Goal: Task Accomplishment & Management: Manage account settings

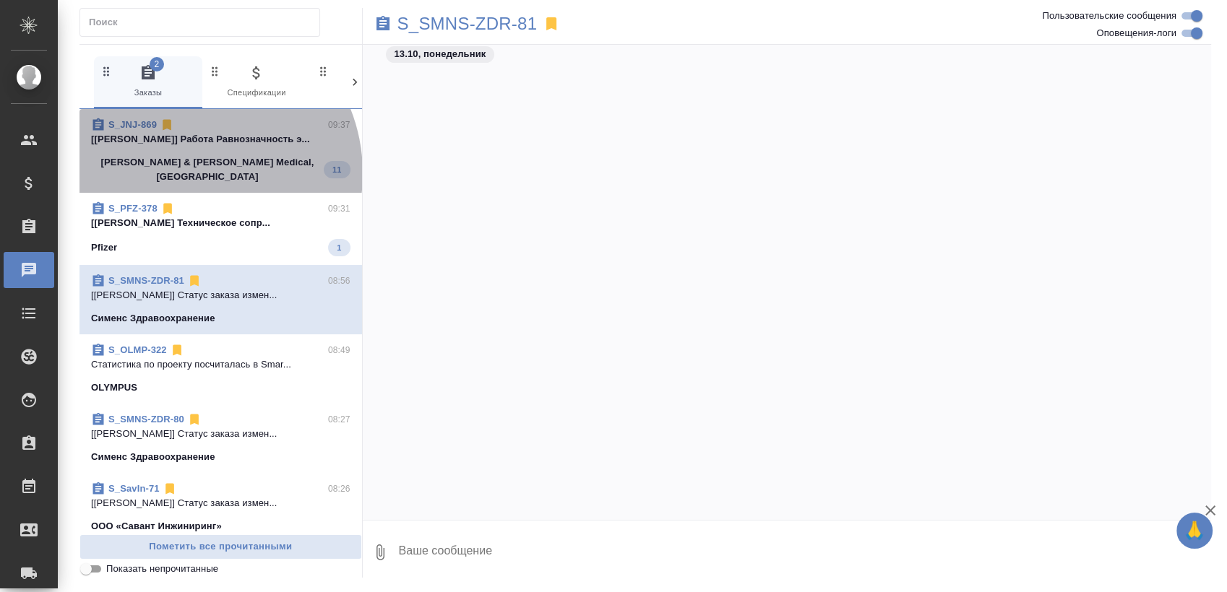
click at [187, 173] on div "S_JNJ-869 09:37 [Усманова Ольга] Работа Равнозначность э... Johnson & Johnson M…" at bounding box center [220, 151] width 282 height 84
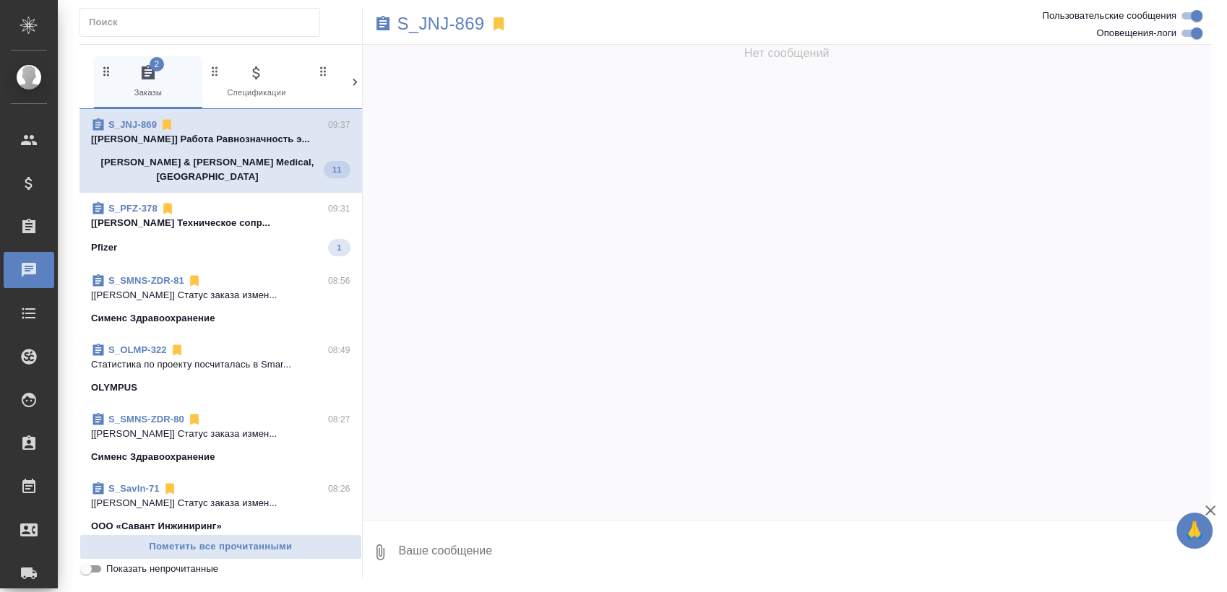
click at [186, 216] on p "[Федотова Ирина] Работа Техническое сопр..." at bounding box center [220, 223] width 259 height 14
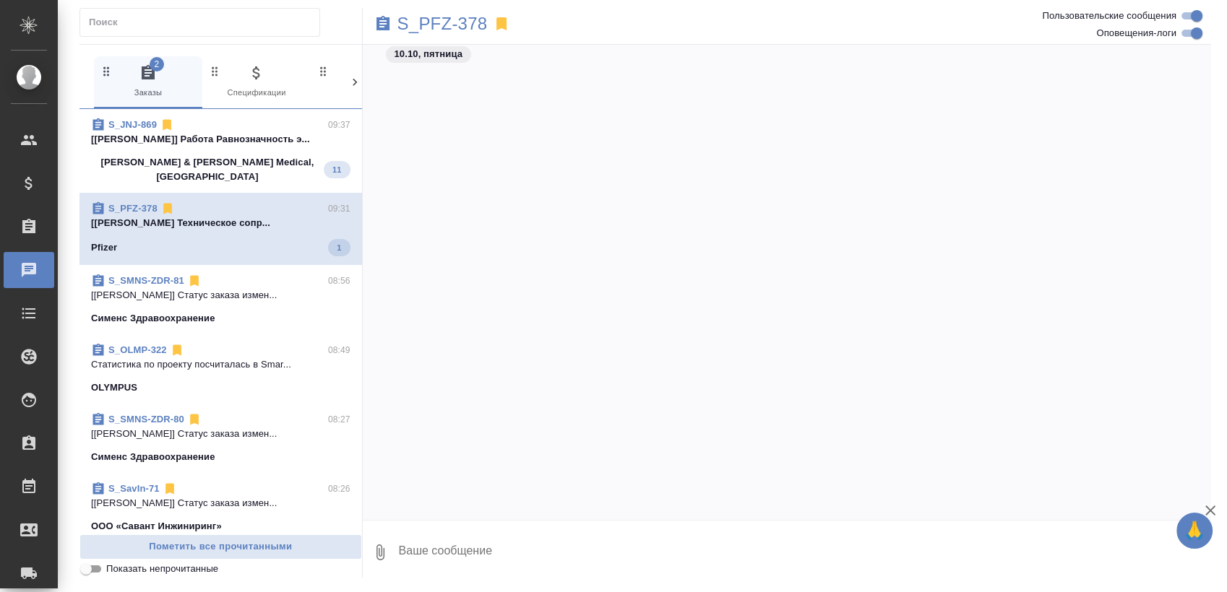
scroll to position [1977, 0]
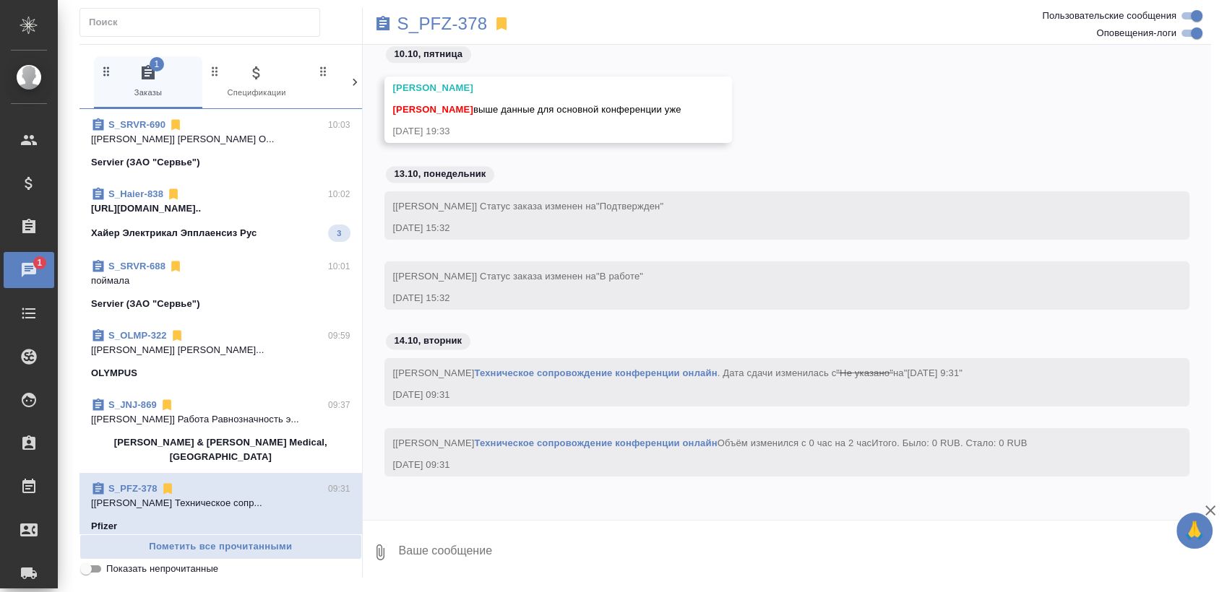
click at [148, 221] on span "S_Haier-838 10:02 https://drive.awatera.com/apps/files/fil... Хайер Электрикал …" at bounding box center [220, 214] width 259 height 55
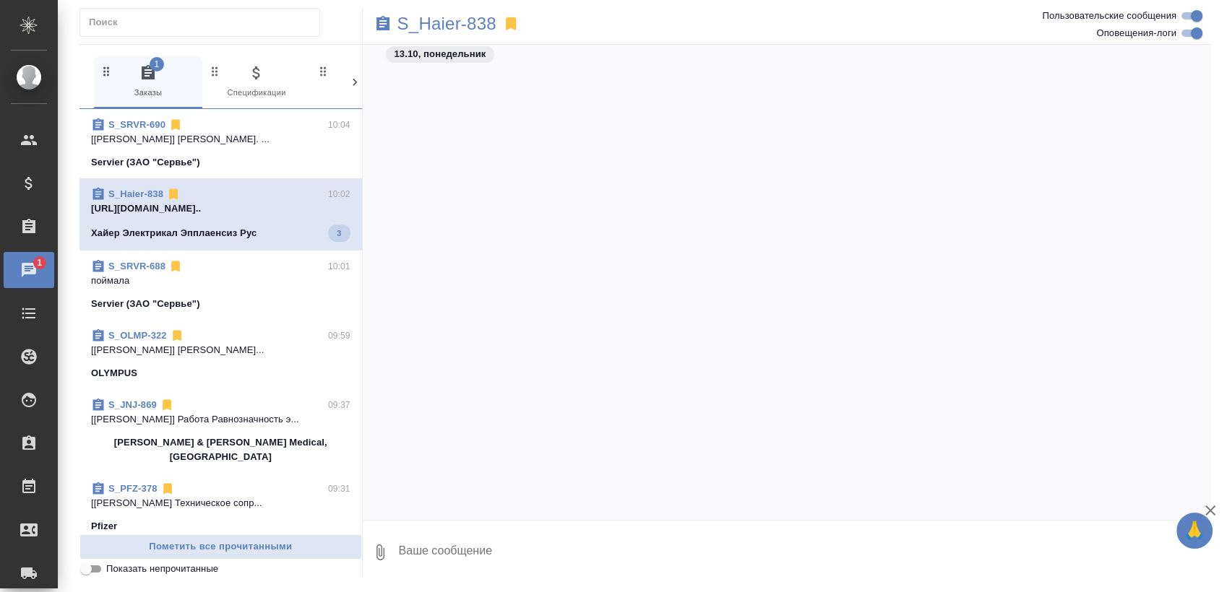
scroll to position [28148, 0]
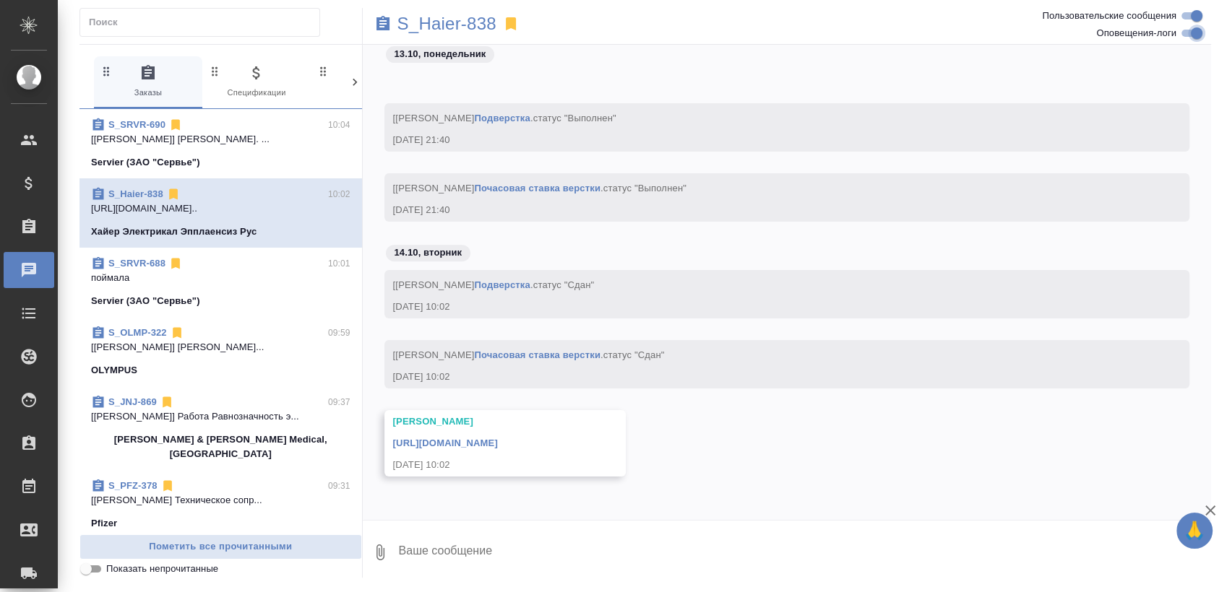
click at [1188, 30] on input "Оповещения-логи" at bounding box center [1196, 33] width 52 height 17
checkbox input "false"
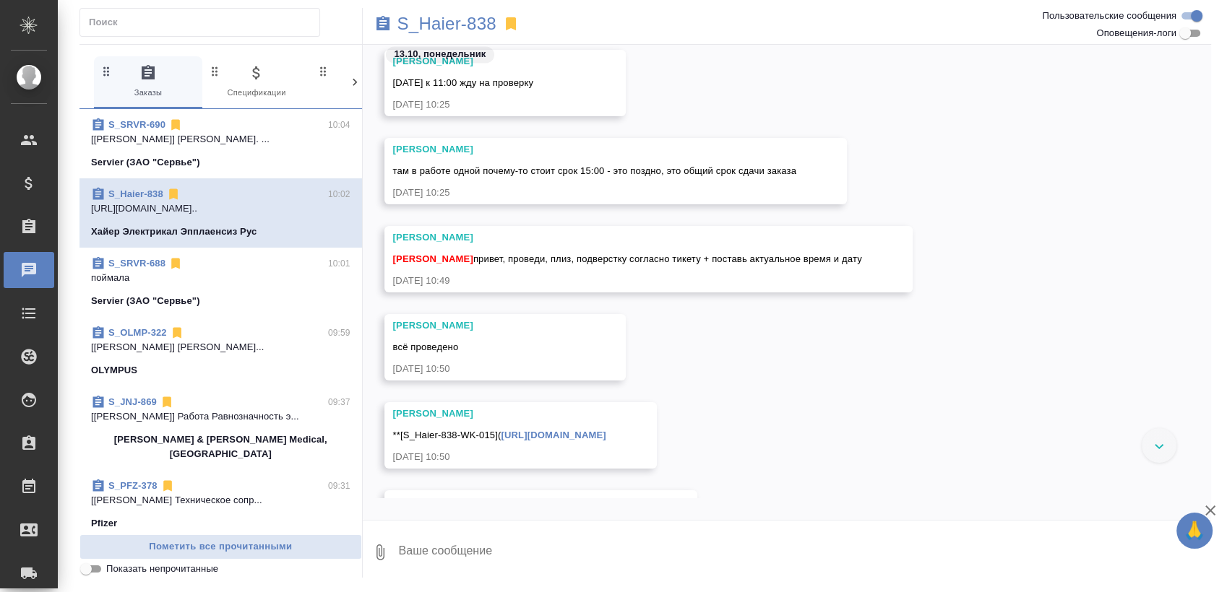
scroll to position [7629, 0]
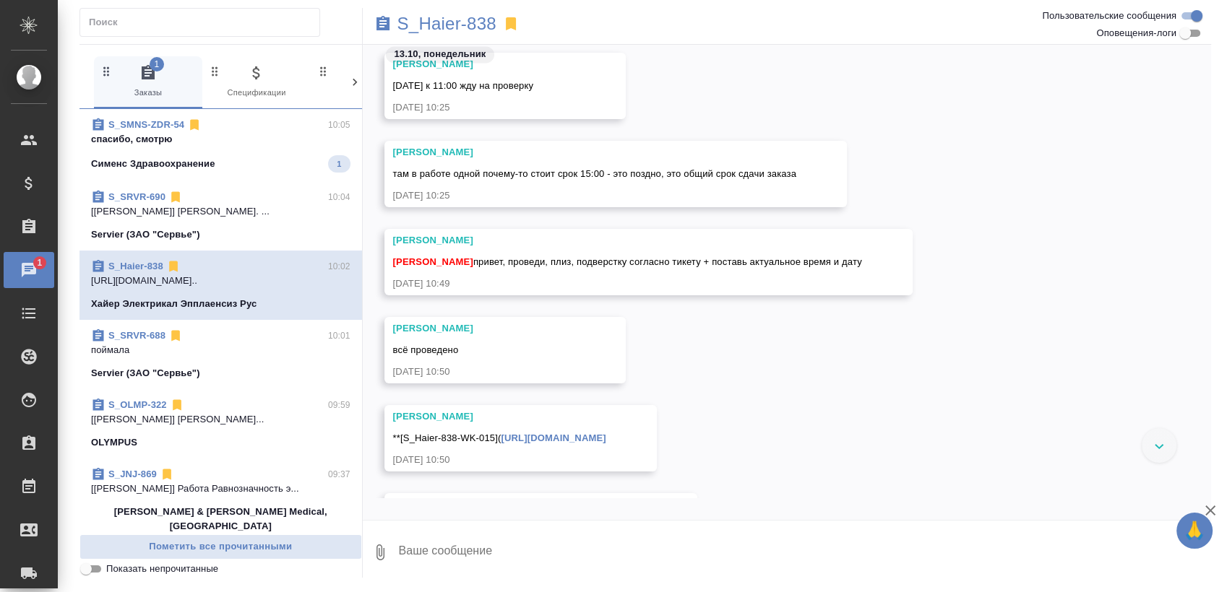
click at [241, 133] on p "спасибо, смотрю" at bounding box center [220, 139] width 259 height 14
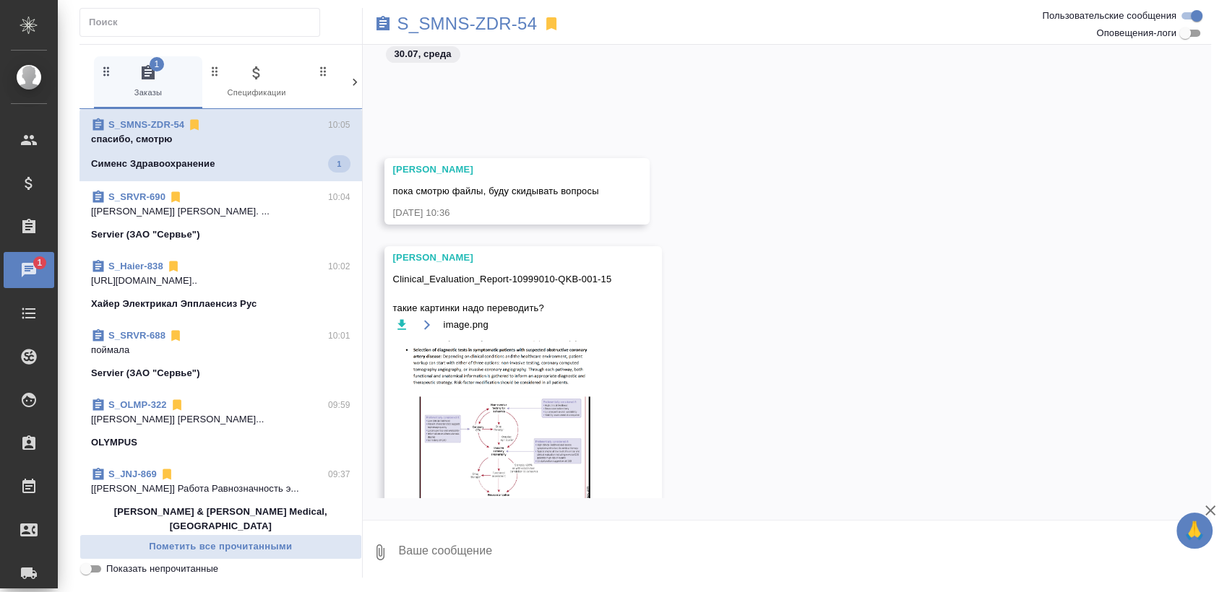
scroll to position [4947, 0]
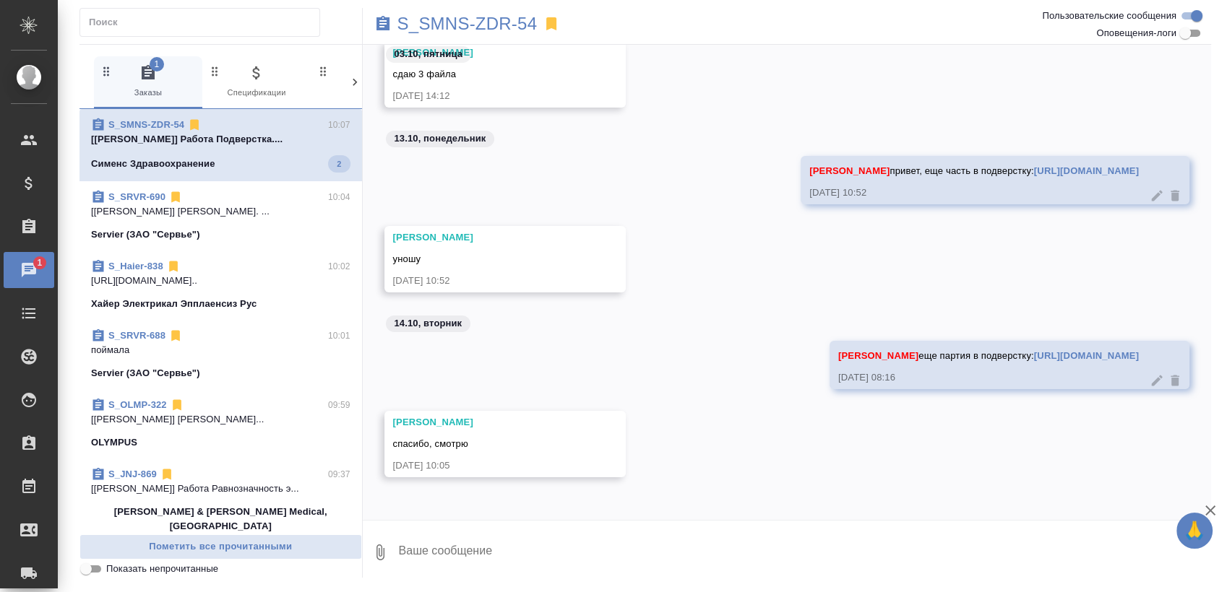
click at [246, 146] on p "[Заборова Александра] Работа Подверстка...." at bounding box center [220, 139] width 259 height 14
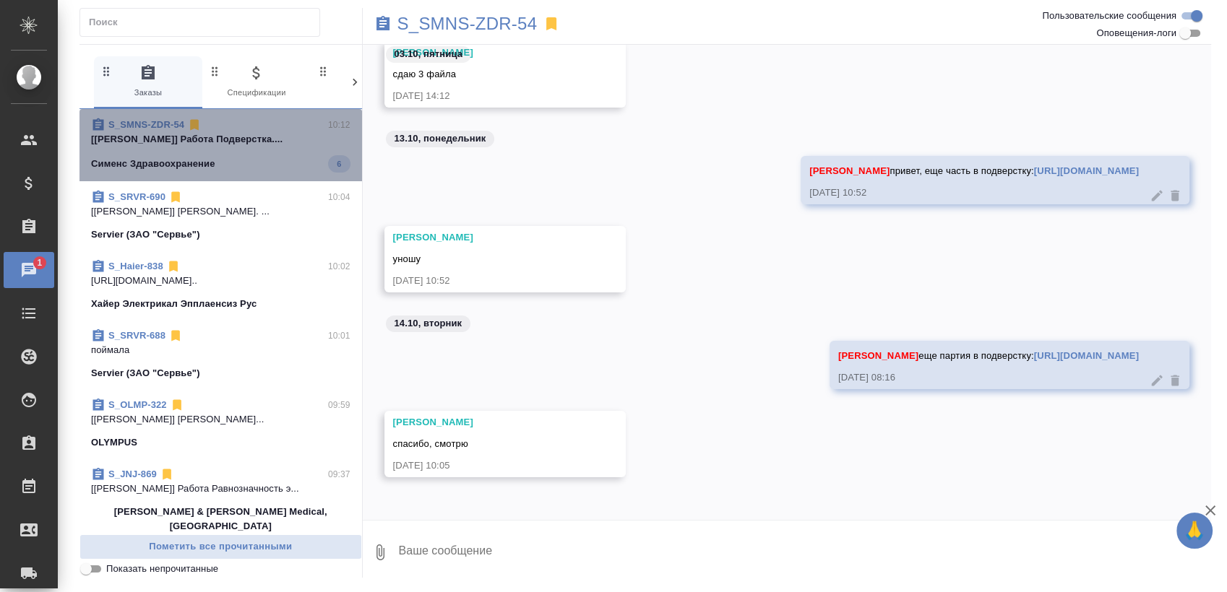
click at [285, 138] on p "[Заборова Александра] Работа Подверстка...." at bounding box center [220, 139] width 259 height 14
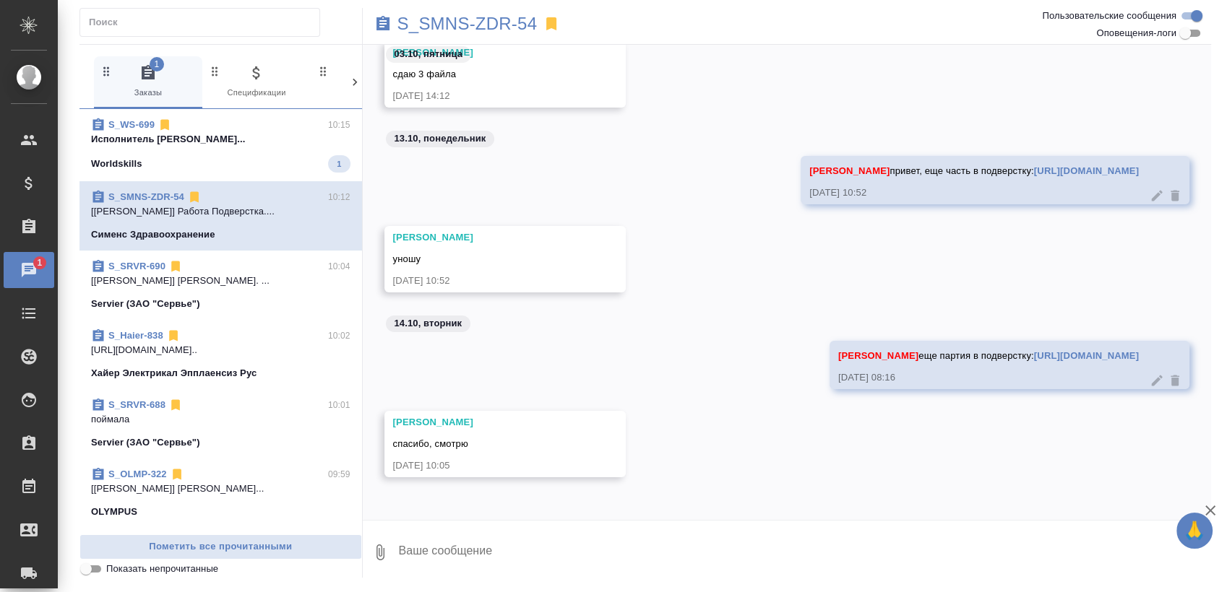
click at [220, 147] on span "S_WS-699 10:15 Исполнитель Аверина Вероника Владимировн... Worldskills 1" at bounding box center [220, 145] width 259 height 55
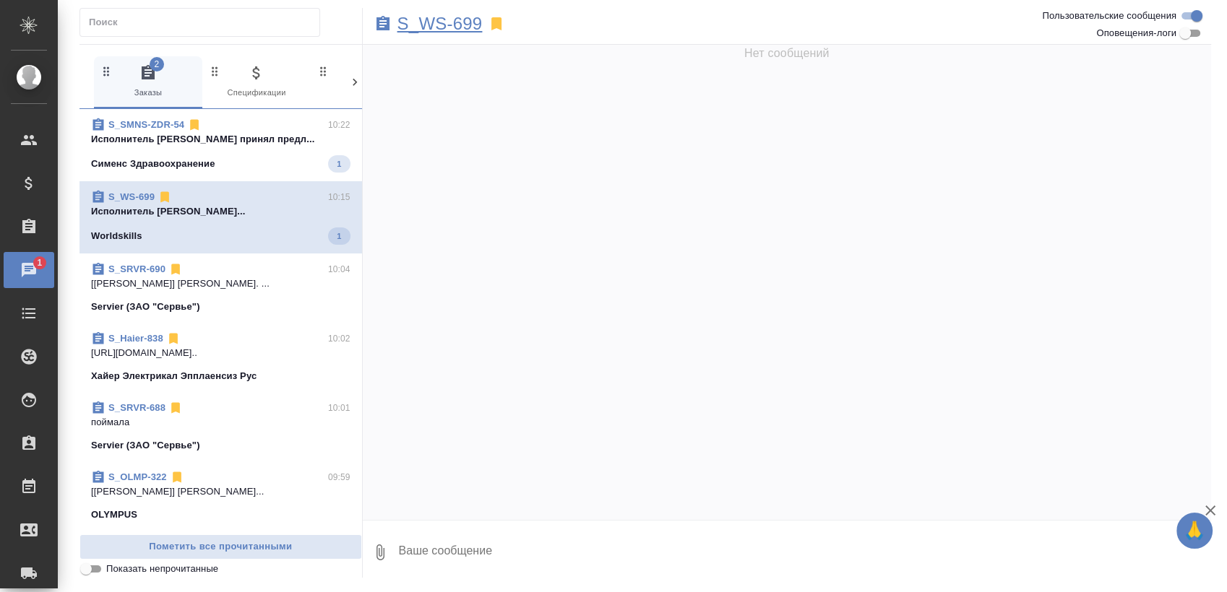
scroll to position [862, 0]
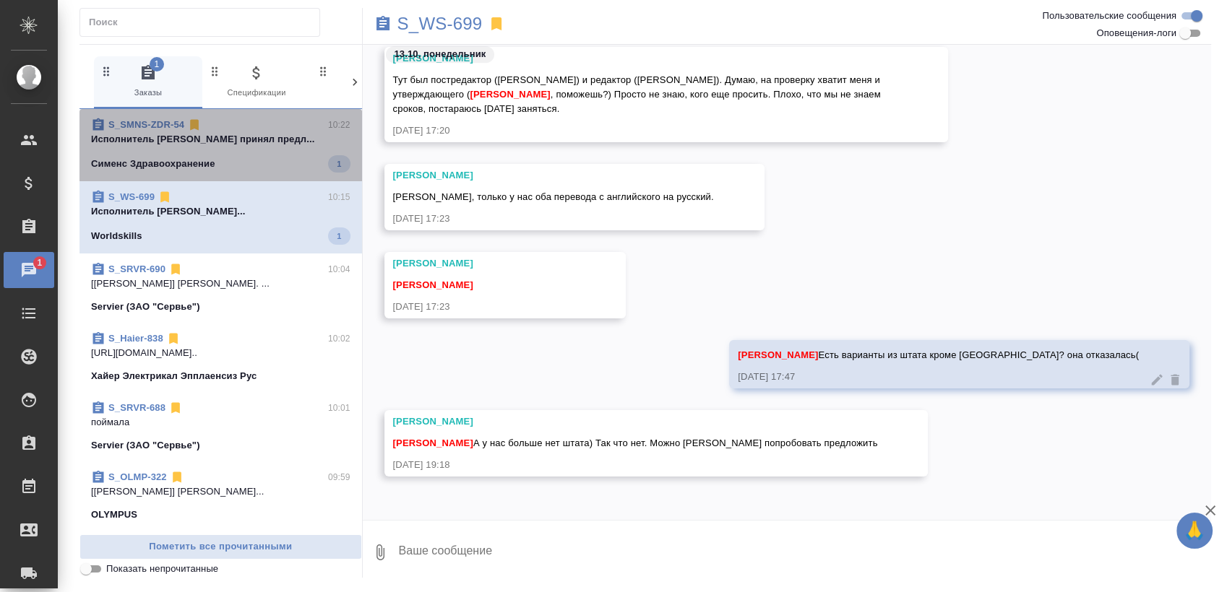
click at [235, 147] on span "S_SMNS-ZDR-54 10:22 Исполнитель Обухова Татьяна принял предл... Сименс Здравоох…" at bounding box center [220, 145] width 259 height 55
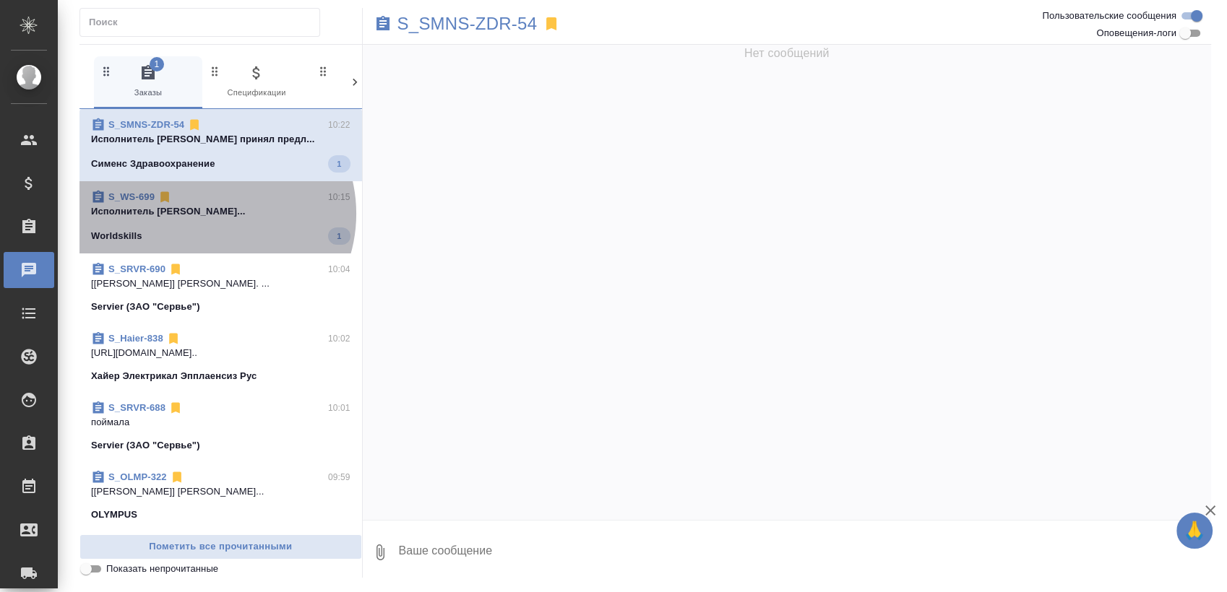
click at [209, 215] on p "Исполнитель Аверина Вероника Владимировн..." at bounding box center [220, 211] width 259 height 14
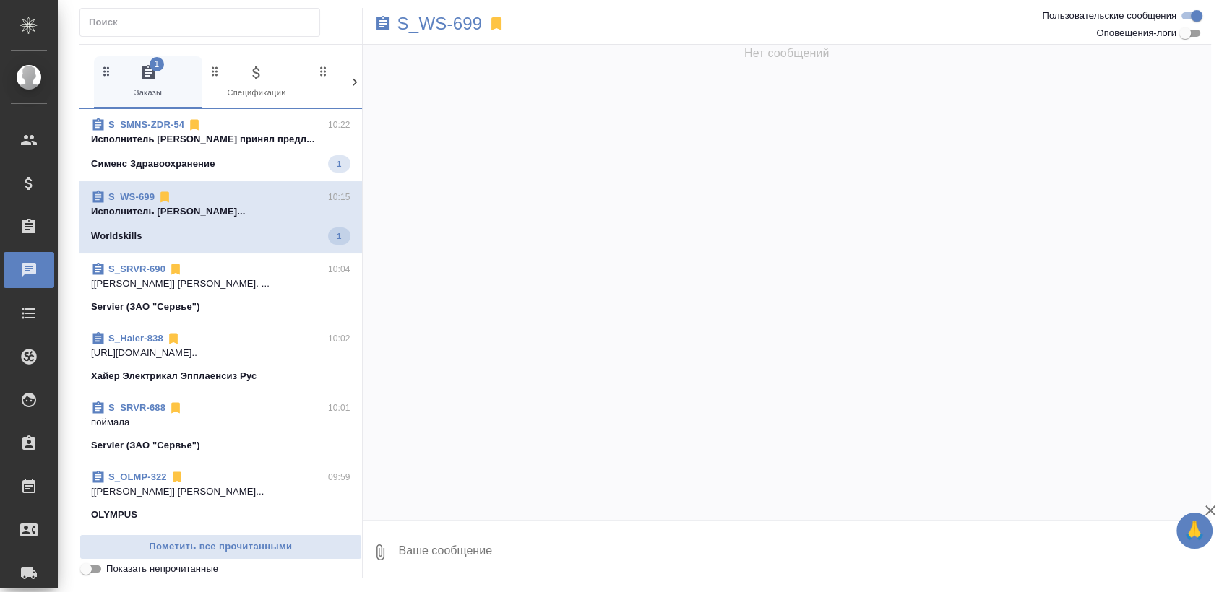
click at [228, 160] on div "Сименс Здравоохранение 1" at bounding box center [220, 163] width 259 height 17
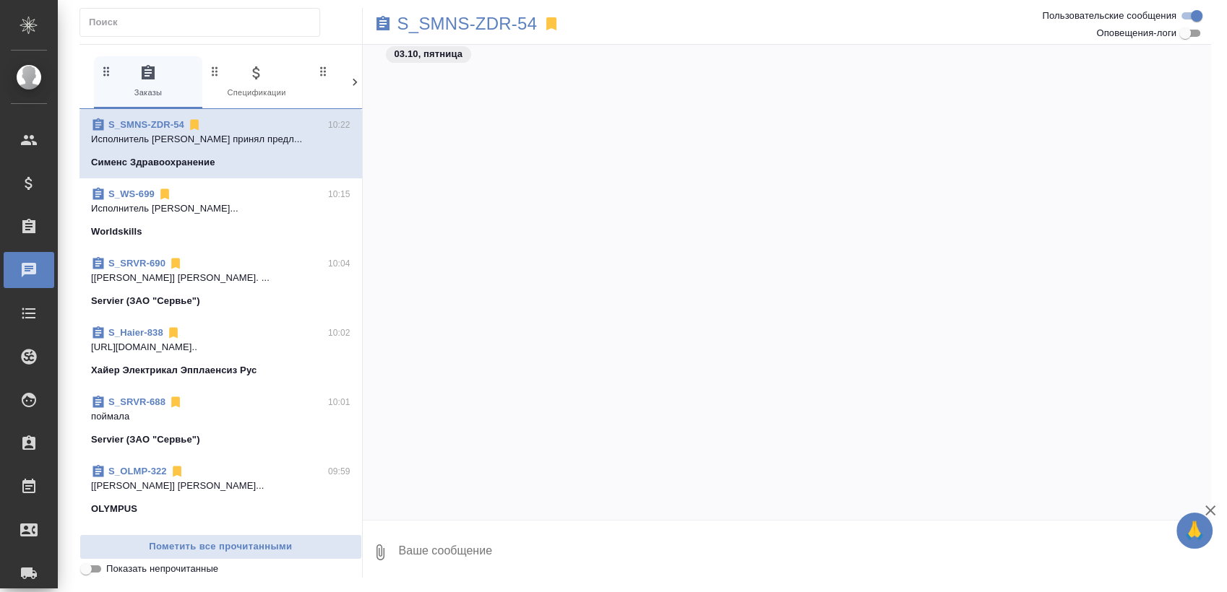
scroll to position [4947, 0]
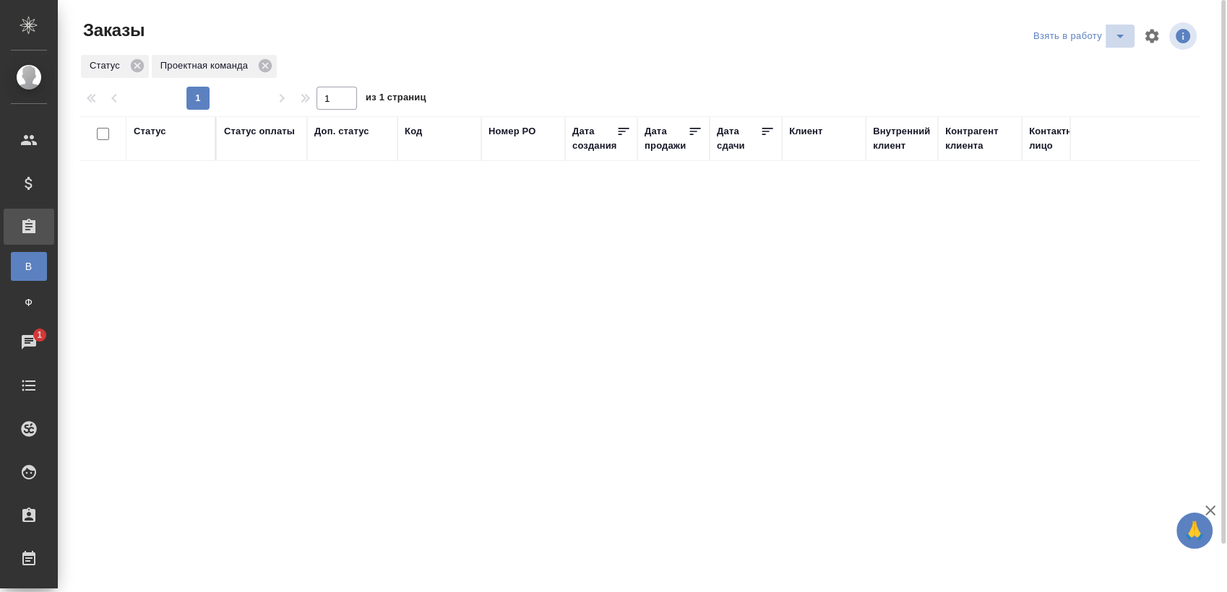
click at [1115, 41] on icon "split button" at bounding box center [1119, 35] width 17 height 17
click at [1059, 64] on li "Мои заказы" at bounding box center [1081, 64] width 121 height 23
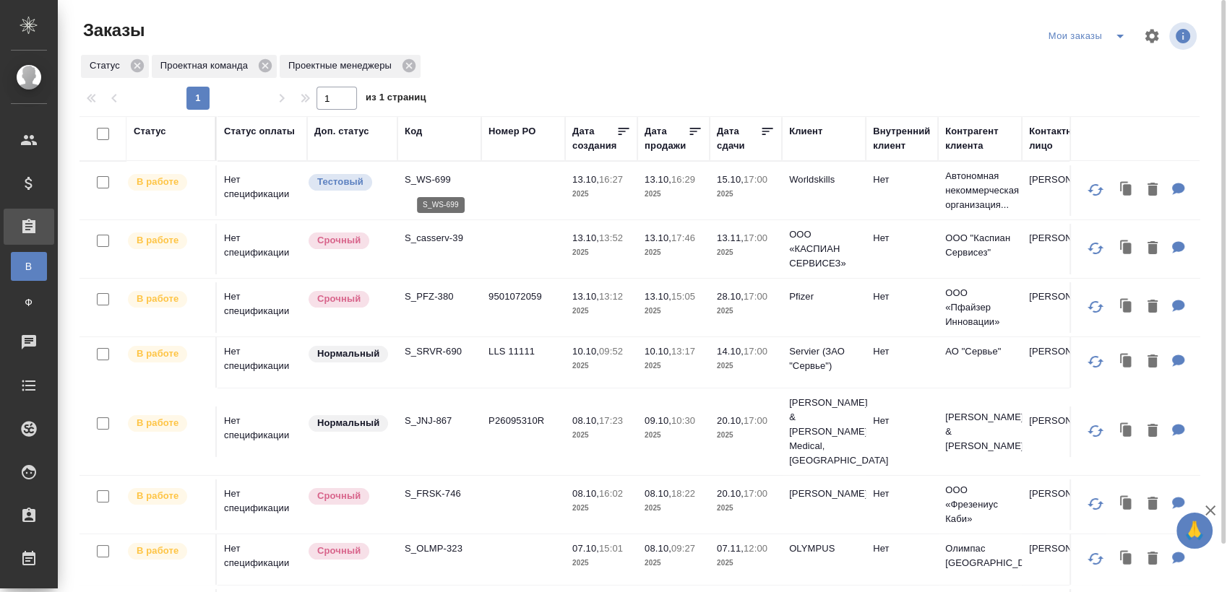
click at [448, 173] on p "S_WS-699" at bounding box center [439, 180] width 69 height 14
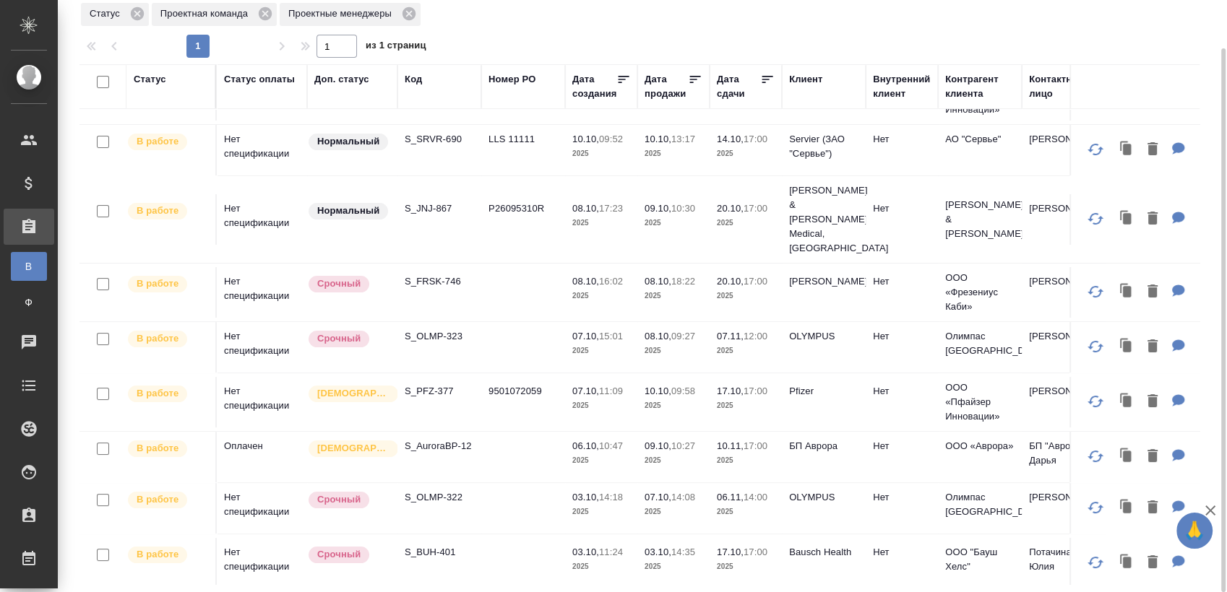
scroll to position [241, 0]
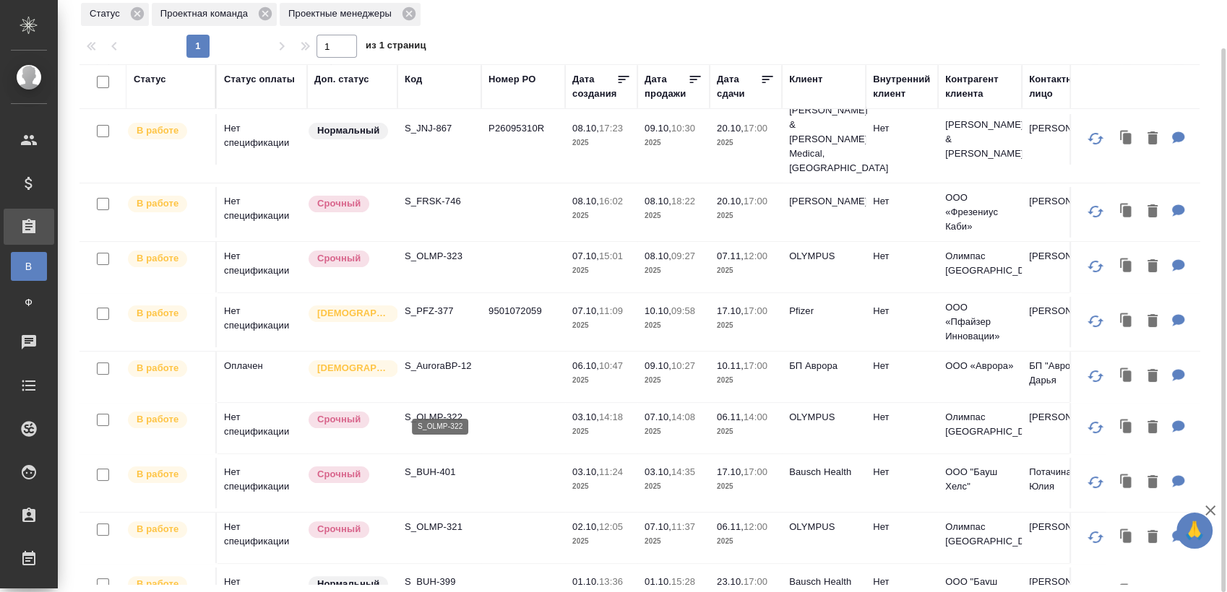
click at [454, 410] on p "S_OLMP-322" at bounding box center [439, 417] width 69 height 14
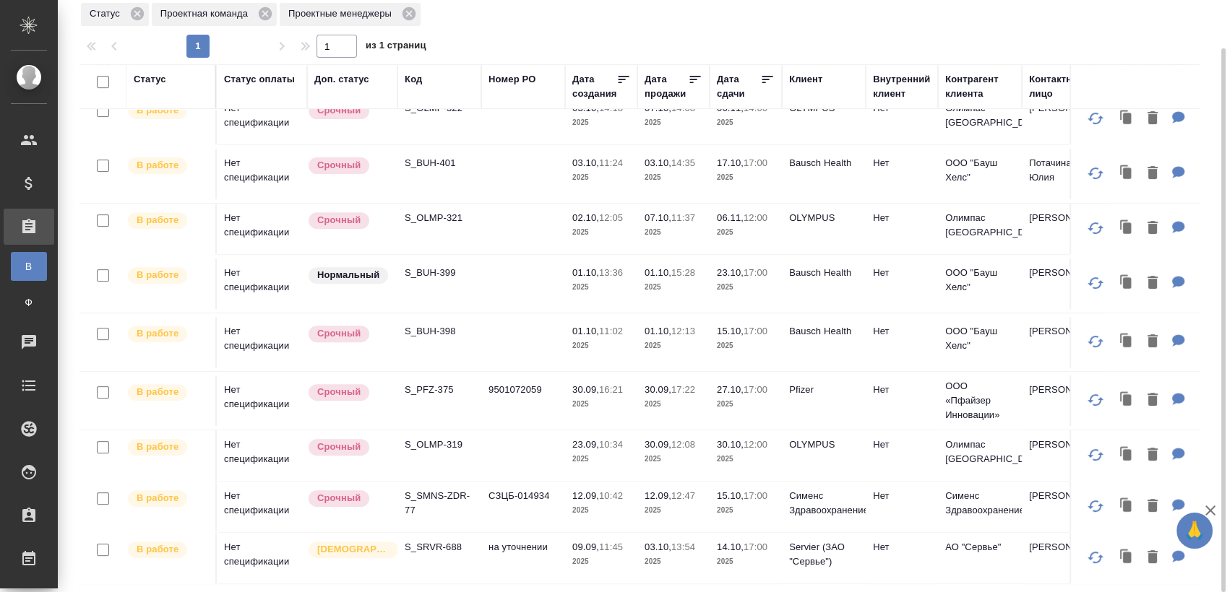
scroll to position [641, 0]
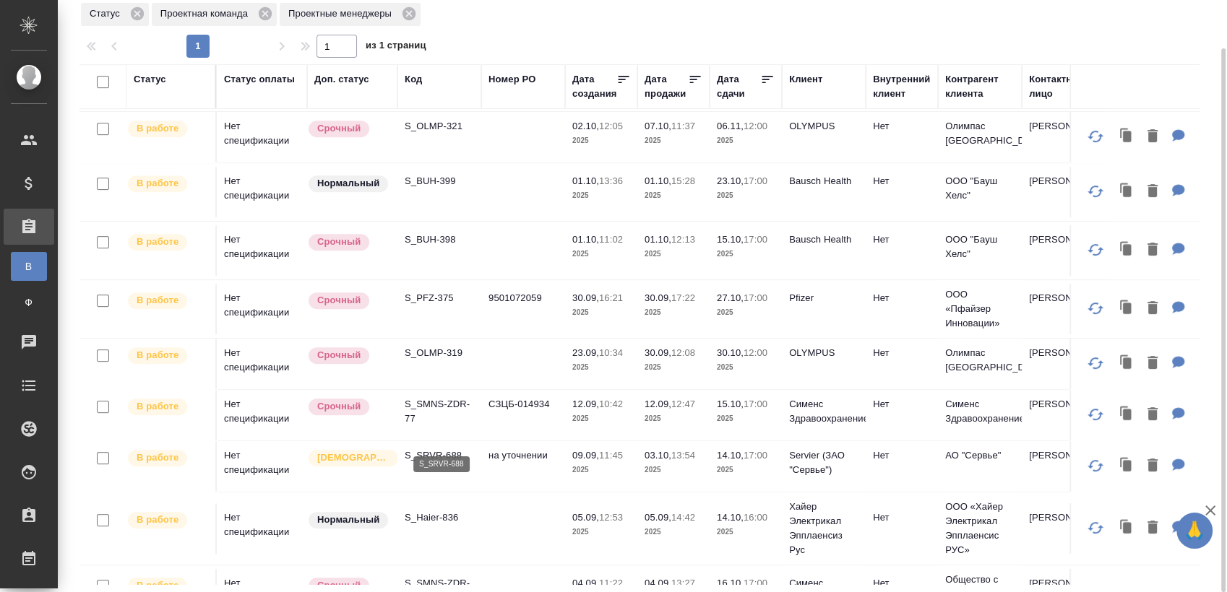
click at [455, 449] on p "S_SRVR-688" at bounding box center [439, 456] width 69 height 14
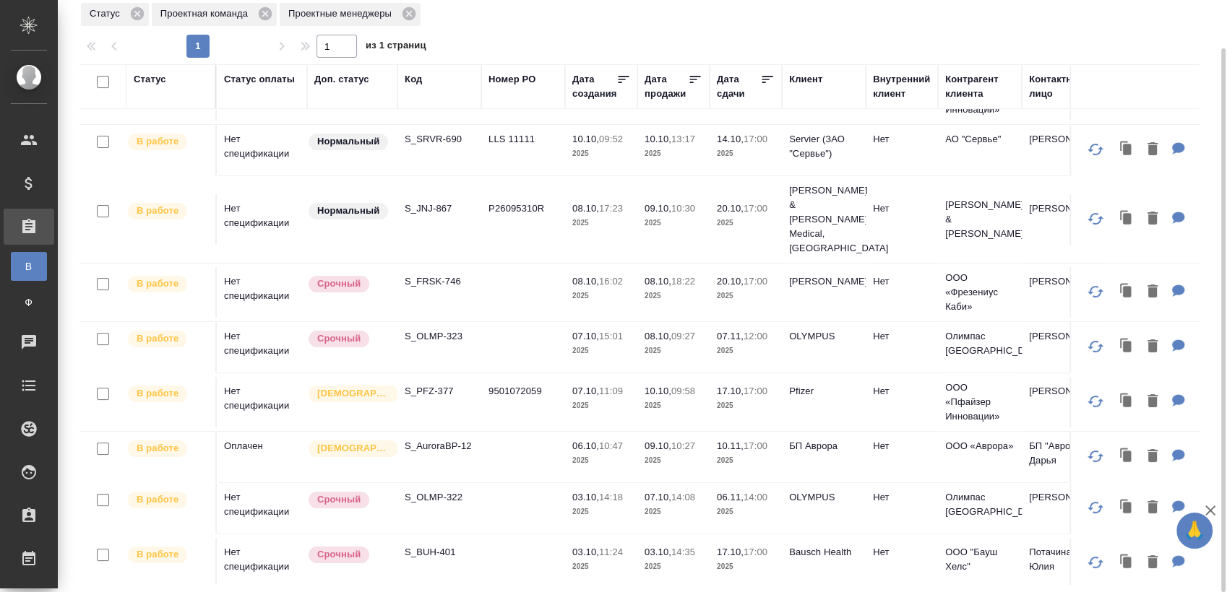
scroll to position [0, 0]
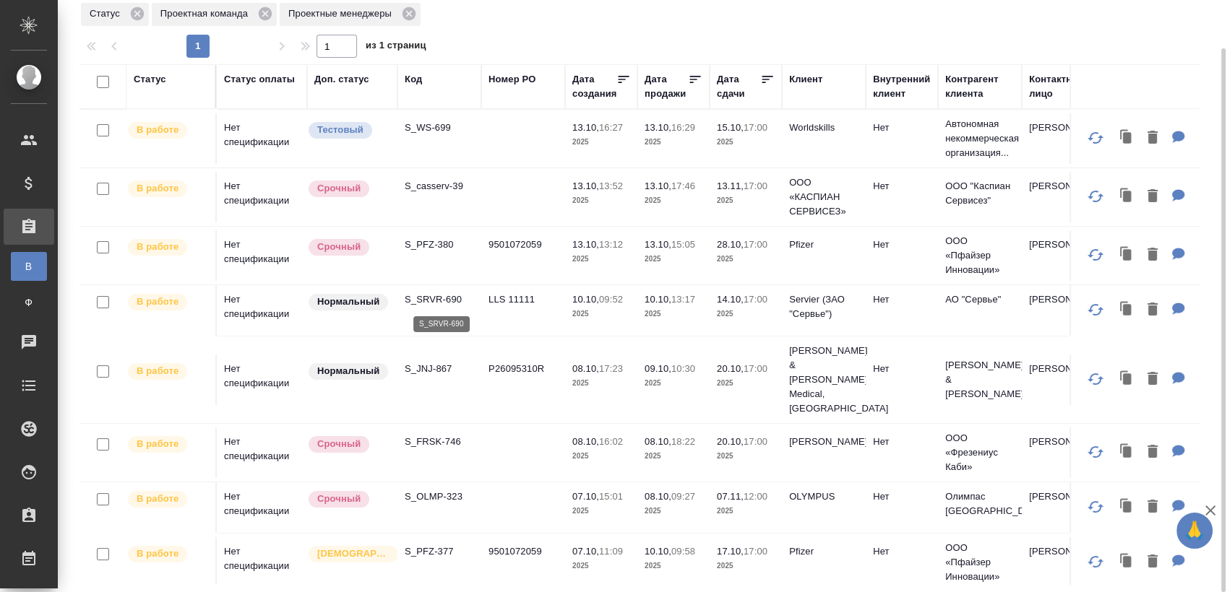
click at [456, 301] on p "S_SRVR-690" at bounding box center [439, 300] width 69 height 14
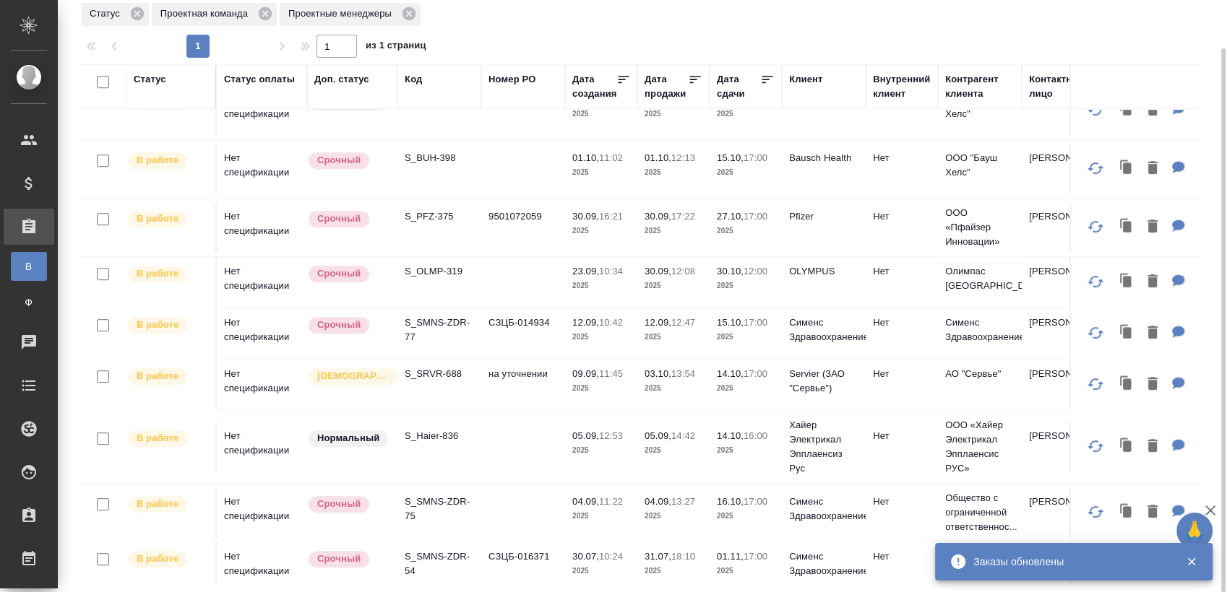
scroll to position [728, 0]
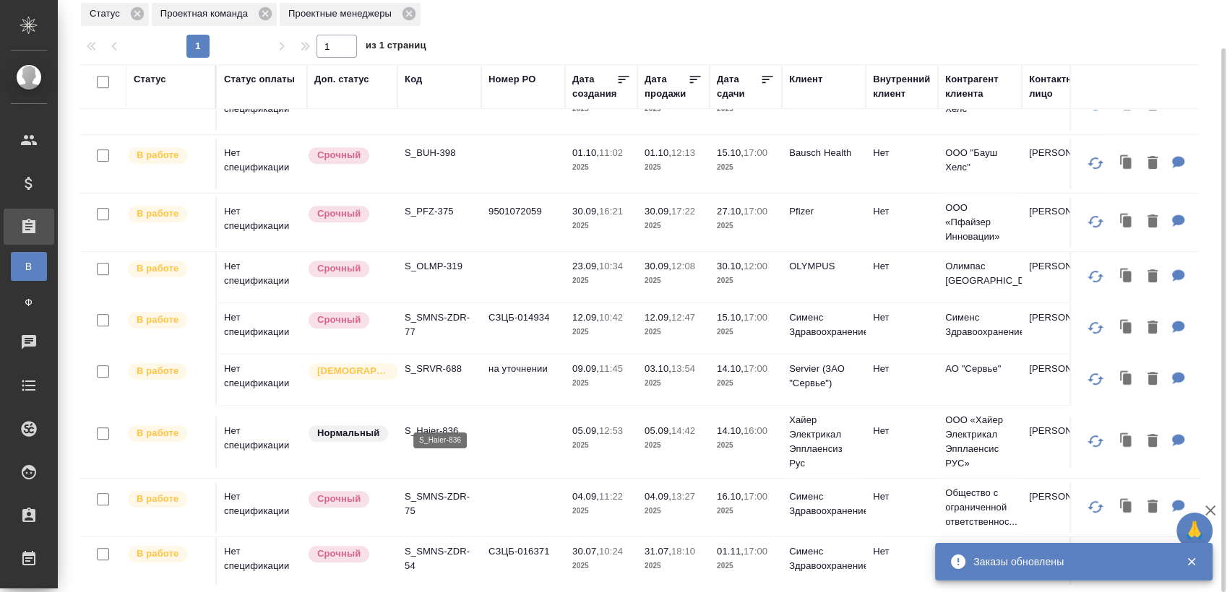
click at [444, 424] on p "S_Haier-836" at bounding box center [439, 431] width 69 height 14
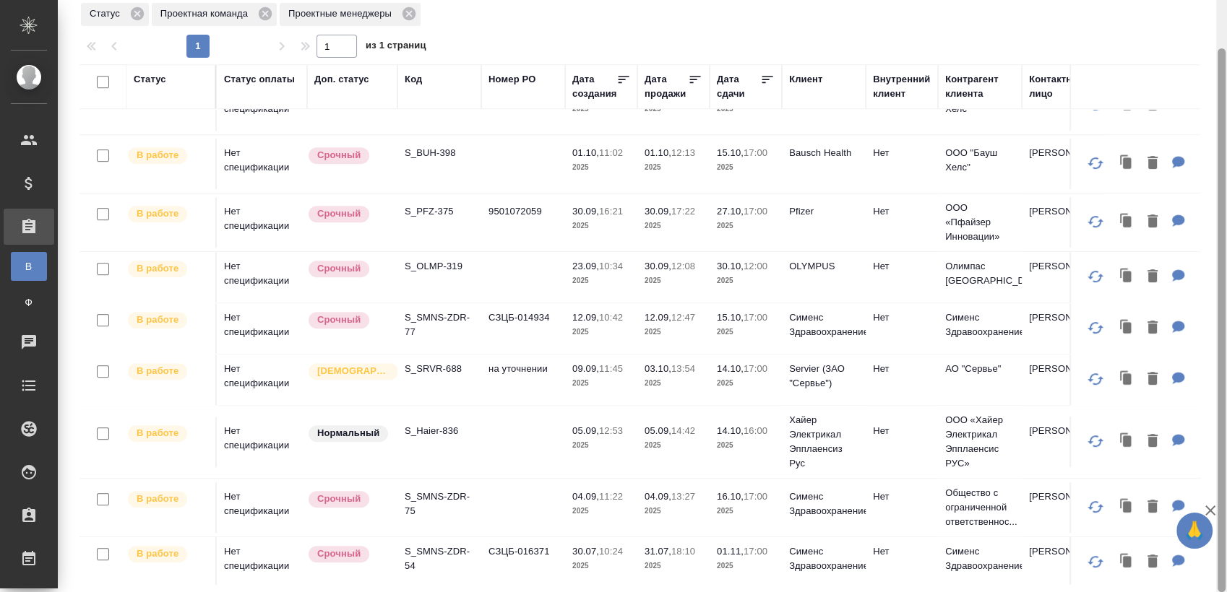
scroll to position [0, 0]
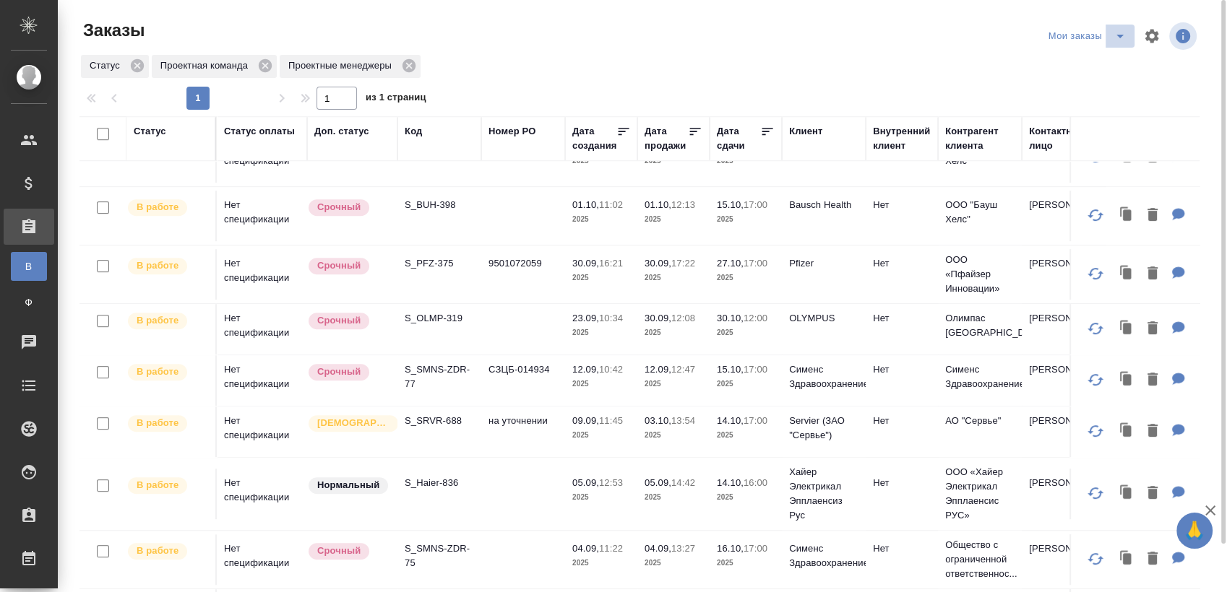
click at [1113, 32] on icon "split button" at bounding box center [1119, 35] width 17 height 17
click at [1071, 66] on li "Взять в работу" at bounding box center [1089, 64] width 121 height 23
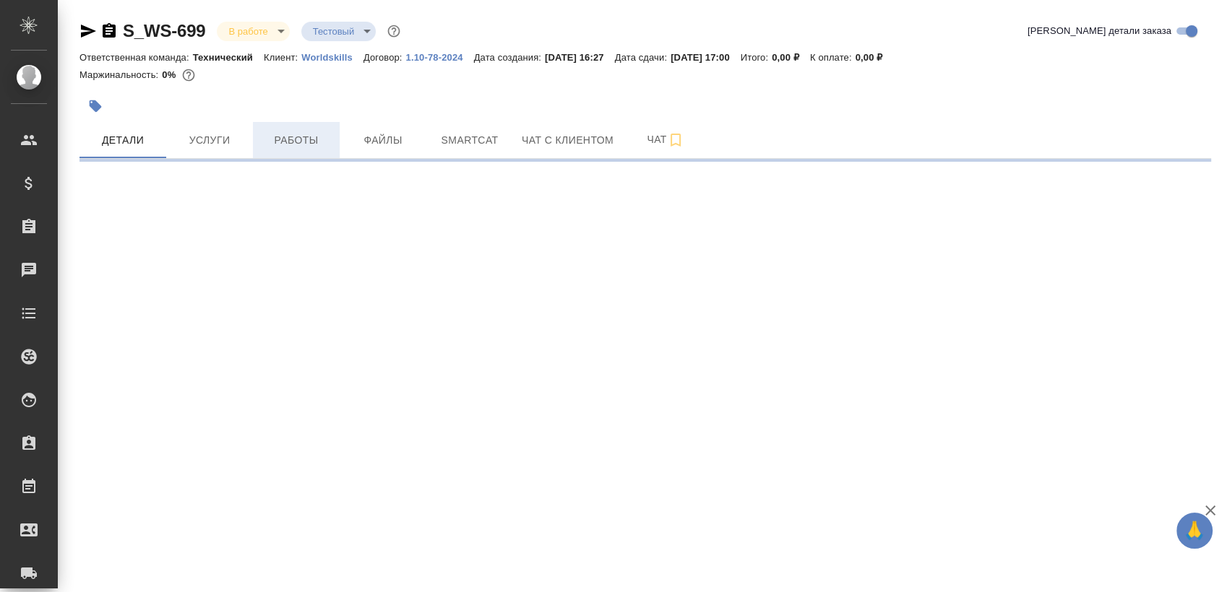
select select "RU"
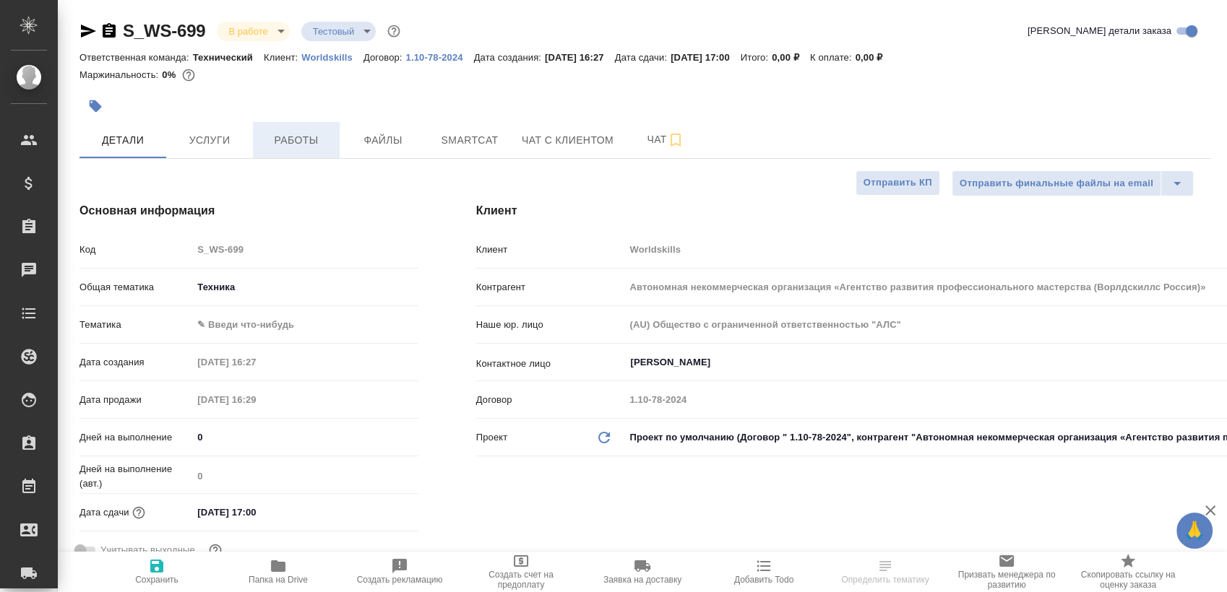
type textarea "x"
click at [328, 148] on span "Работы" at bounding box center [295, 140] width 69 height 18
type textarea "x"
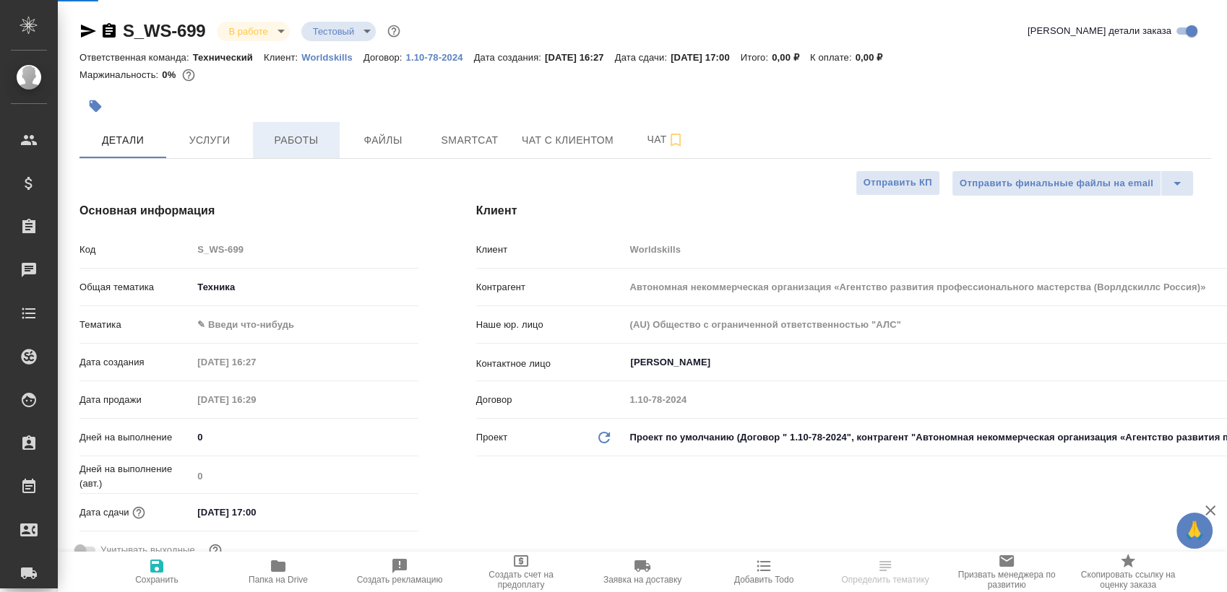
type textarea "x"
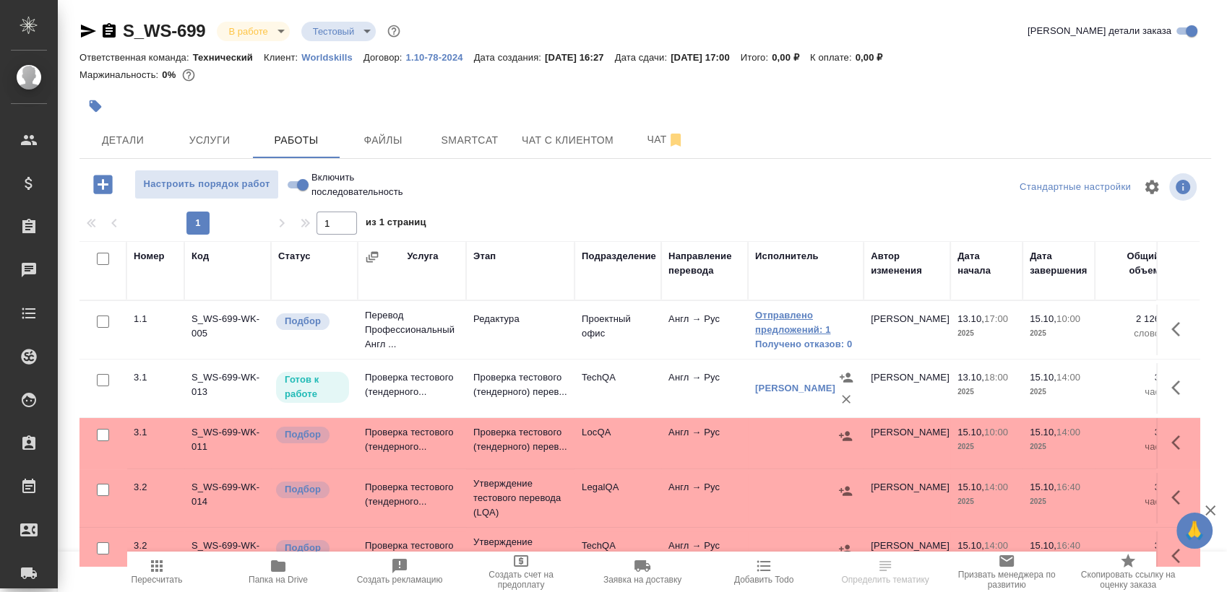
click at [802, 321] on link "Отправлено предложений: 1" at bounding box center [805, 322] width 101 height 29
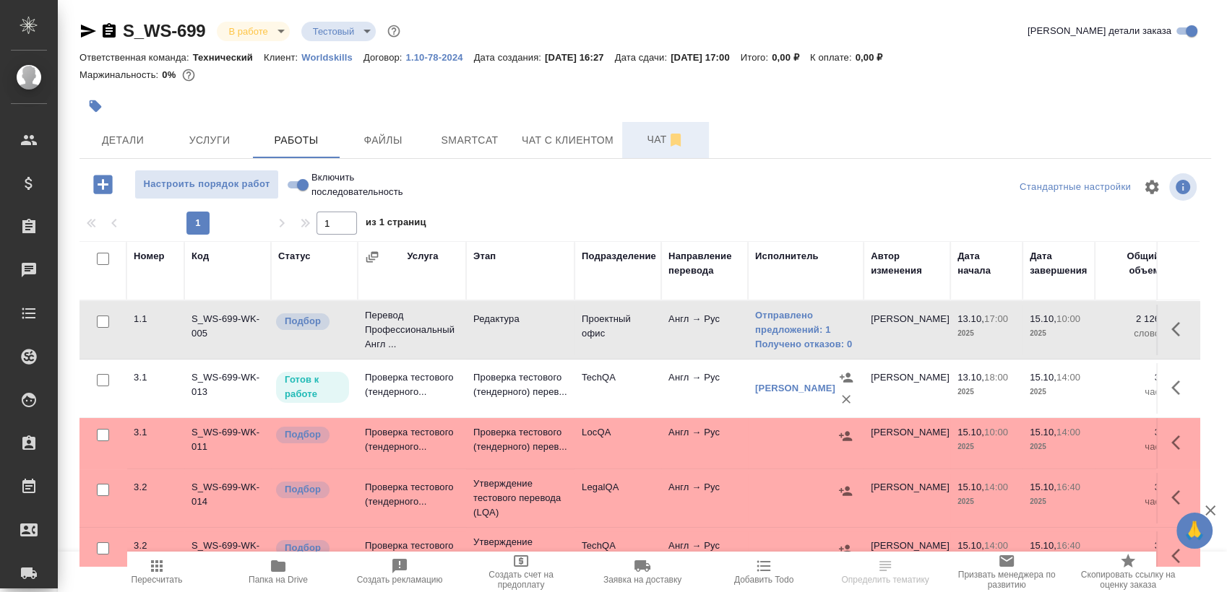
click at [639, 145] on span "Чат" at bounding box center [665, 140] width 69 height 18
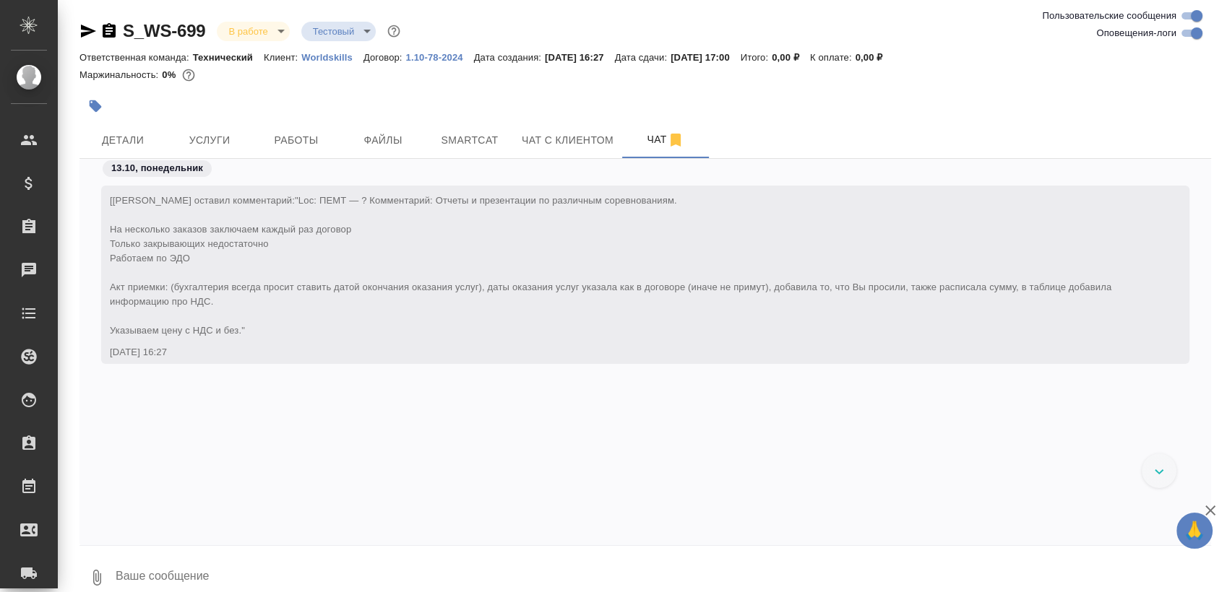
scroll to position [11849, 0]
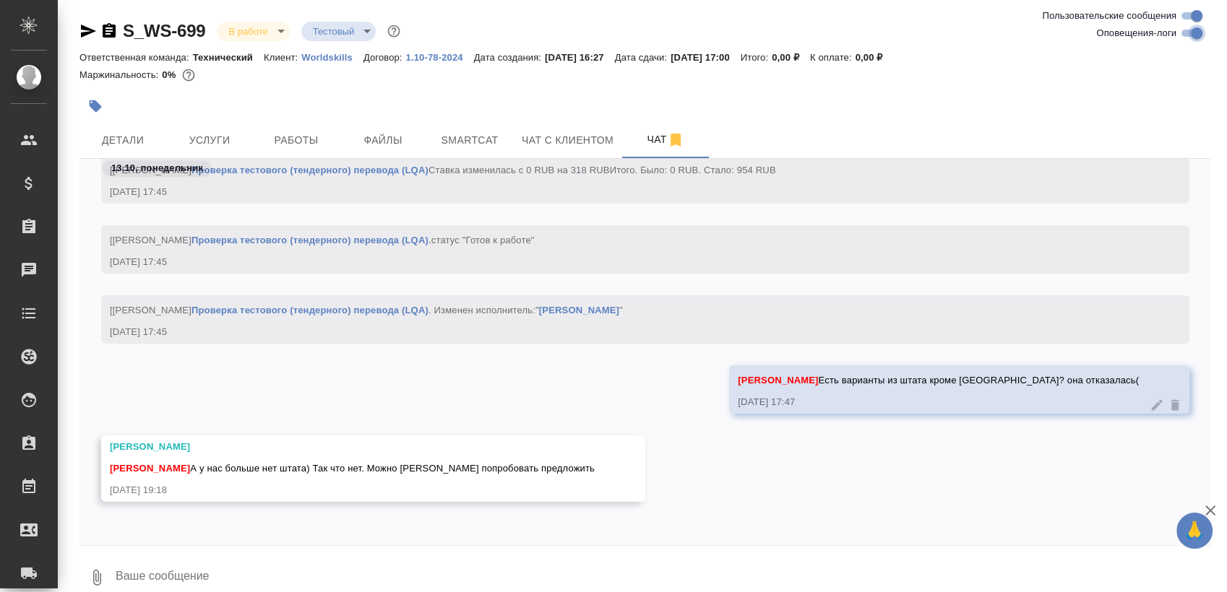
click at [1193, 29] on input "Оповещения-логи" at bounding box center [1196, 33] width 52 height 17
checkbox input "false"
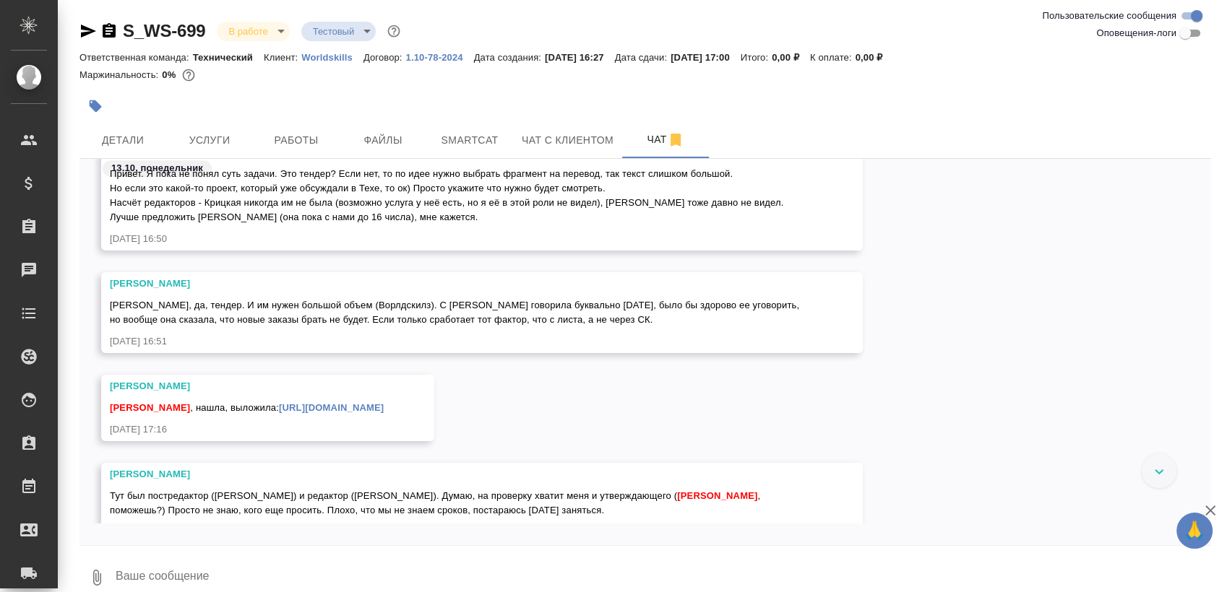
scroll to position [1019, 0]
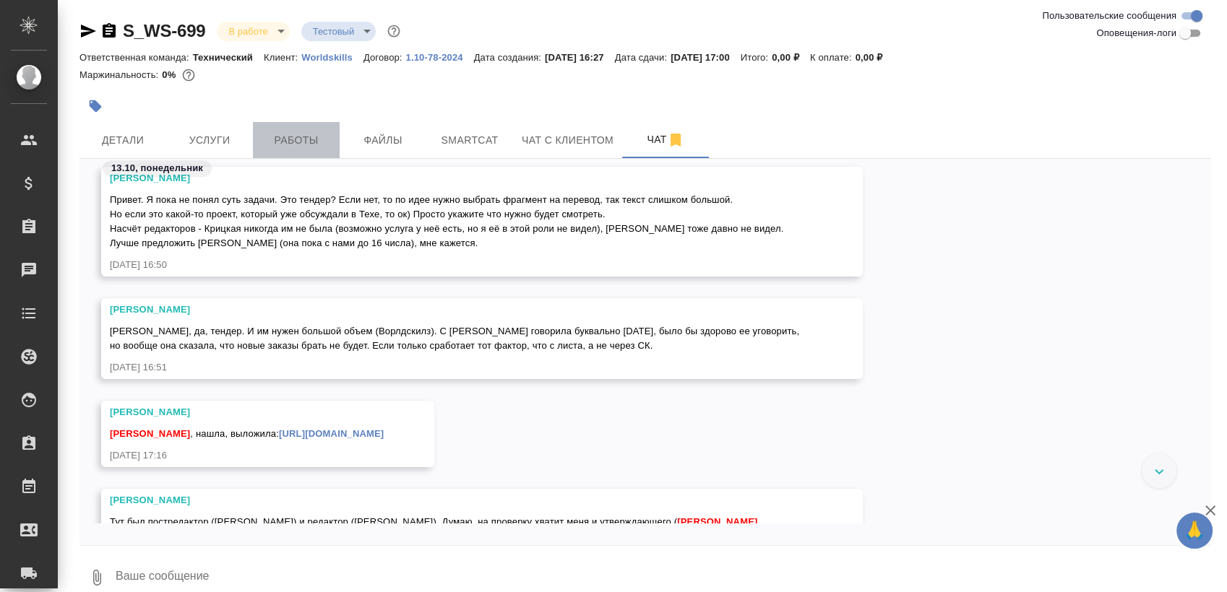
click at [283, 144] on span "Работы" at bounding box center [295, 140] width 69 height 18
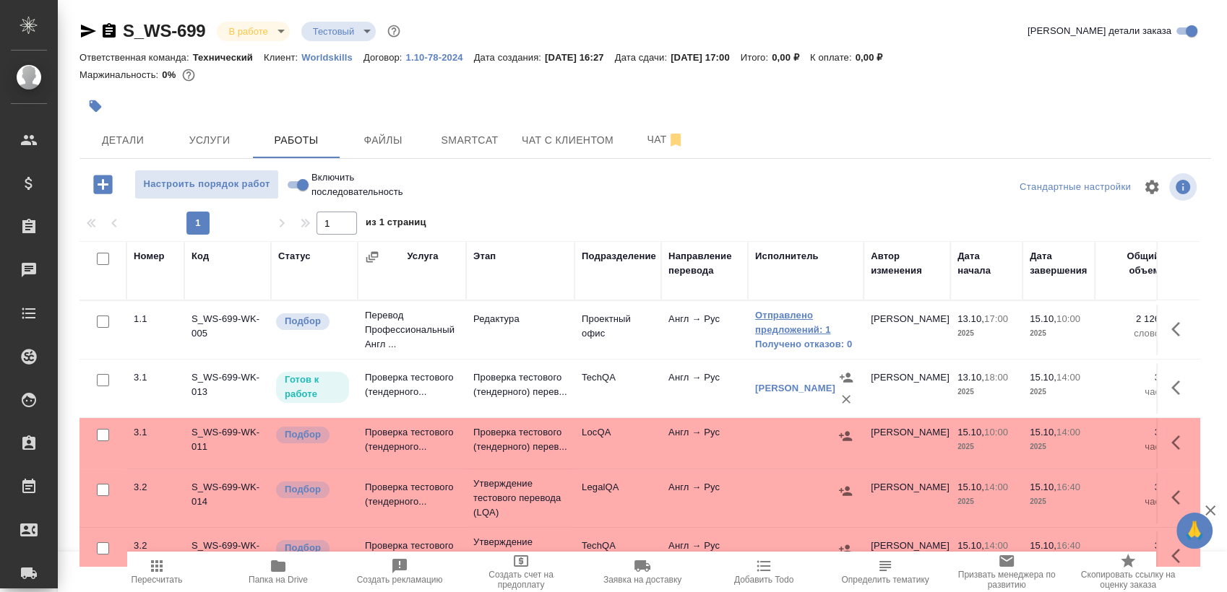
click at [783, 319] on link "Отправлено предложений: 1" at bounding box center [805, 322] width 101 height 29
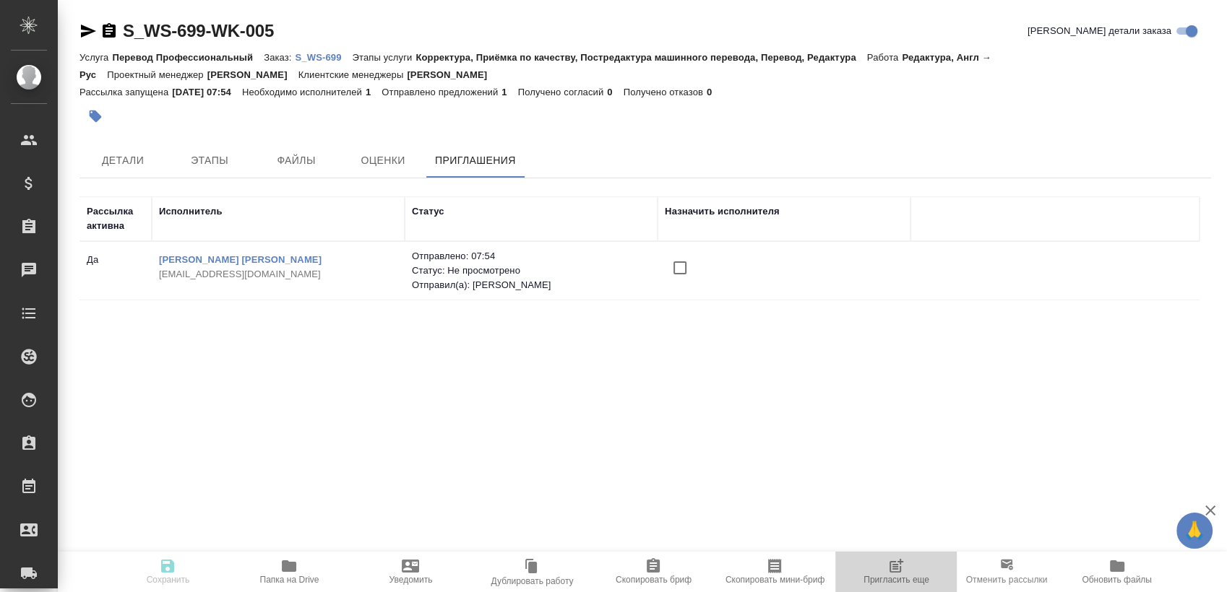
click at [888, 570] on icon "button" at bounding box center [895, 566] width 17 height 17
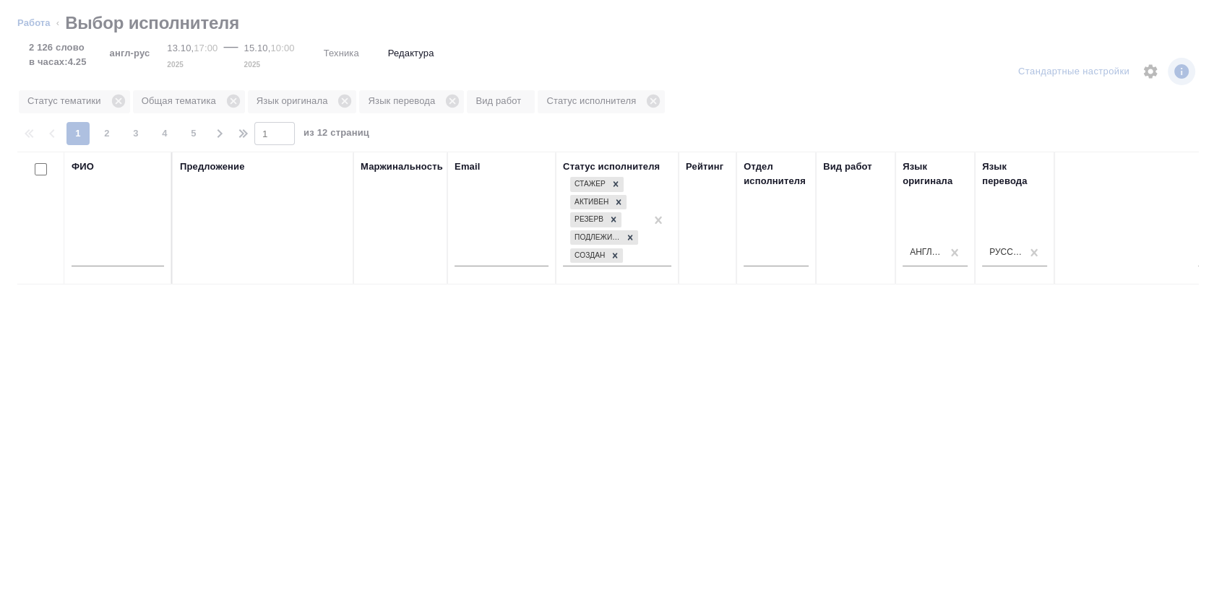
click at [87, 254] on input "text" at bounding box center [118, 257] width 92 height 18
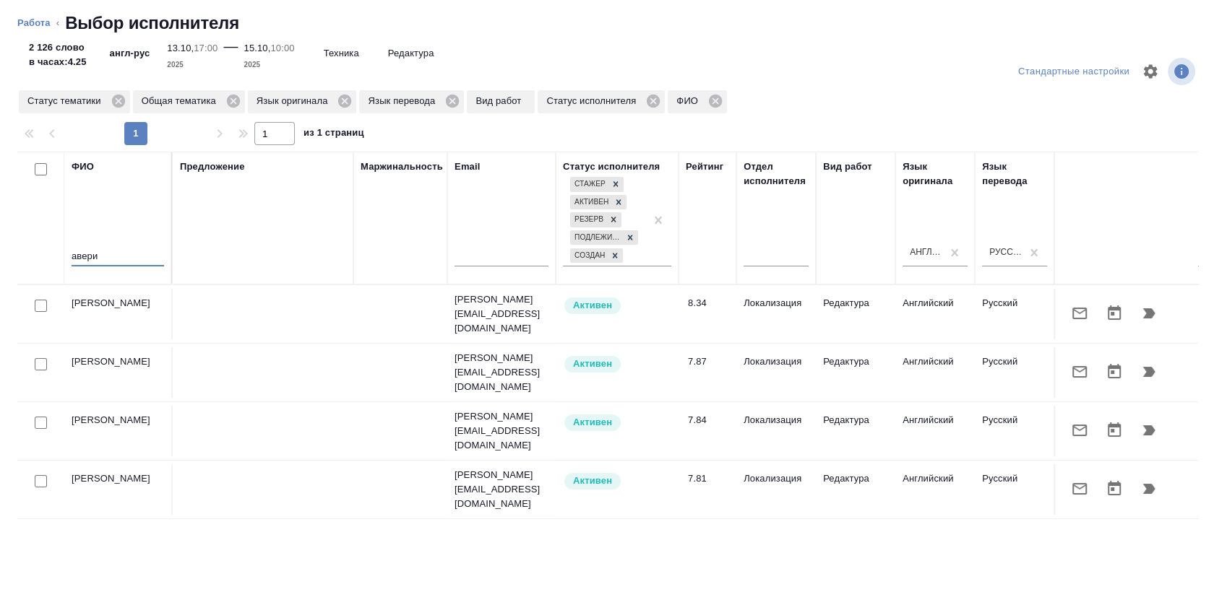
type input "авери"
click at [1070, 320] on icon "button" at bounding box center [1078, 313] width 17 height 17
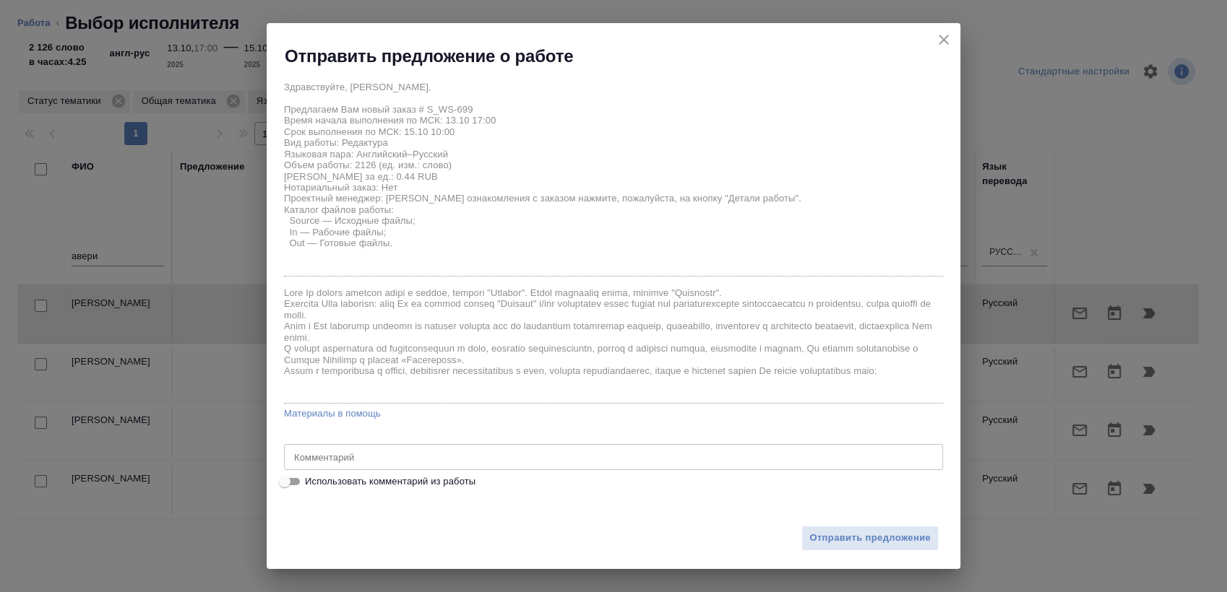
click at [468, 477] on span "Использовать комментарий из работы" at bounding box center [390, 482] width 170 height 14
click at [311, 477] on input "Использовать комментарий из работы" at bounding box center [285, 481] width 52 height 17
checkbox input "true"
type textarea "Редактура с листа: https://drive.awatera.com/s/HnNMGBofiWKp6W6"
click at [880, 545] on span "Отправить предложение" at bounding box center [869, 538] width 121 height 17
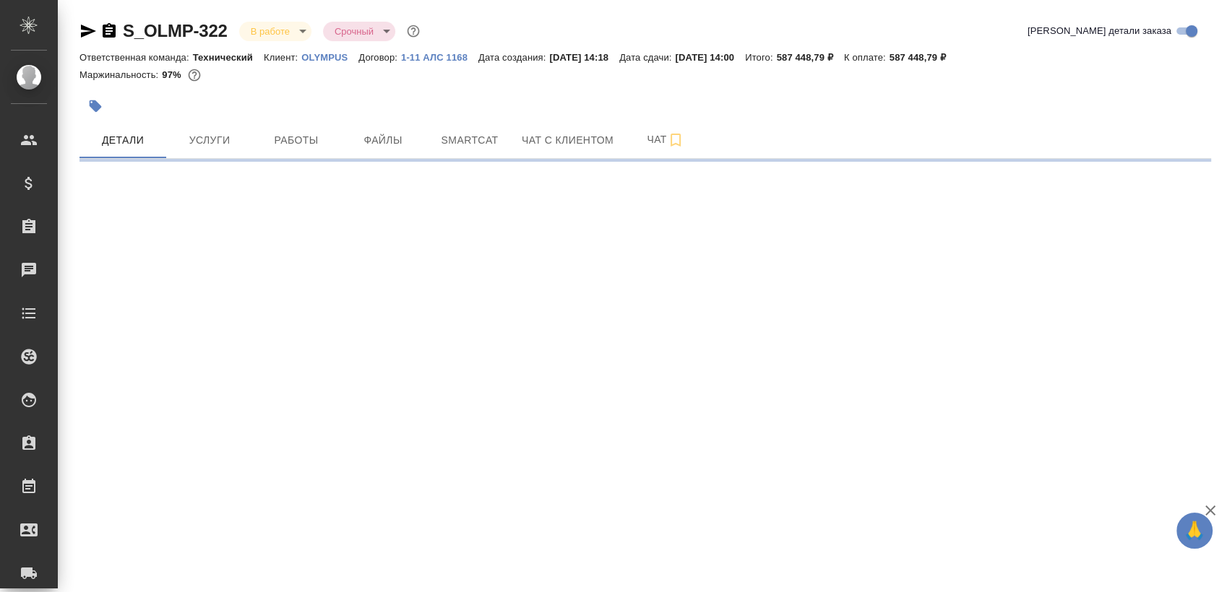
select select "RU"
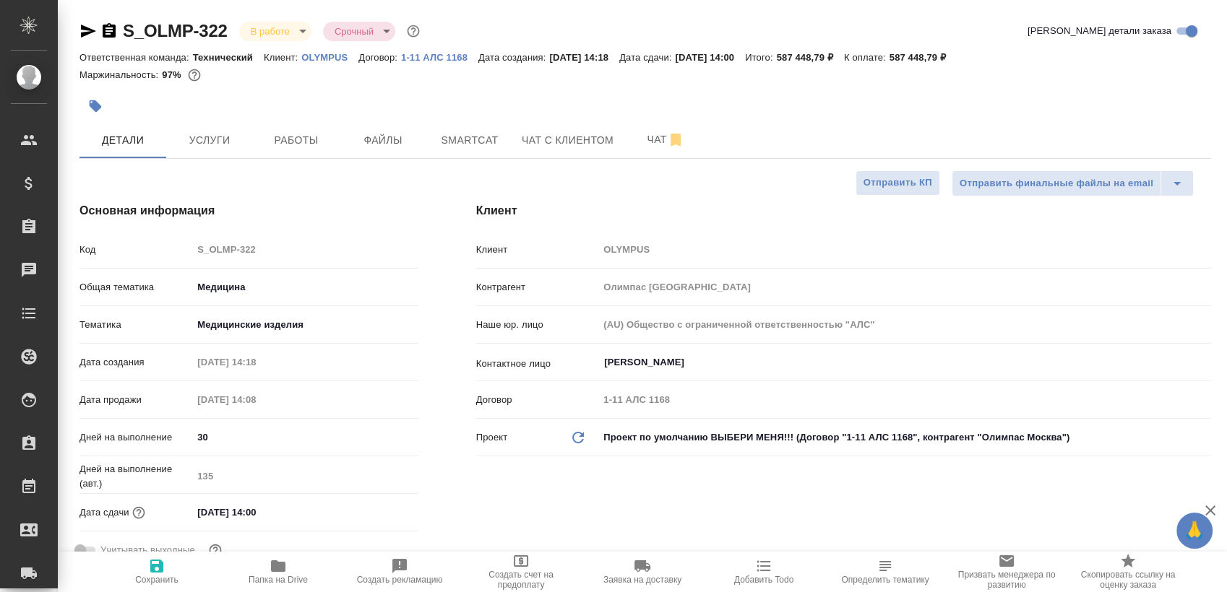
type textarea "x"
click at [341, 151] on button "Файлы" at bounding box center [382, 140] width 87 height 36
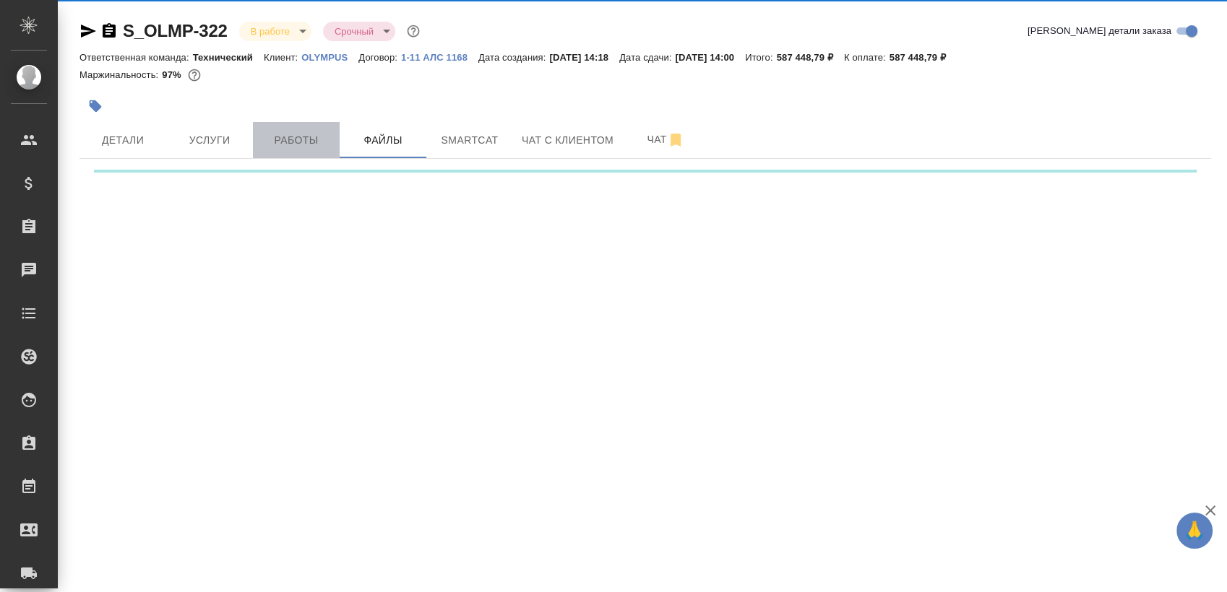
click at [316, 151] on button "Работы" at bounding box center [296, 140] width 87 height 36
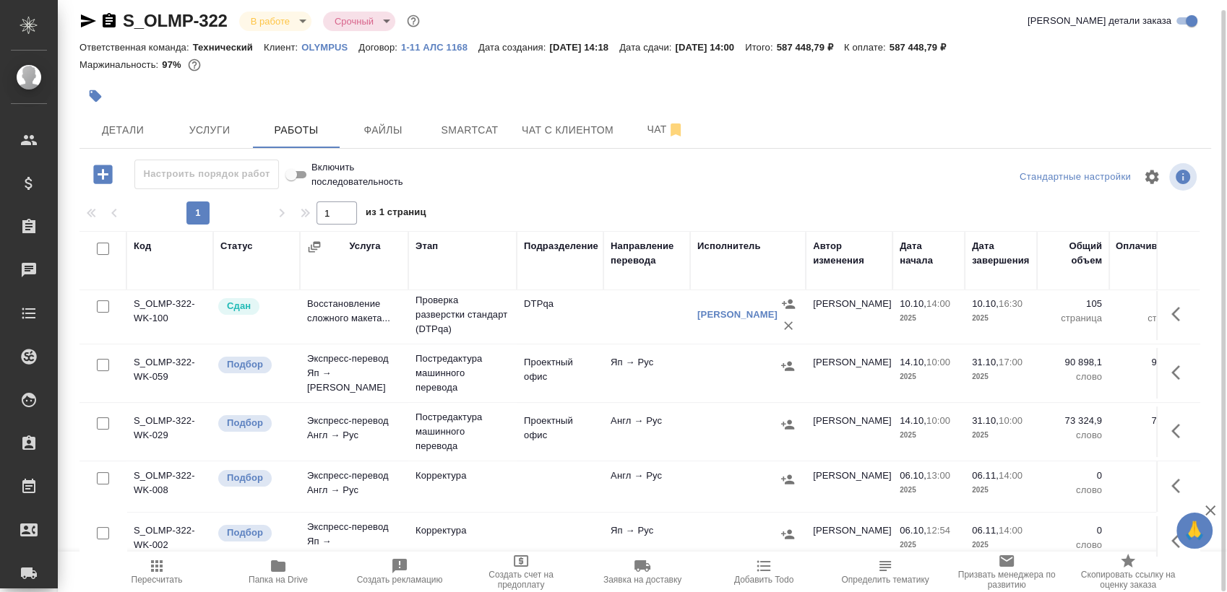
scroll to position [358, 0]
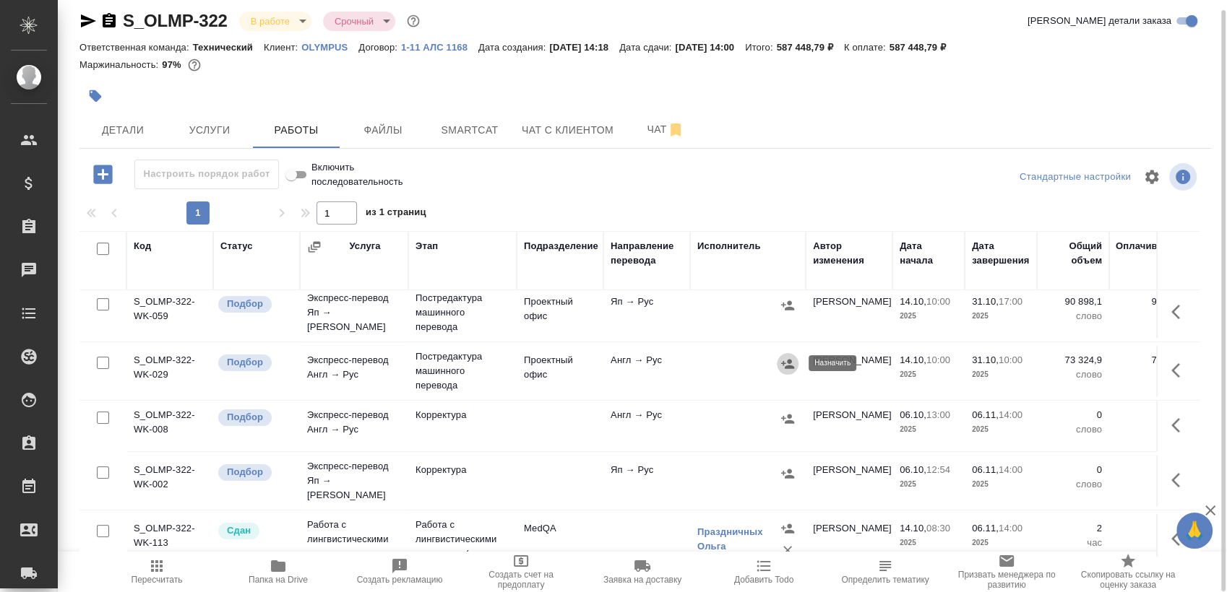
click at [795, 363] on button "button" at bounding box center [788, 364] width 22 height 22
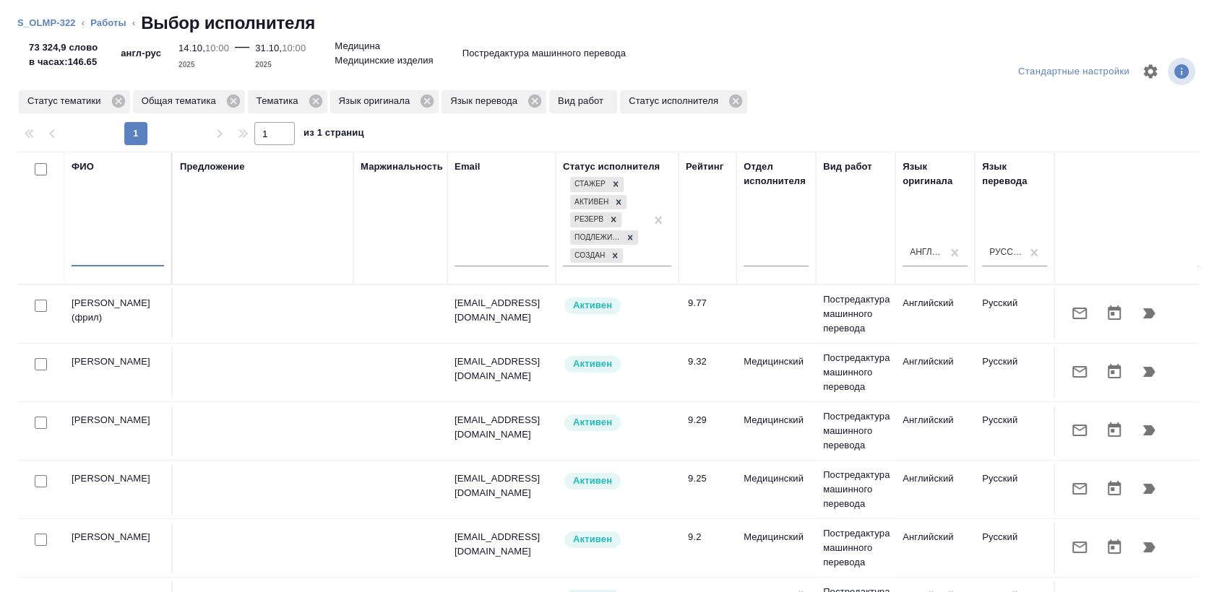
click at [104, 259] on input "text" at bounding box center [118, 257] width 92 height 18
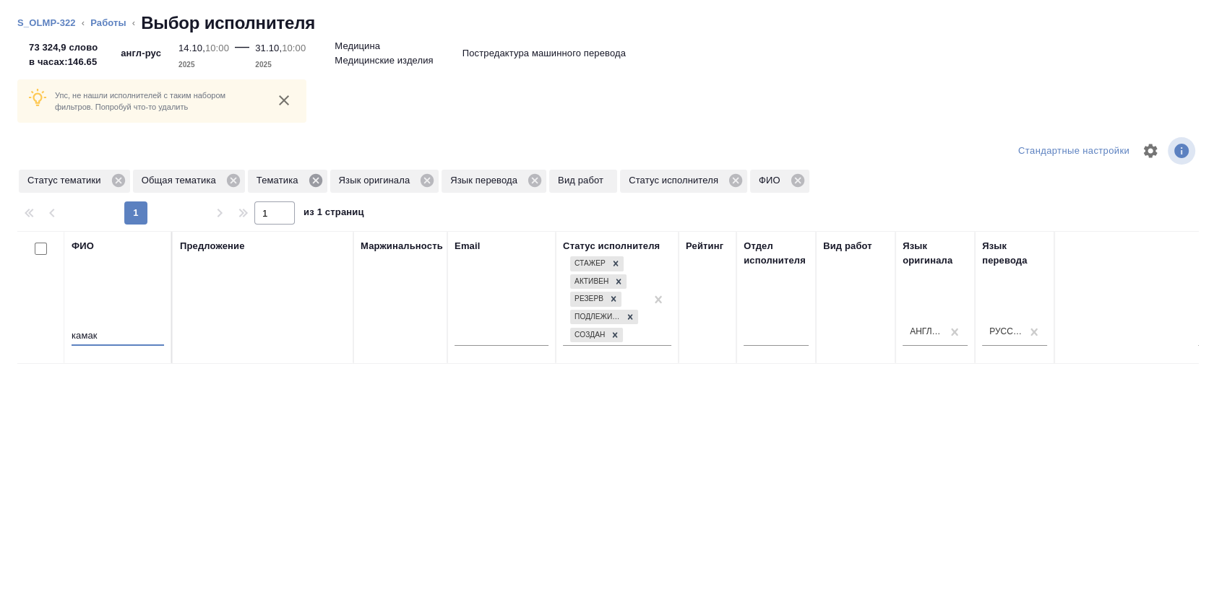
type input "камак"
click at [311, 181] on icon at bounding box center [314, 180] width 13 height 13
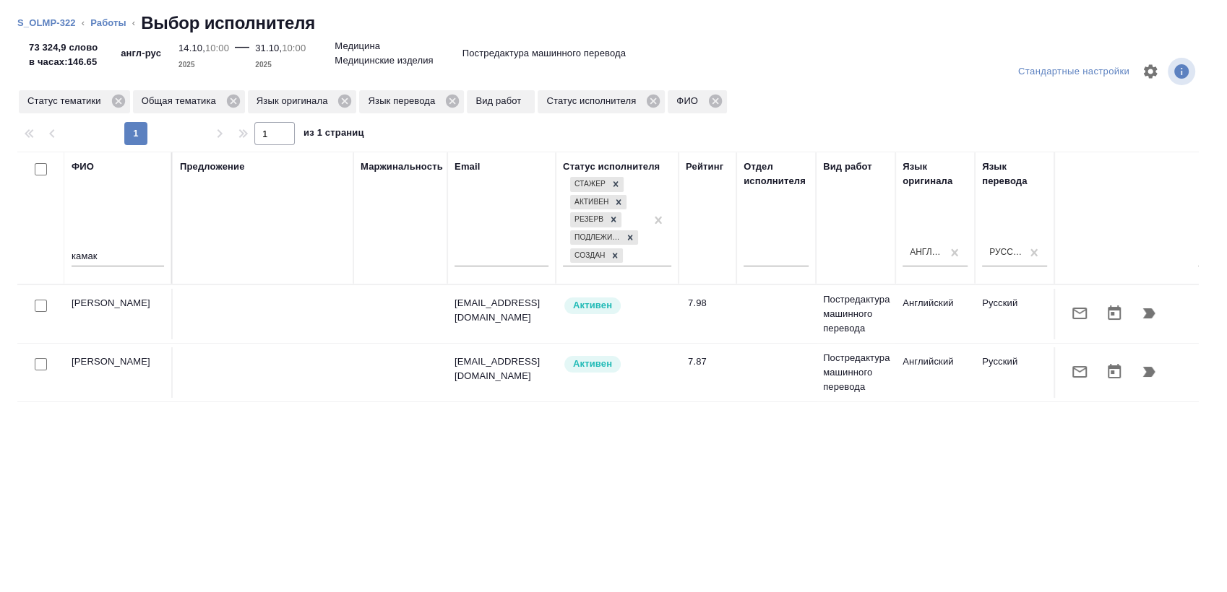
click at [1147, 313] on button "button" at bounding box center [1148, 313] width 35 height 35
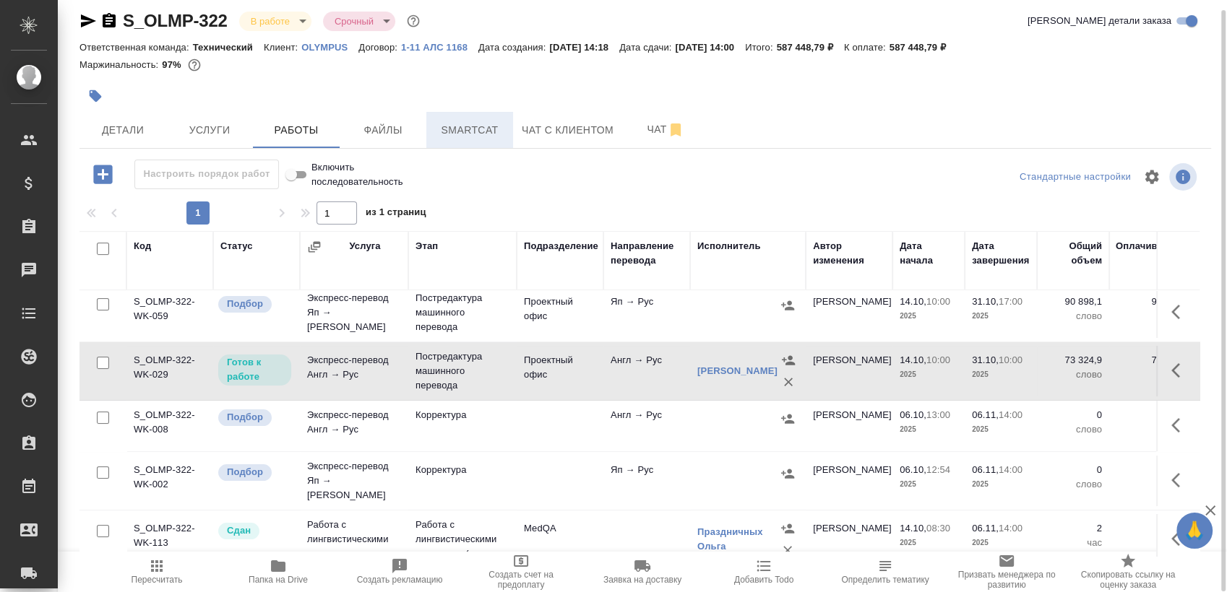
click at [478, 118] on button "Smartcat" at bounding box center [469, 130] width 87 height 36
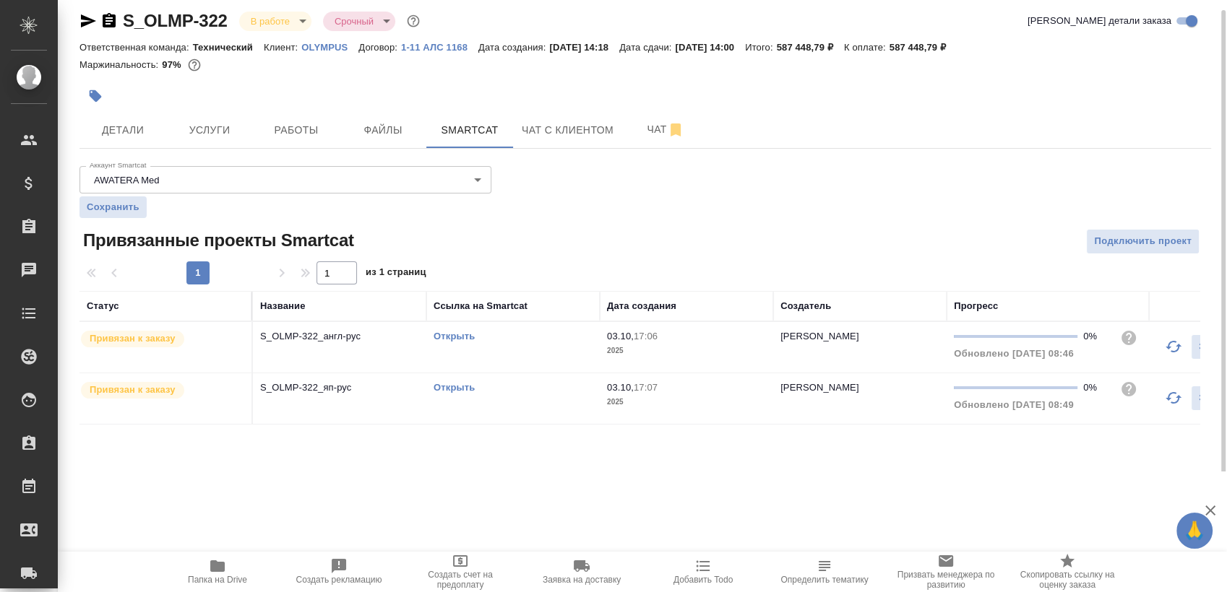
click at [462, 337] on link "Открыть" at bounding box center [453, 336] width 41 height 11
click at [295, 124] on span "Работы" at bounding box center [295, 130] width 69 height 18
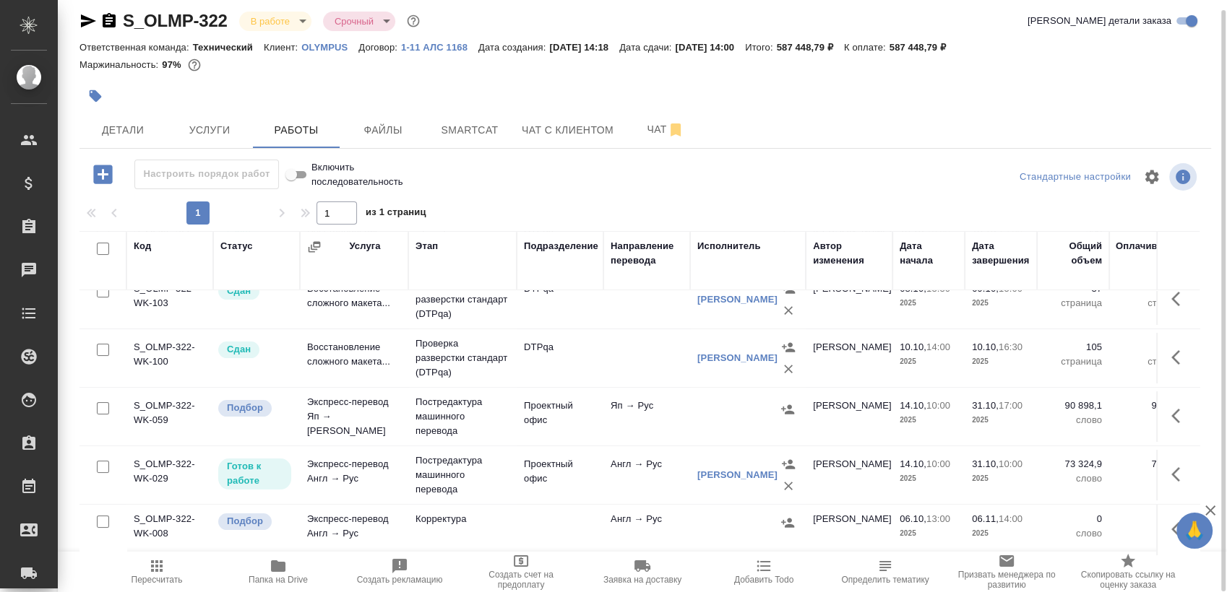
scroll to position [268, 0]
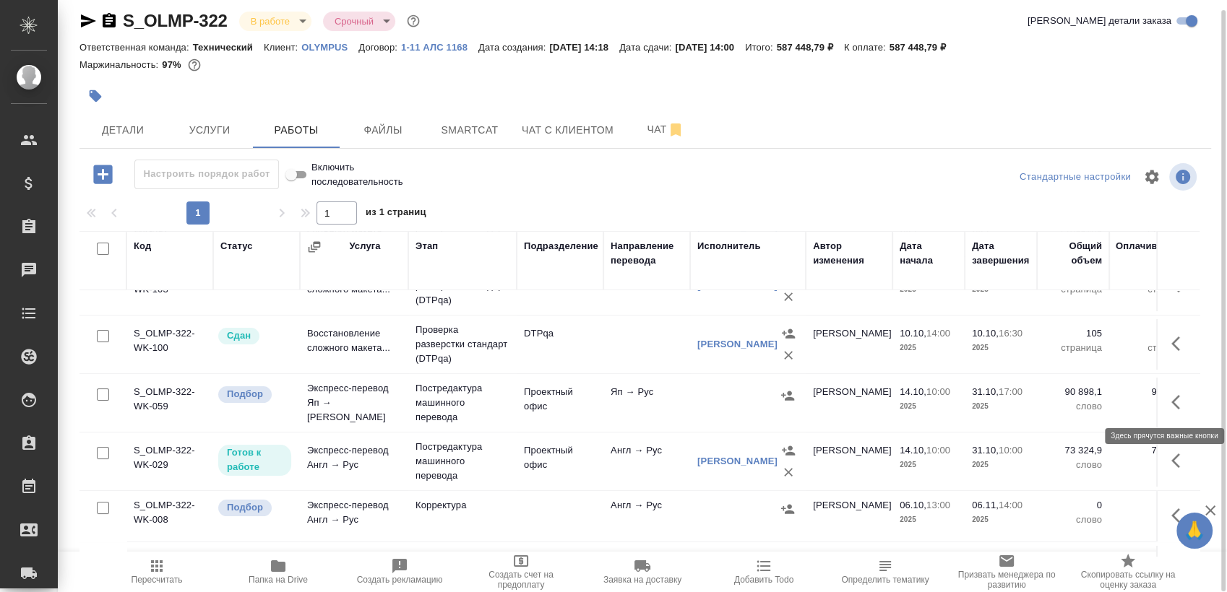
click at [1171, 403] on icon "button" at bounding box center [1175, 402] width 9 height 14
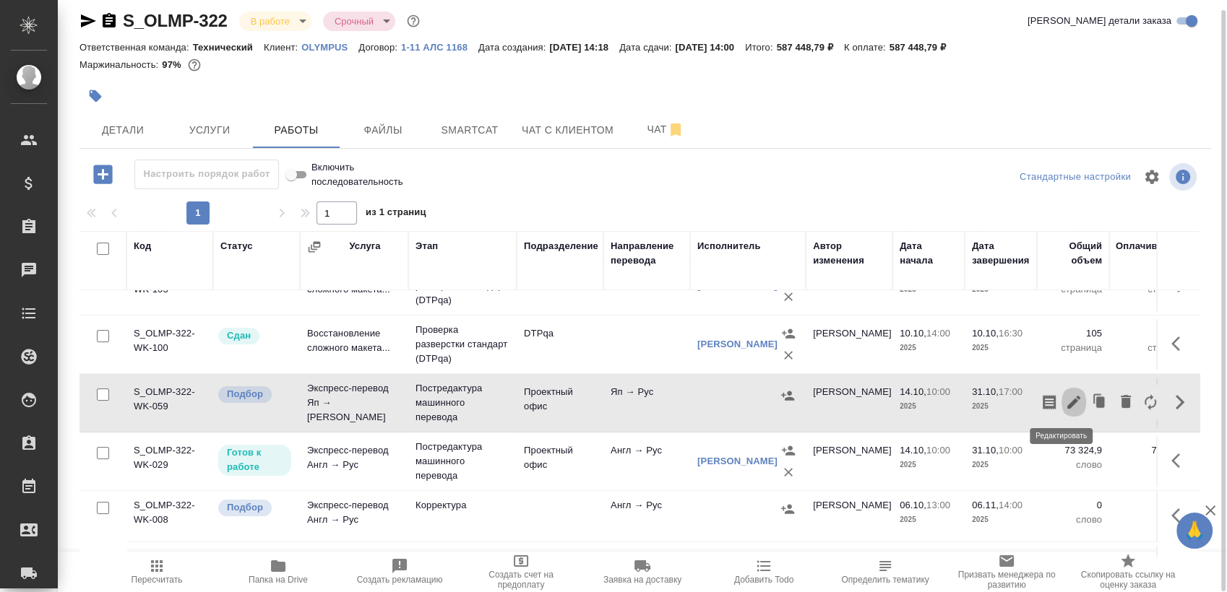
click at [1065, 402] on icon "button" at bounding box center [1073, 402] width 17 height 17
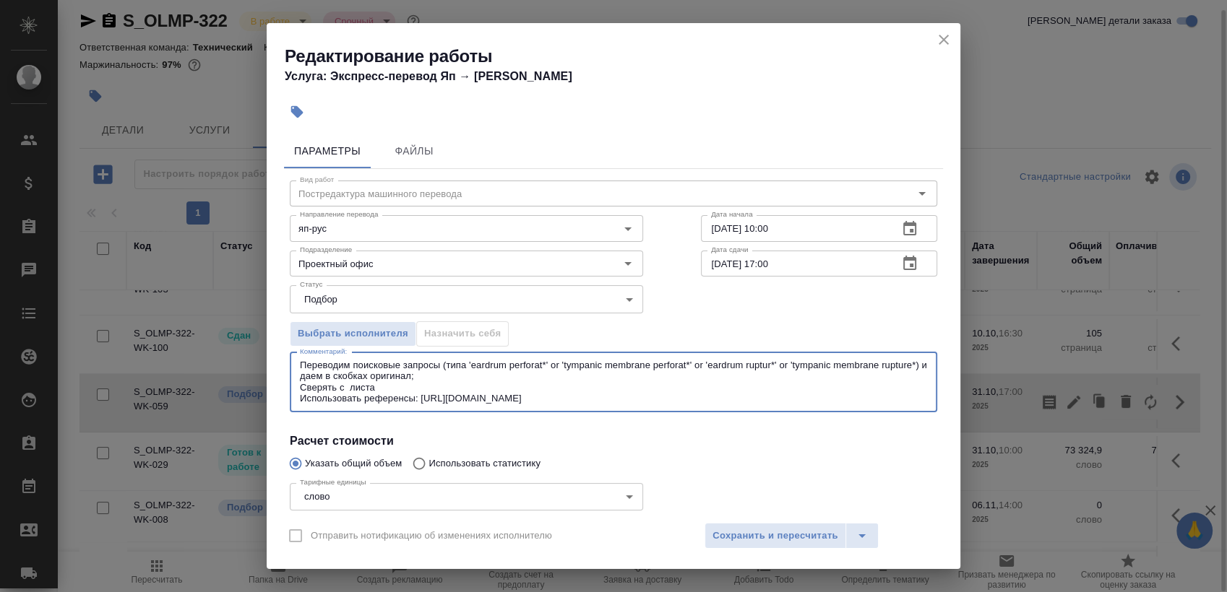
click at [493, 389] on textarea "Переводим поисковые запросы (типа 'eardrum perforat*' or 'tympanic membrane per…" at bounding box center [613, 382] width 627 height 45
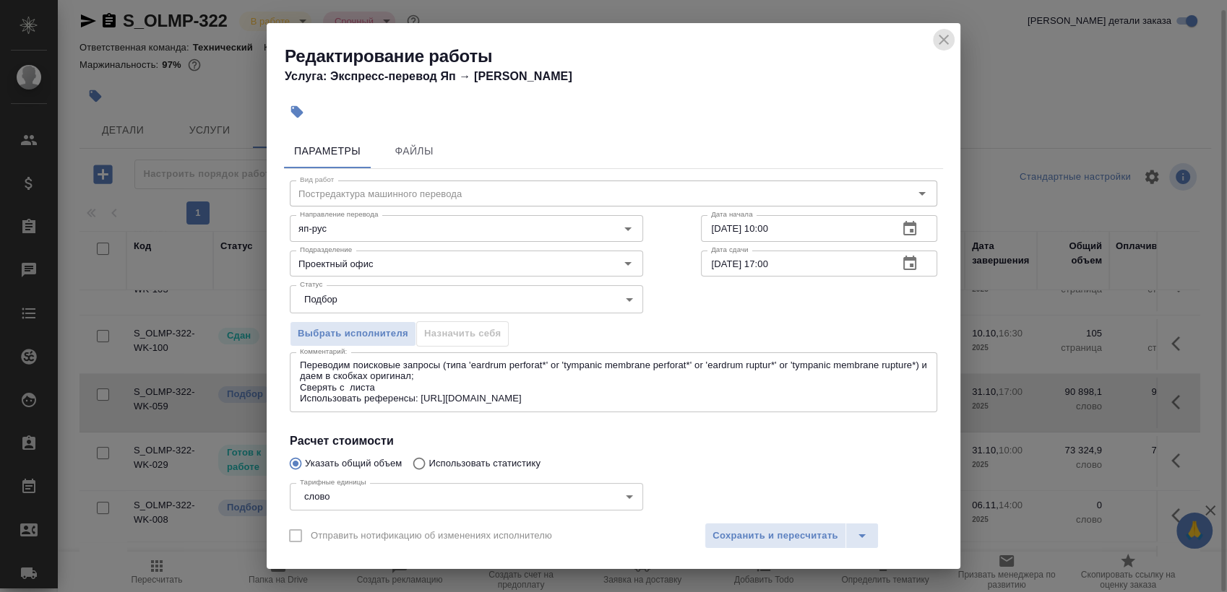
click at [943, 35] on icon "close" at bounding box center [943, 39] width 17 height 17
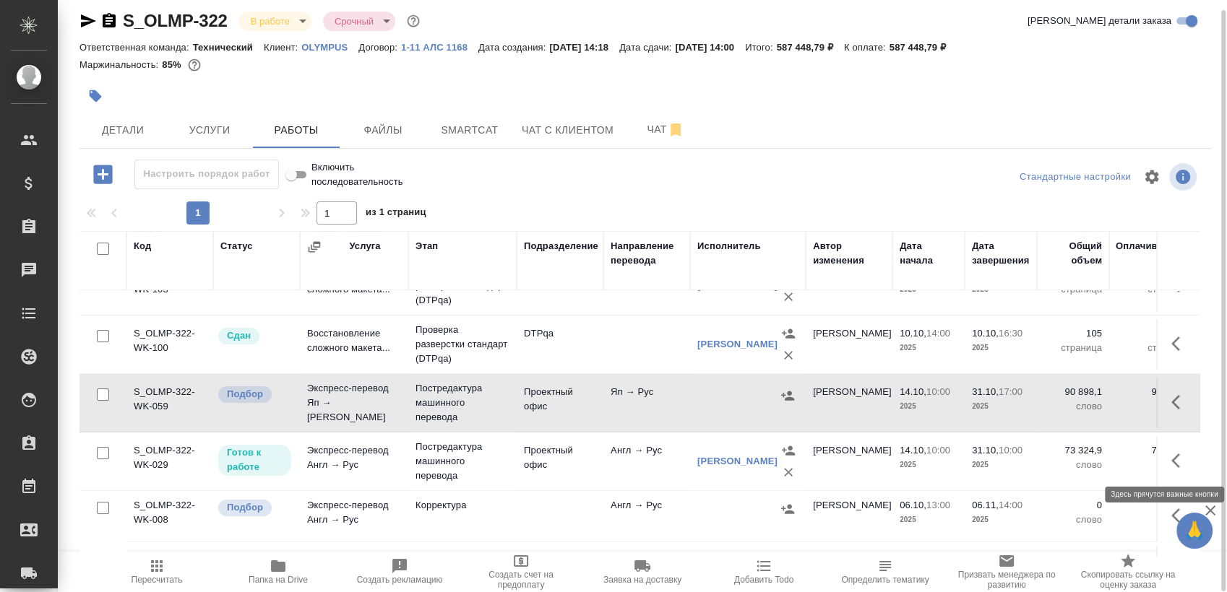
click at [1176, 471] on button "button" at bounding box center [1179, 461] width 35 height 35
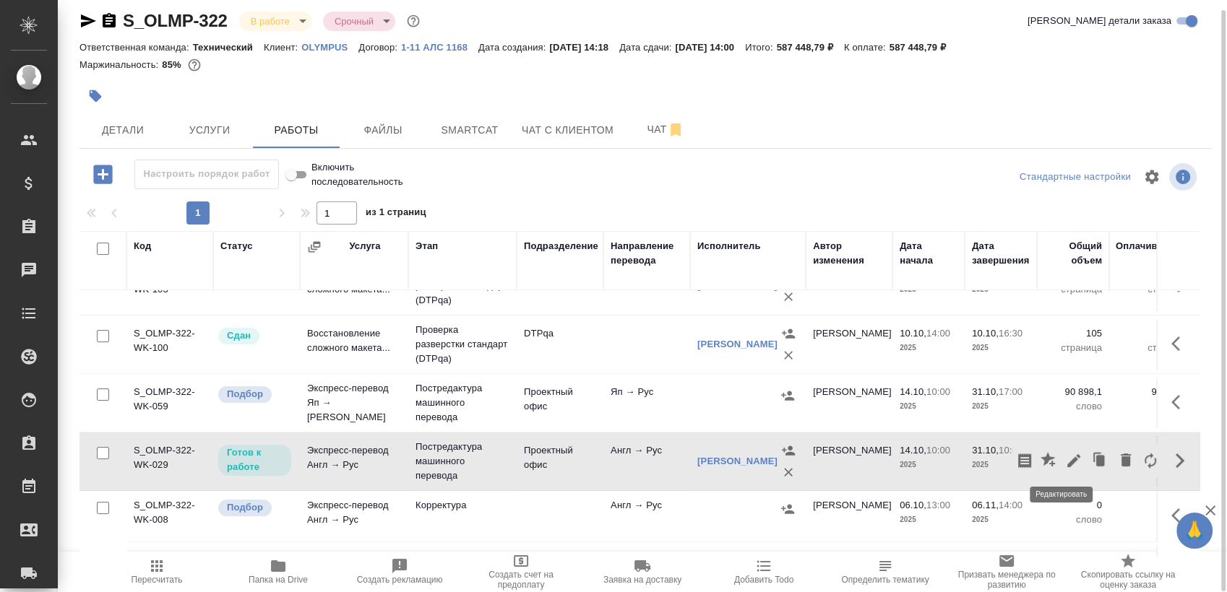
click at [1067, 459] on icon "button" at bounding box center [1073, 460] width 13 height 13
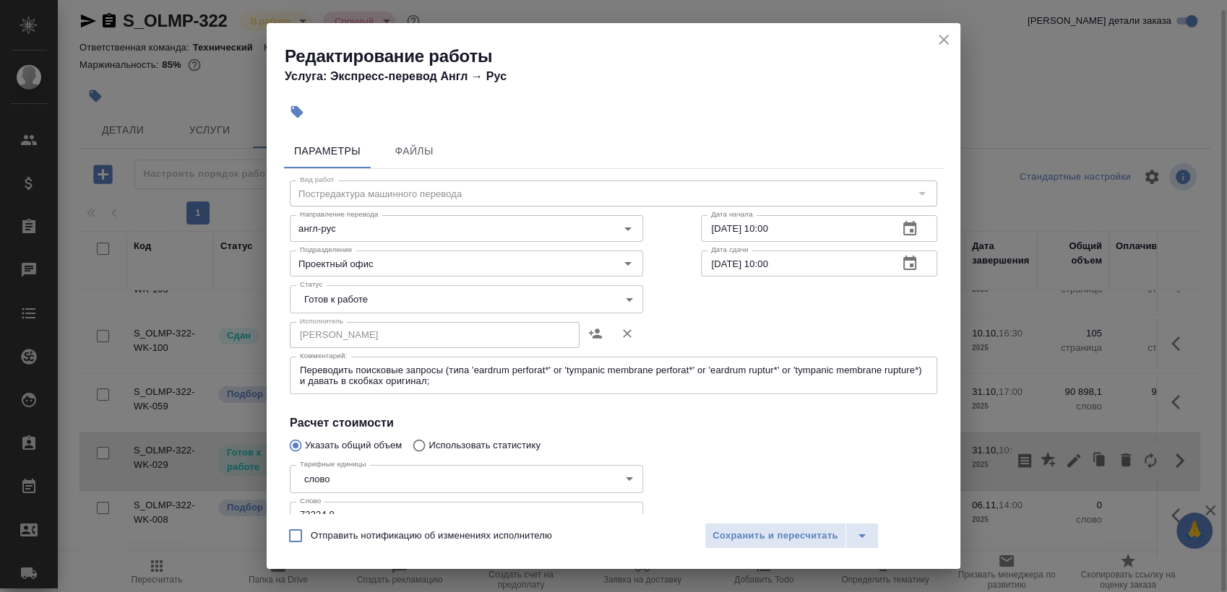
click at [491, 375] on textarea "Переводить поисковые запросы (типа 'eardrum perforat*' or 'tympanic membrane pe…" at bounding box center [613, 376] width 627 height 22
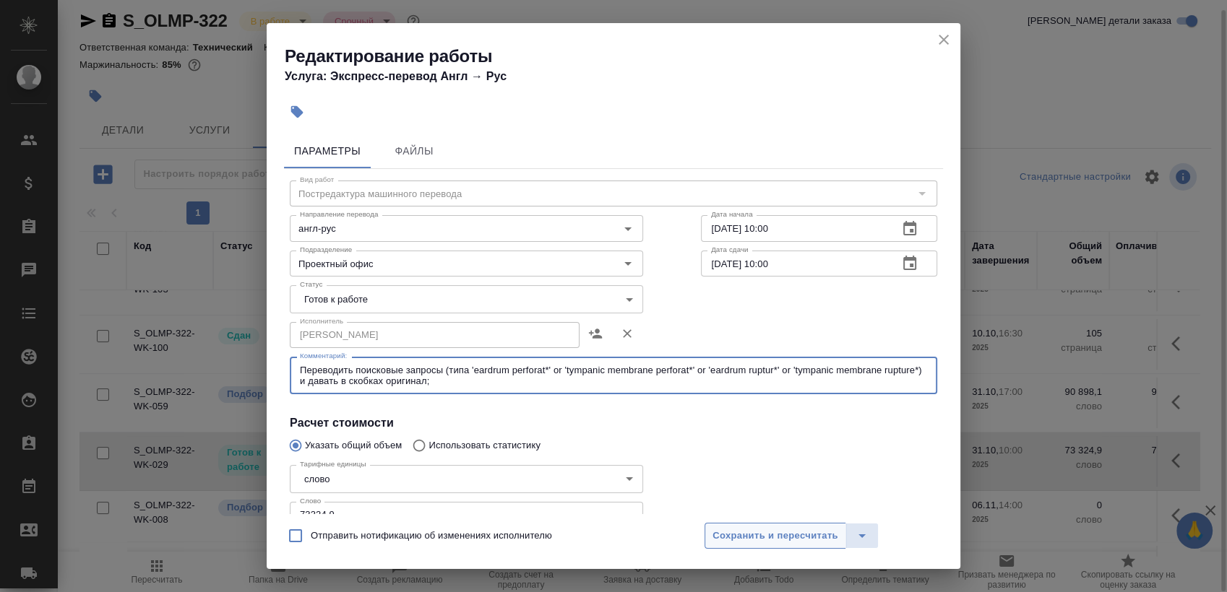
click at [781, 523] on button "Сохранить и пересчитать" at bounding box center [775, 536] width 142 height 26
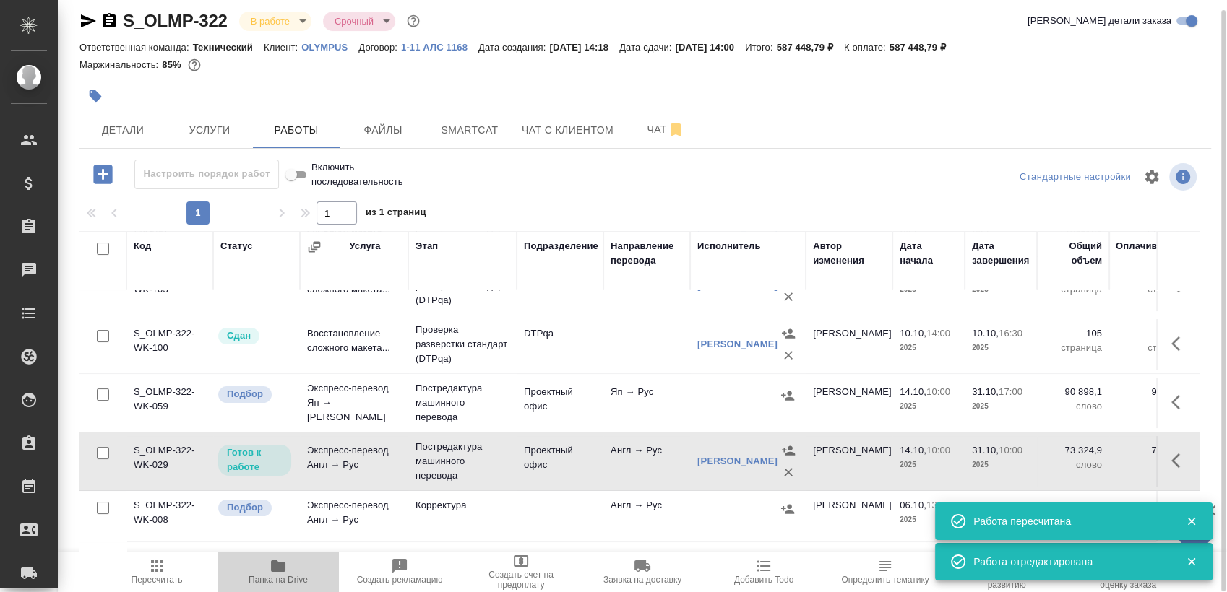
click at [267, 580] on span "Папка на Drive" at bounding box center [277, 580] width 59 height 10
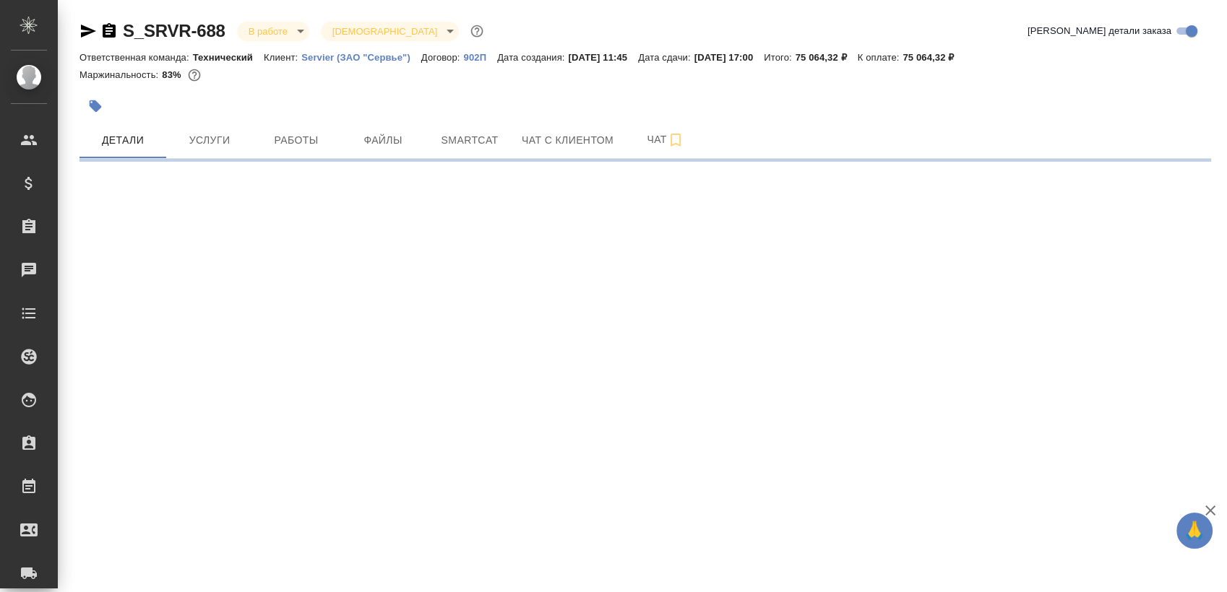
click at [304, 168] on div "S_SRVR-688 В работе inProgress Святая троица holyTrinity Кратко детали заказа О…" at bounding box center [645, 85] width 1147 height 170
select select "RU"
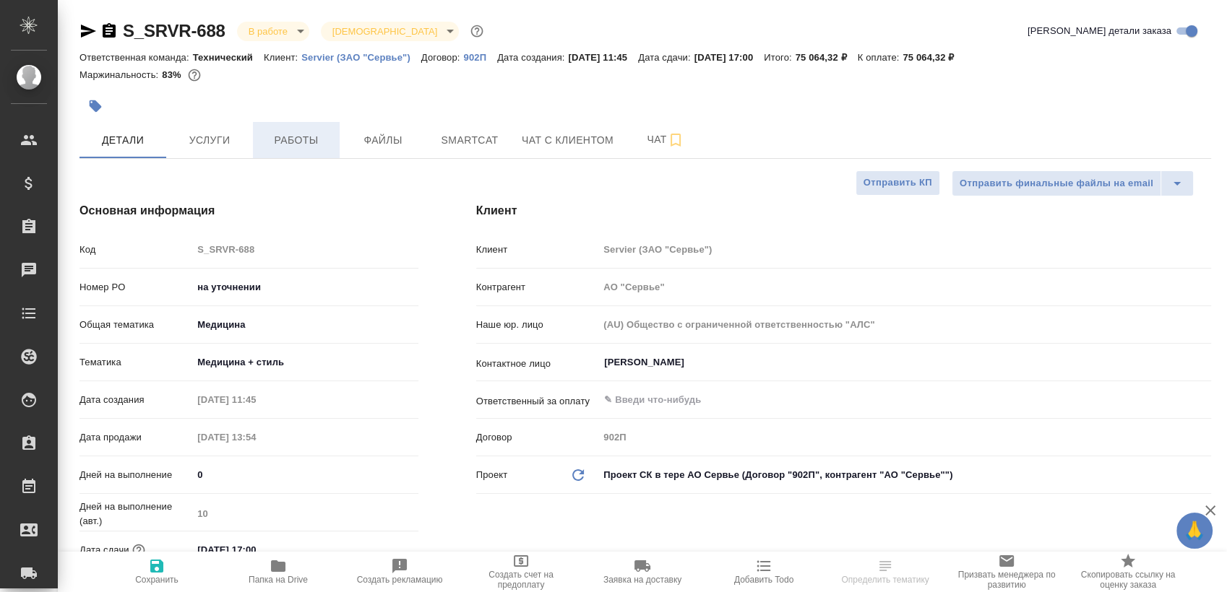
type textarea "x"
click at [305, 153] on button "Работы" at bounding box center [296, 140] width 87 height 36
type textarea "x"
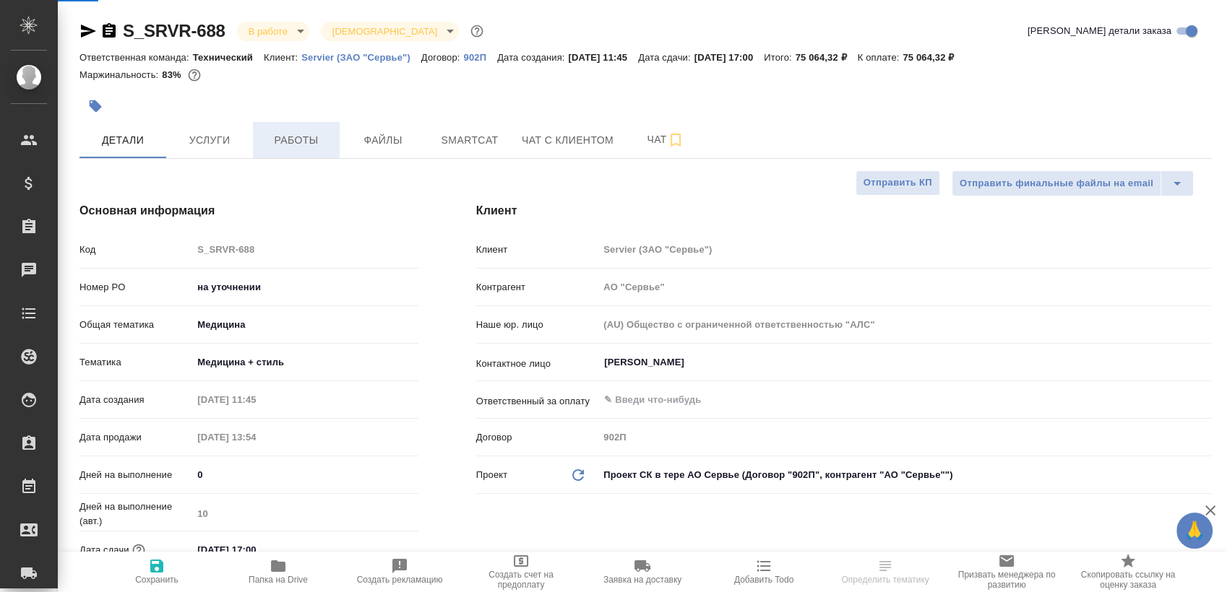
type textarea "x"
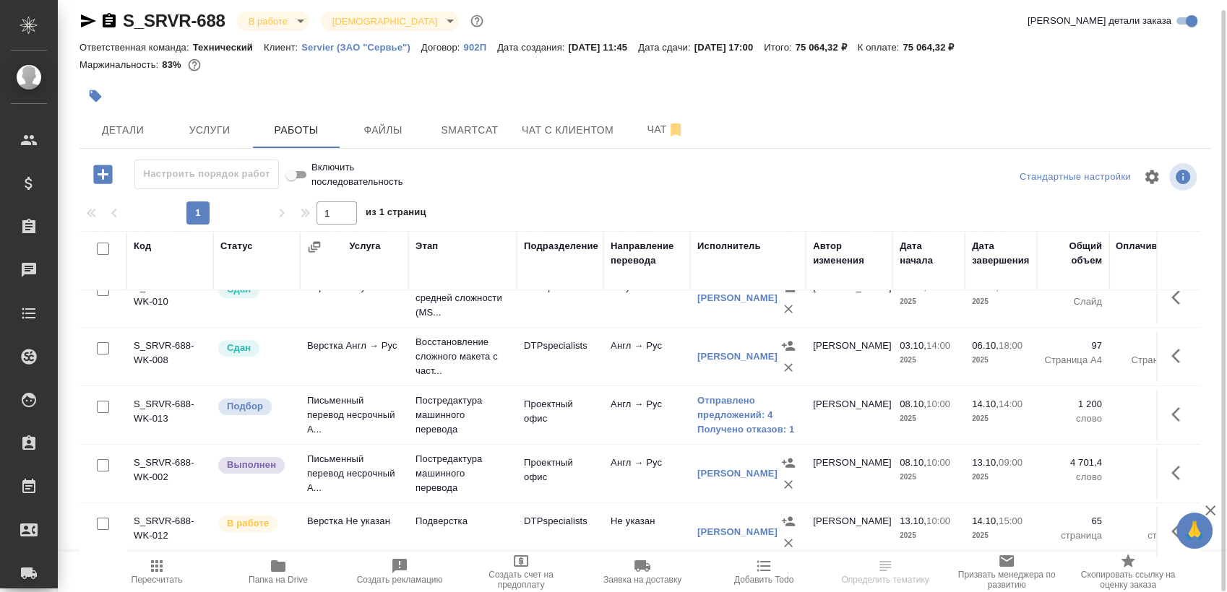
scroll to position [91, 0]
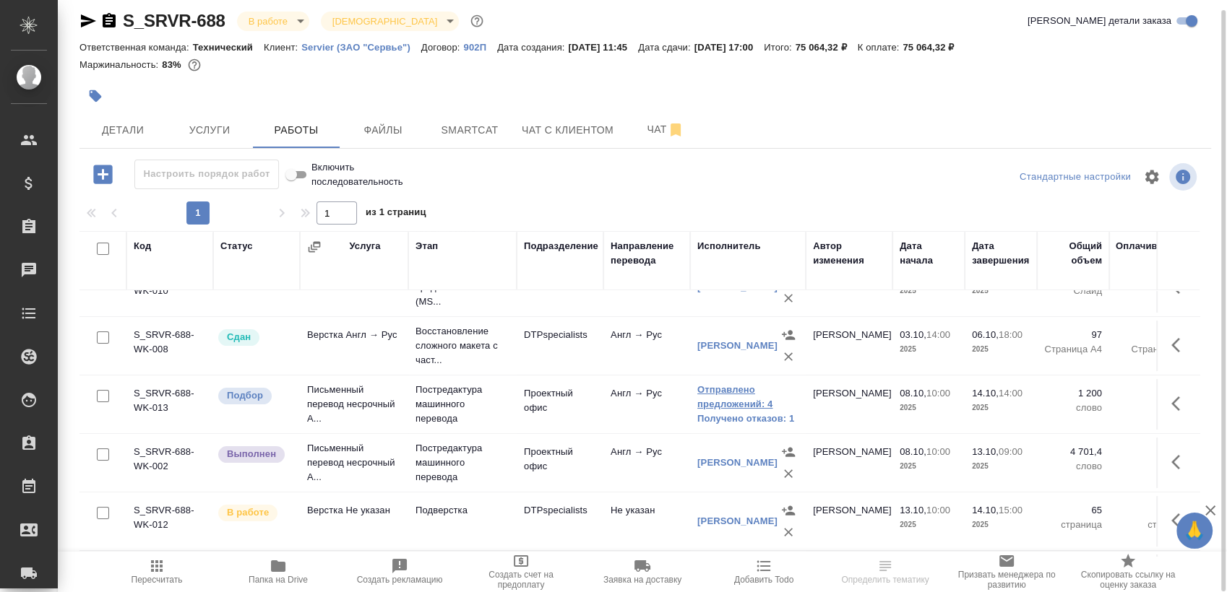
click at [735, 389] on link "Отправлено предложений: 4" at bounding box center [747, 397] width 101 height 29
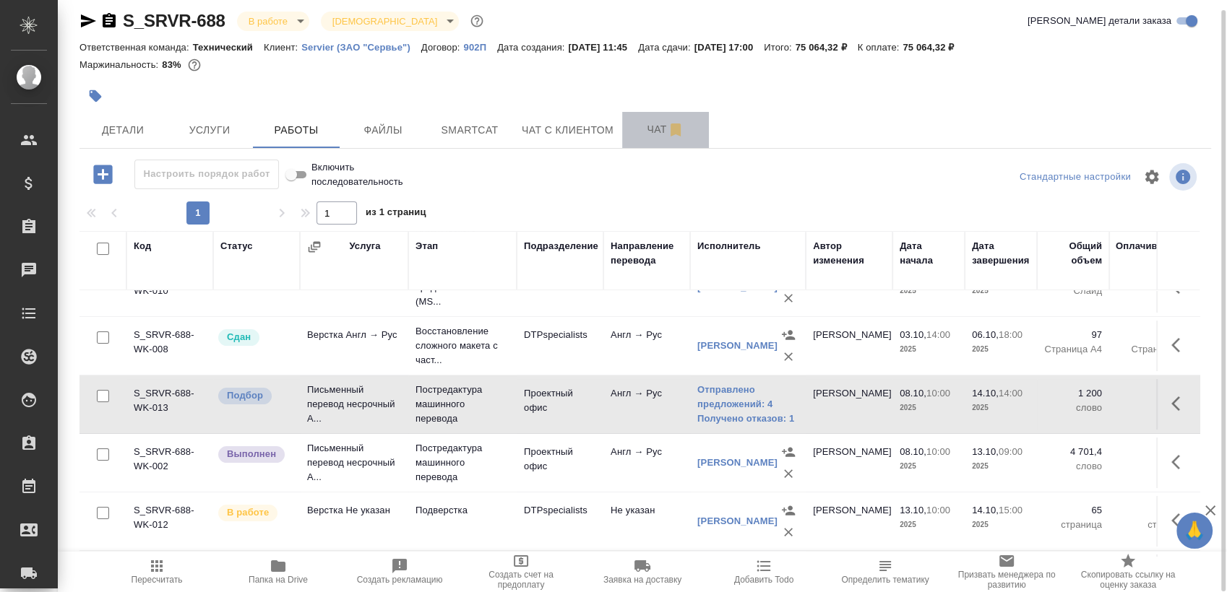
click at [624, 144] on button "Чат" at bounding box center [665, 130] width 87 height 36
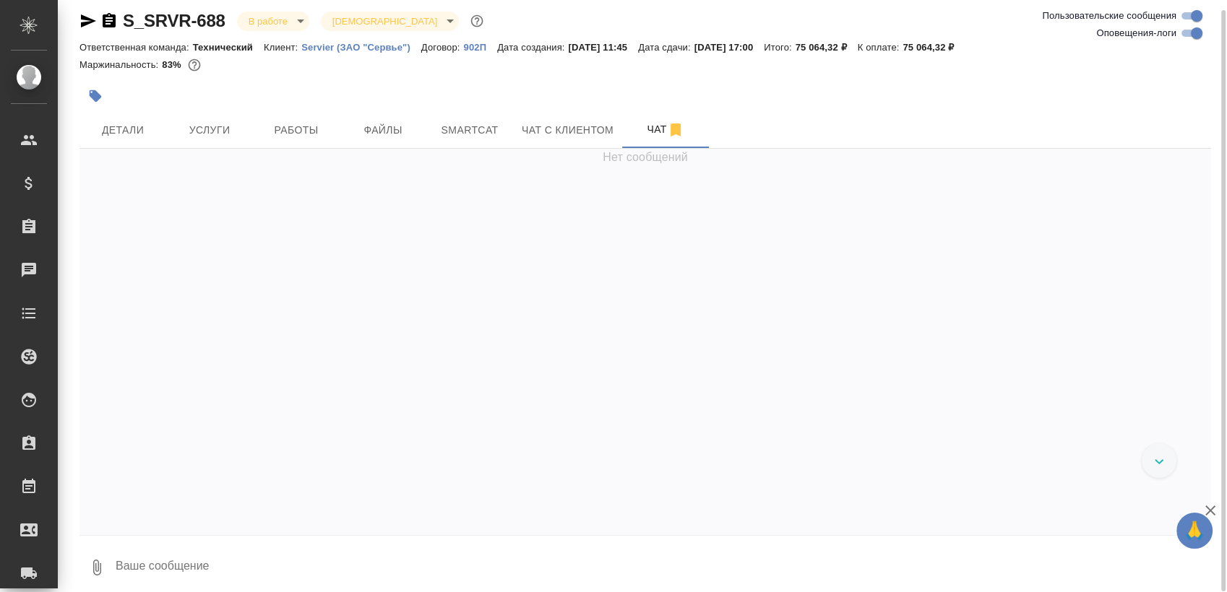
click at [168, 566] on textarea at bounding box center [662, 567] width 1096 height 49
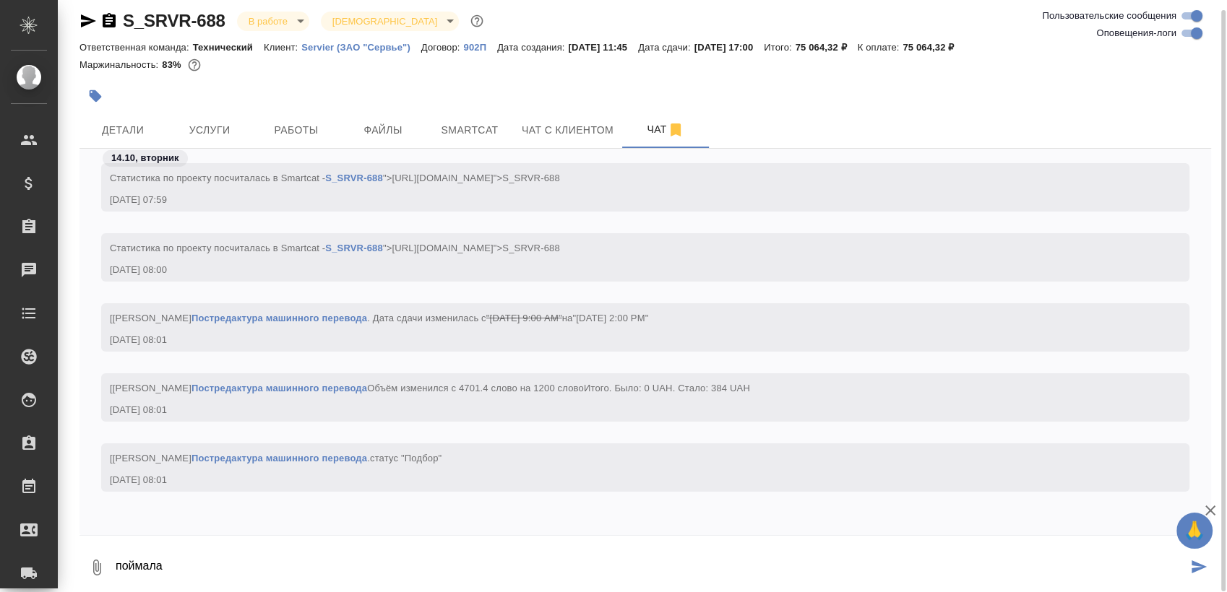
type textarea "поймала"
click at [1193, 37] on input "Оповещения-логи" at bounding box center [1196, 33] width 52 height 17
checkbox input "false"
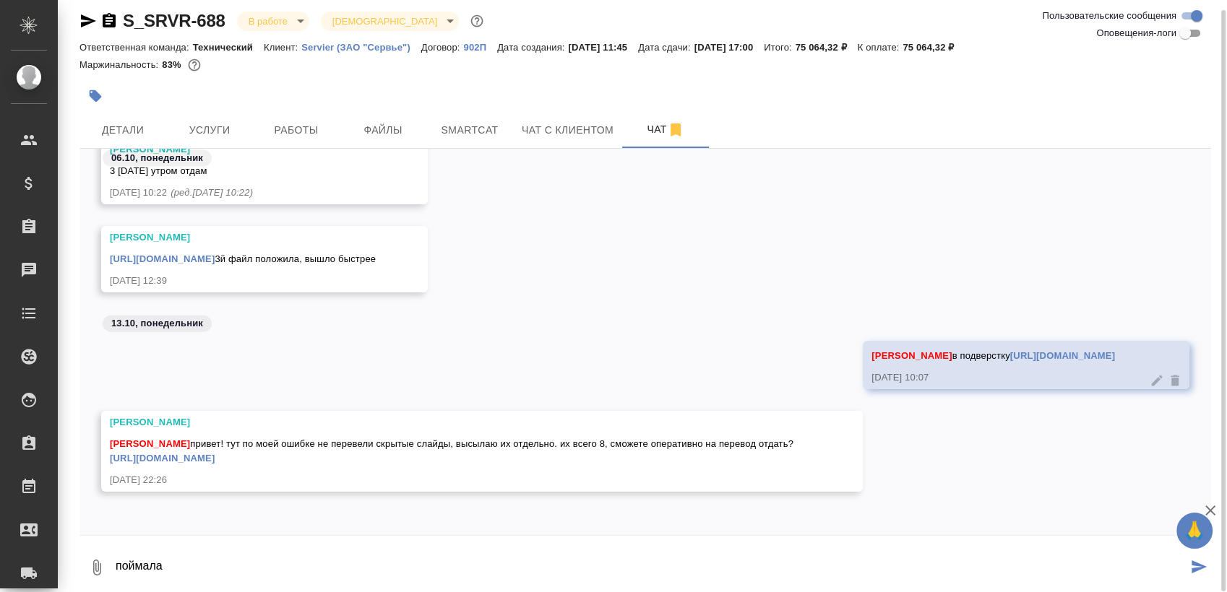
click at [354, 561] on textarea "поймала" at bounding box center [650, 567] width 1073 height 49
type textarea "поймала"
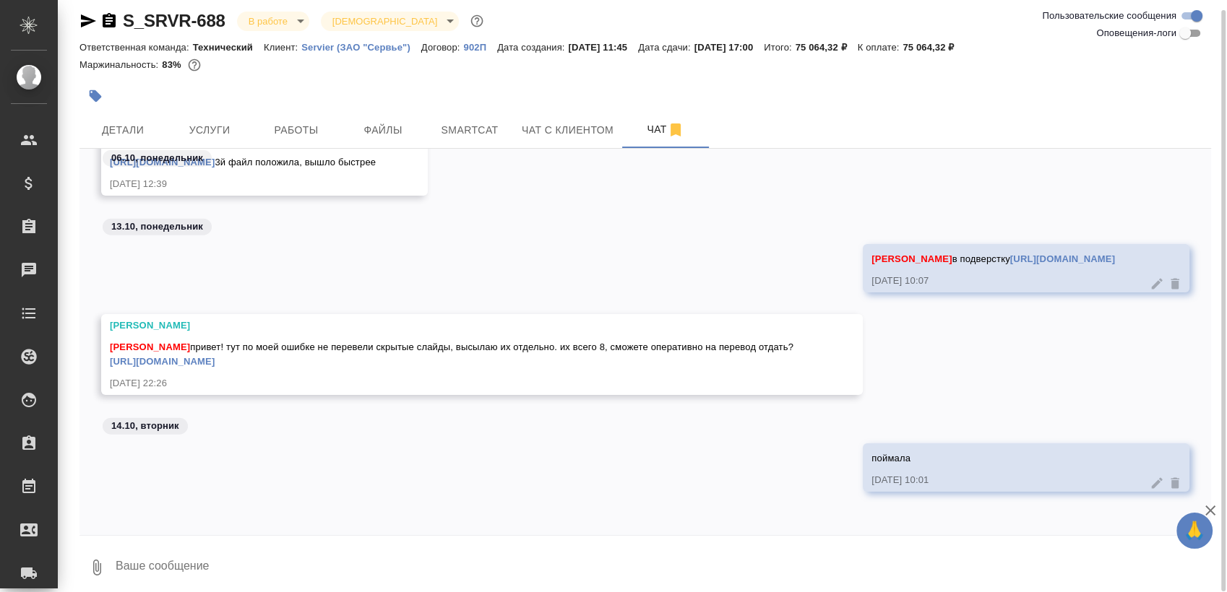
click at [215, 360] on link "[URL][DOMAIN_NAME]" at bounding box center [162, 361] width 105 height 11
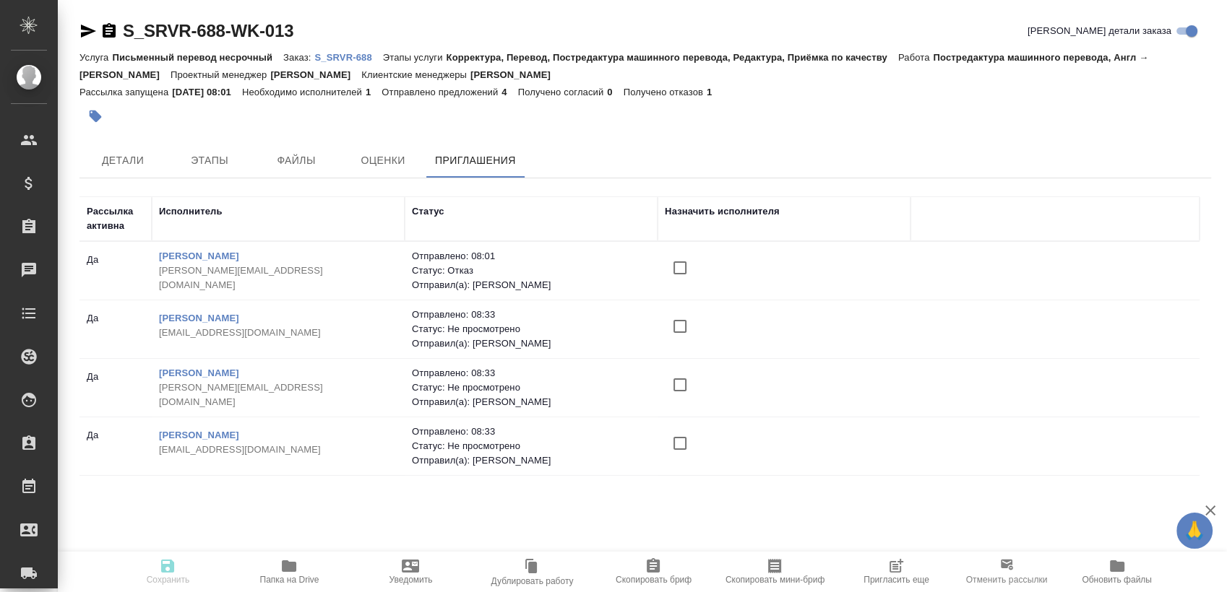
click at [928, 575] on span "Пригласить еще" at bounding box center [896, 571] width 104 height 27
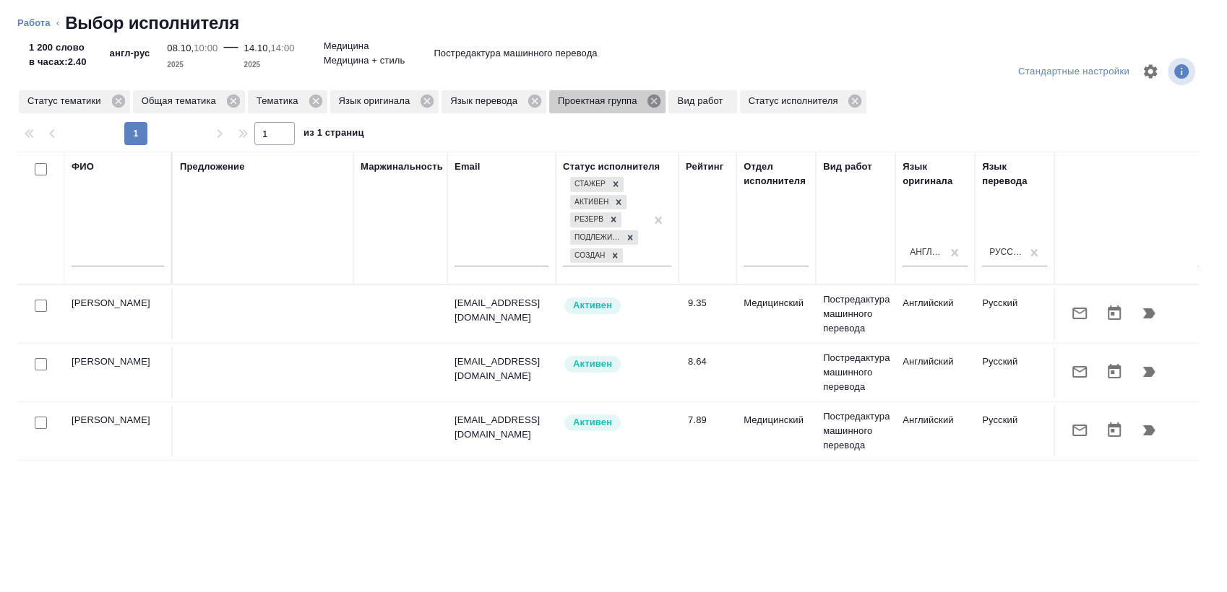
click at [649, 99] on icon at bounding box center [653, 101] width 13 height 13
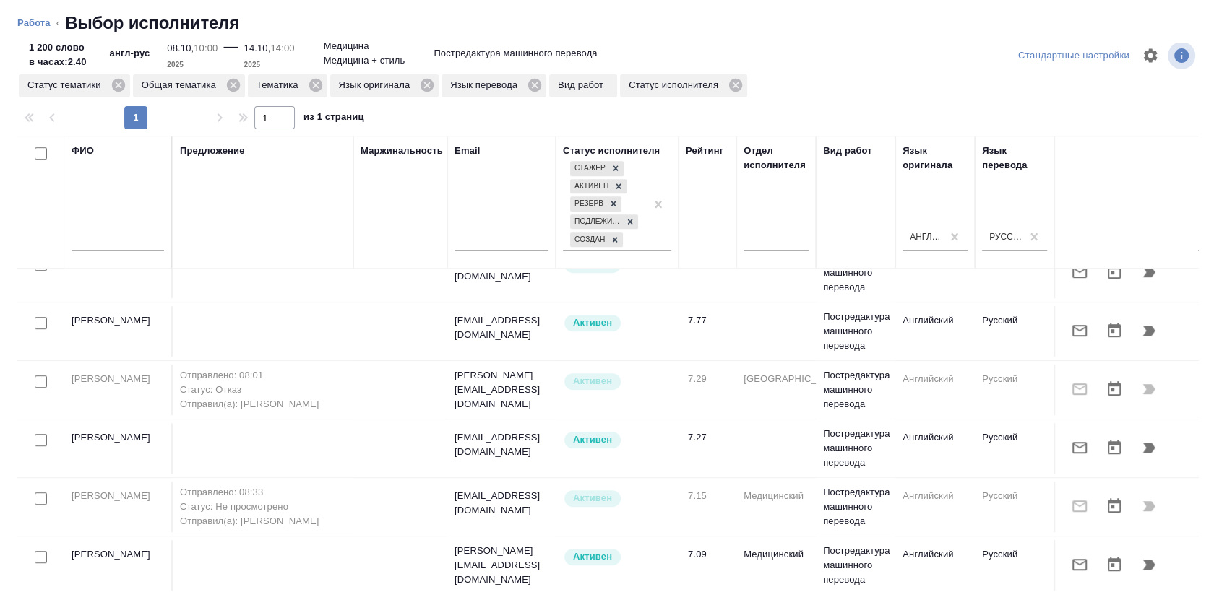
scroll to position [20, 0]
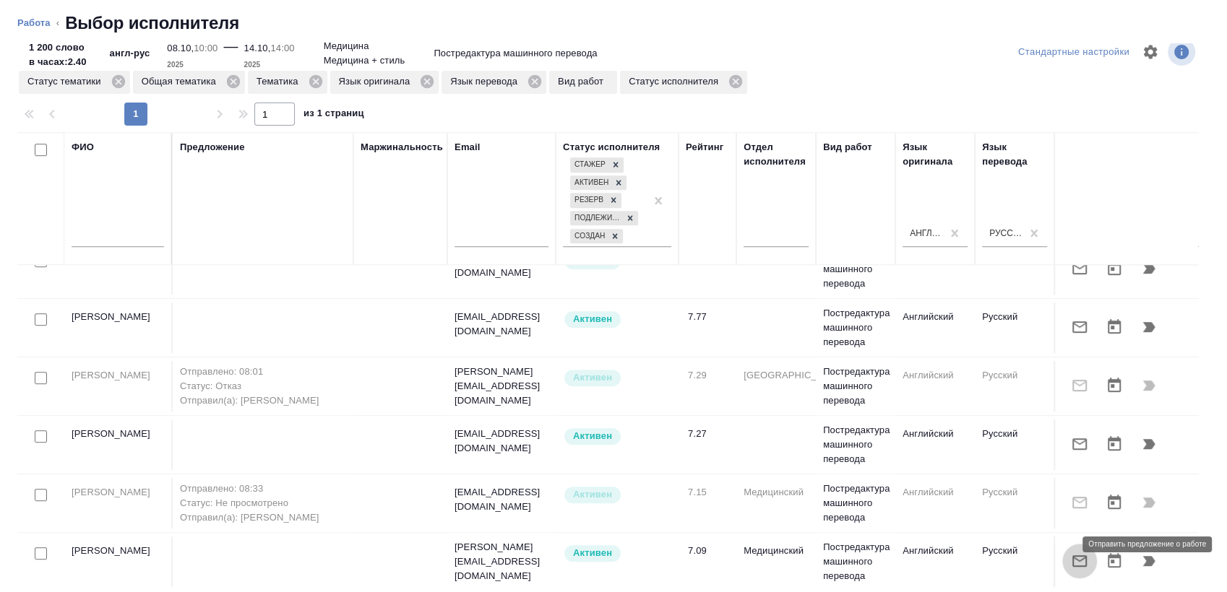
click at [1070, 553] on icon "button" at bounding box center [1078, 561] width 17 height 17
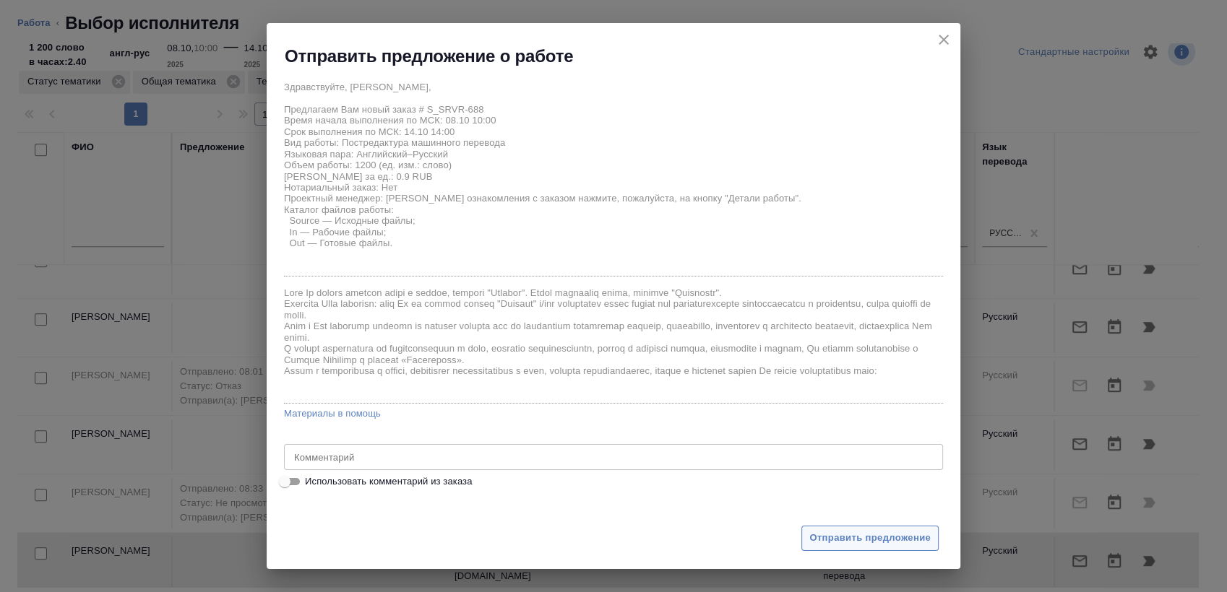
click at [859, 529] on button "Отправить предложение" at bounding box center [869, 538] width 137 height 25
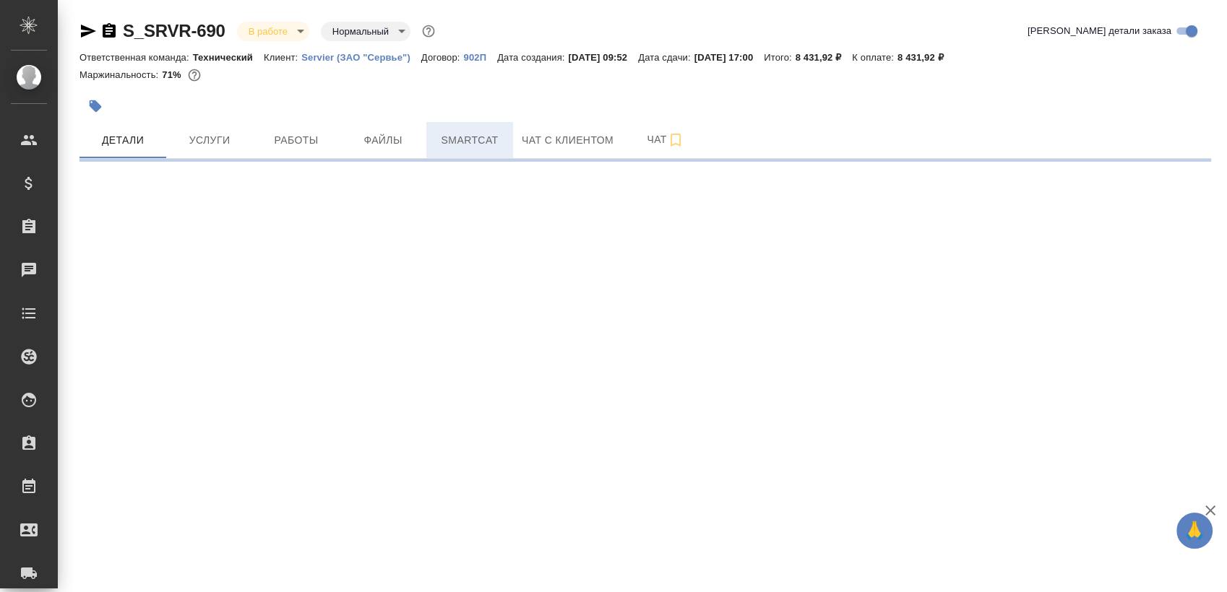
click at [488, 144] on span "Smartcat" at bounding box center [469, 140] width 69 height 18
select select "RU"
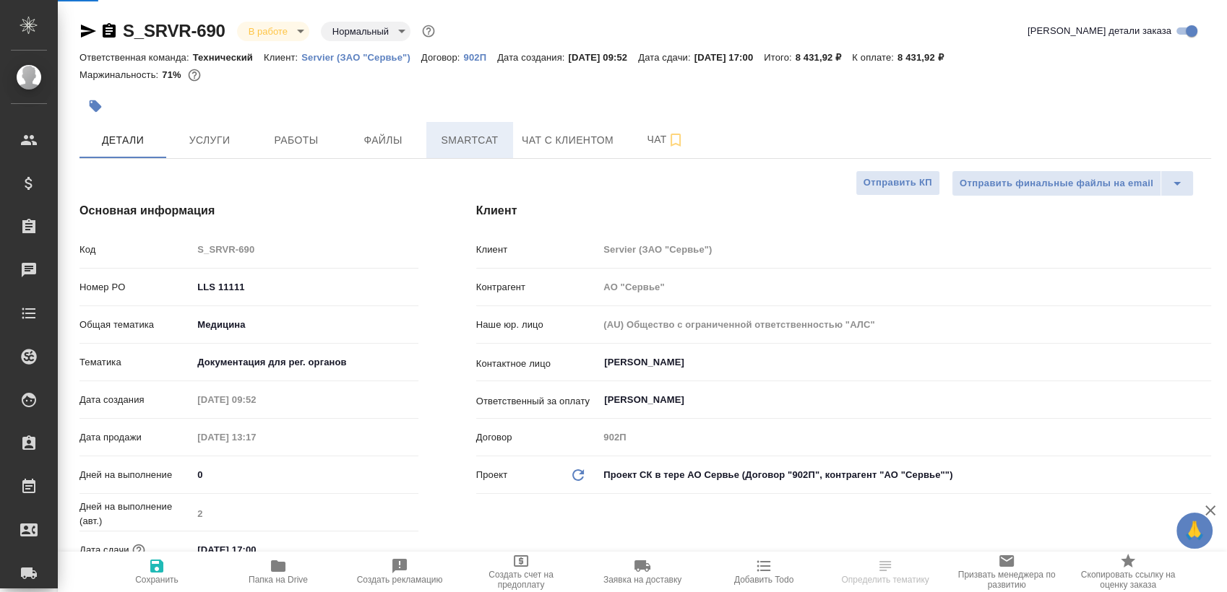
type textarea "x"
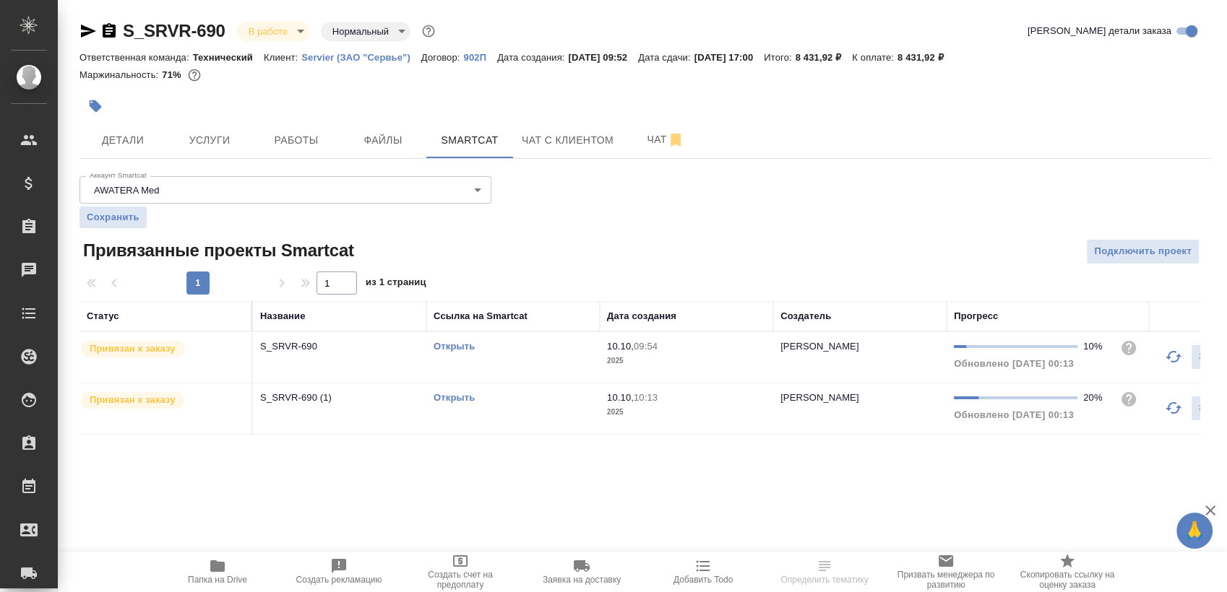
click at [455, 348] on link "Открыть" at bounding box center [453, 346] width 41 height 11
click at [469, 396] on link "Открыть" at bounding box center [453, 397] width 41 height 11
click at [311, 133] on span "Работы" at bounding box center [295, 140] width 69 height 18
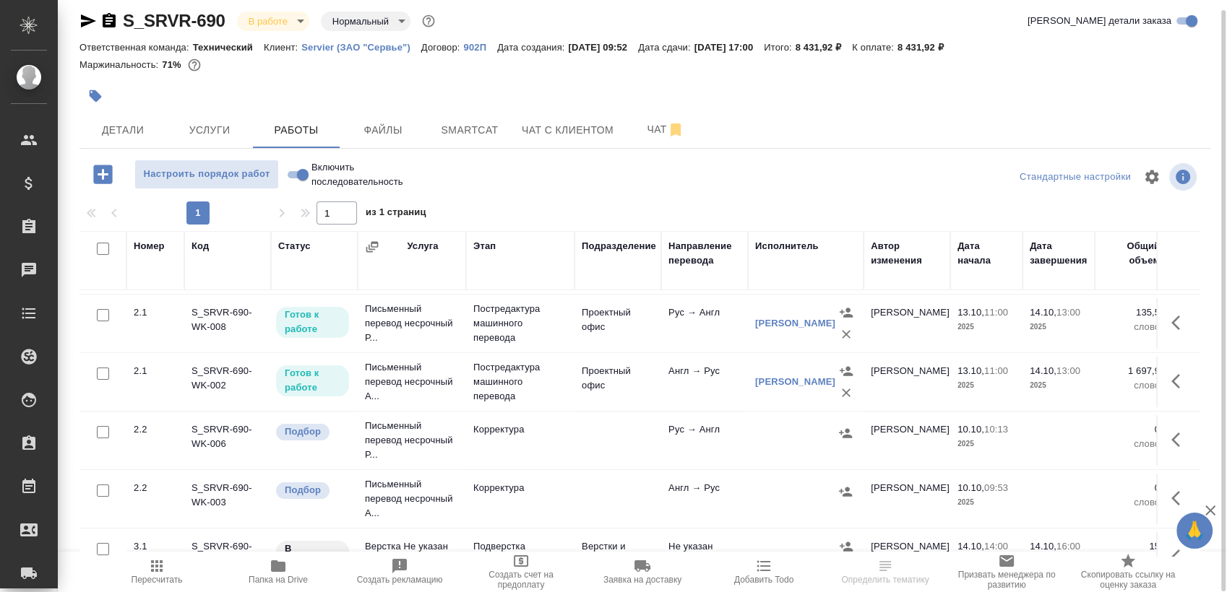
scroll to position [150, 0]
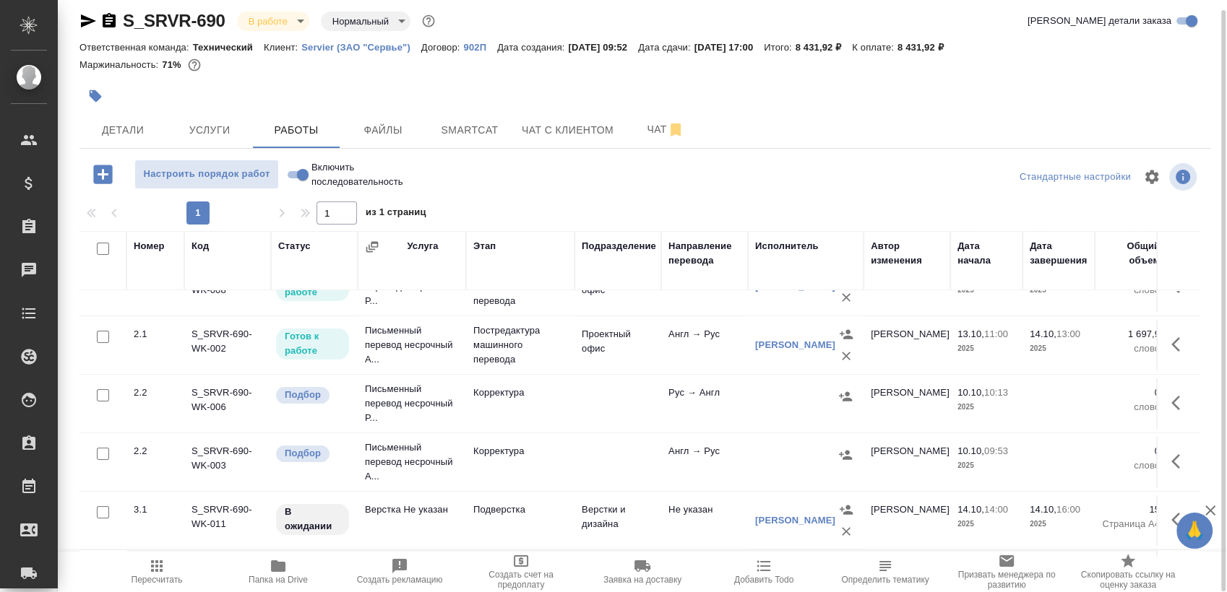
click at [98, 389] on input "checkbox" at bounding box center [103, 395] width 12 height 12
checkbox input "true"
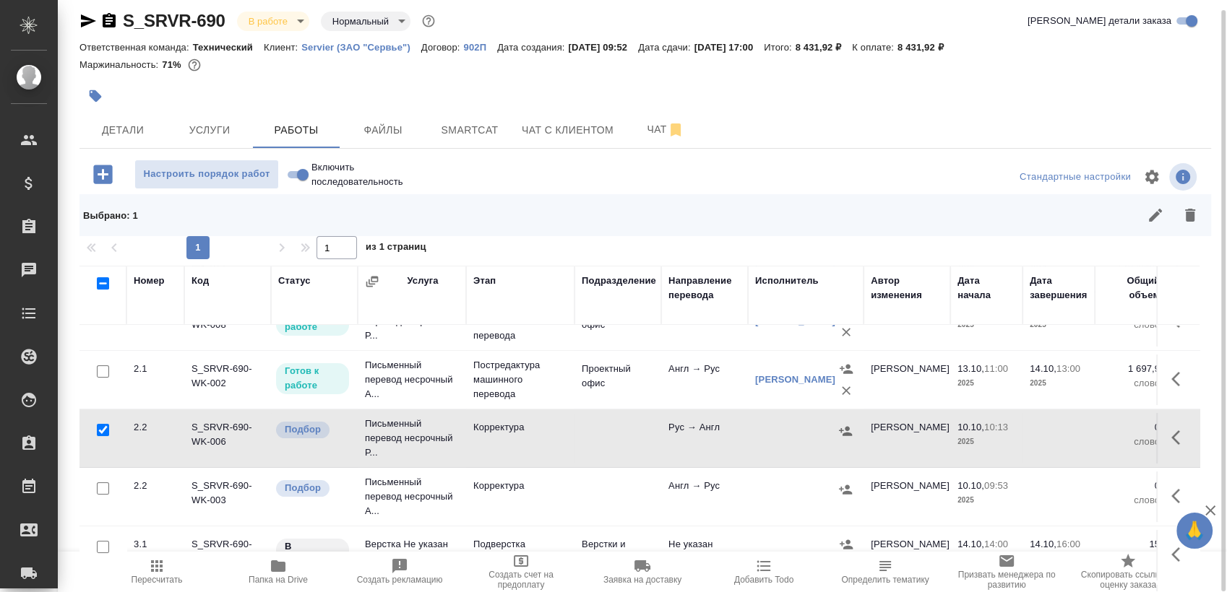
click at [97, 488] on input "checkbox" at bounding box center [103, 489] width 12 height 12
checkbox input "true"
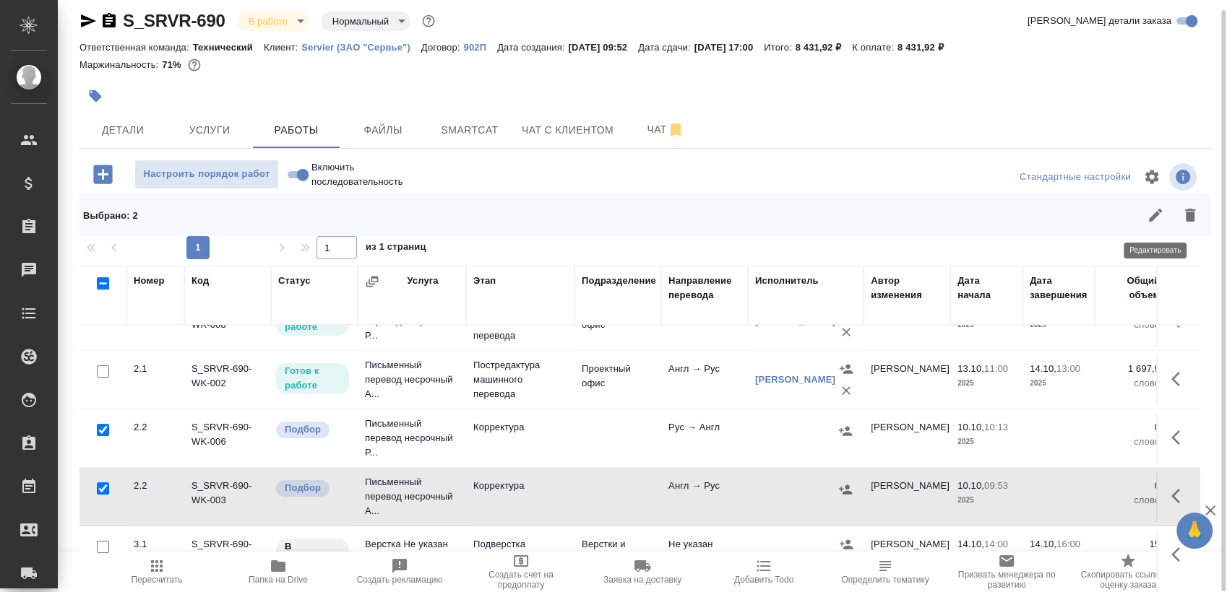
click at [1150, 212] on icon "button" at bounding box center [1154, 215] width 17 height 17
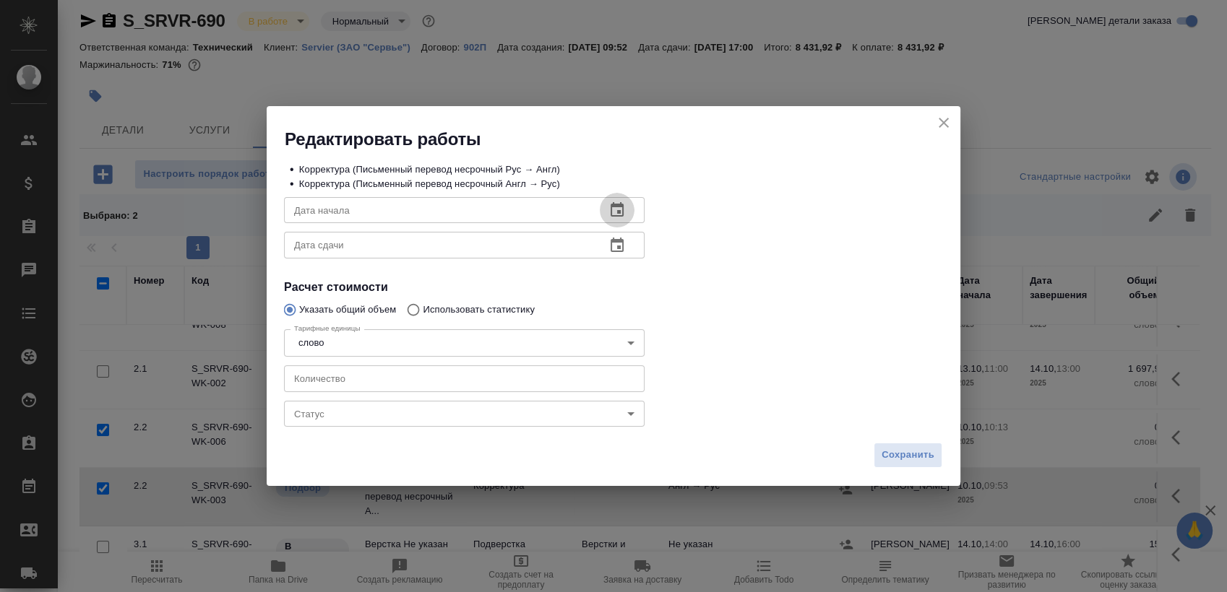
click at [624, 209] on icon "button" at bounding box center [616, 210] width 17 height 17
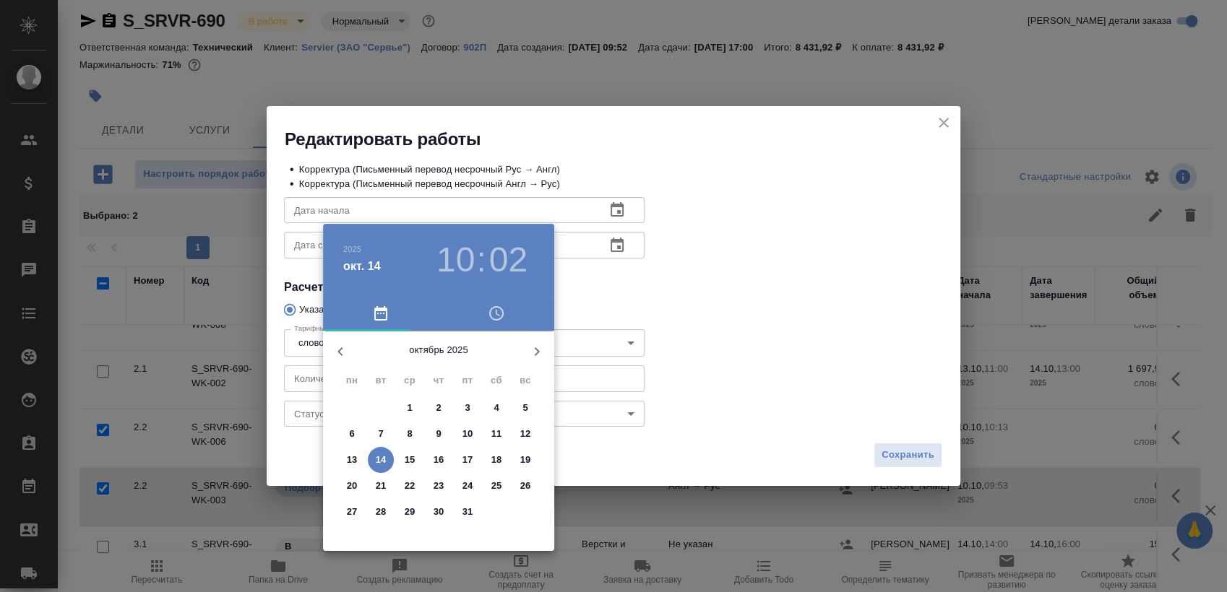
click at [373, 458] on span "14" at bounding box center [381, 460] width 26 height 14
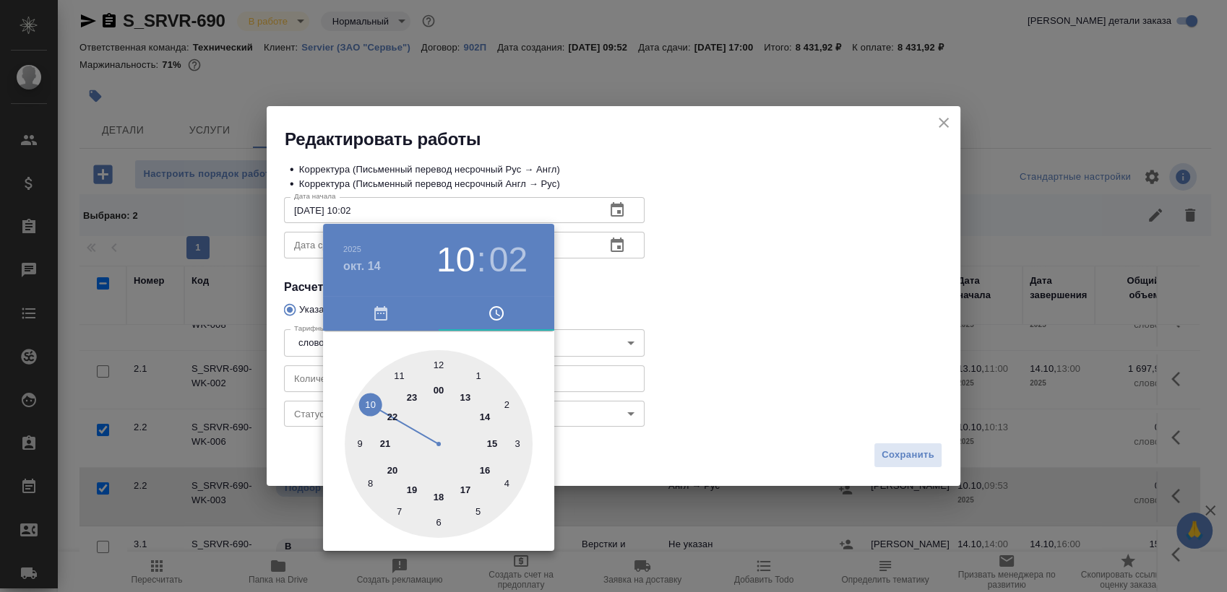
click at [439, 361] on div at bounding box center [439, 444] width 188 height 188
click at [691, 289] on div at bounding box center [613, 296] width 1227 height 592
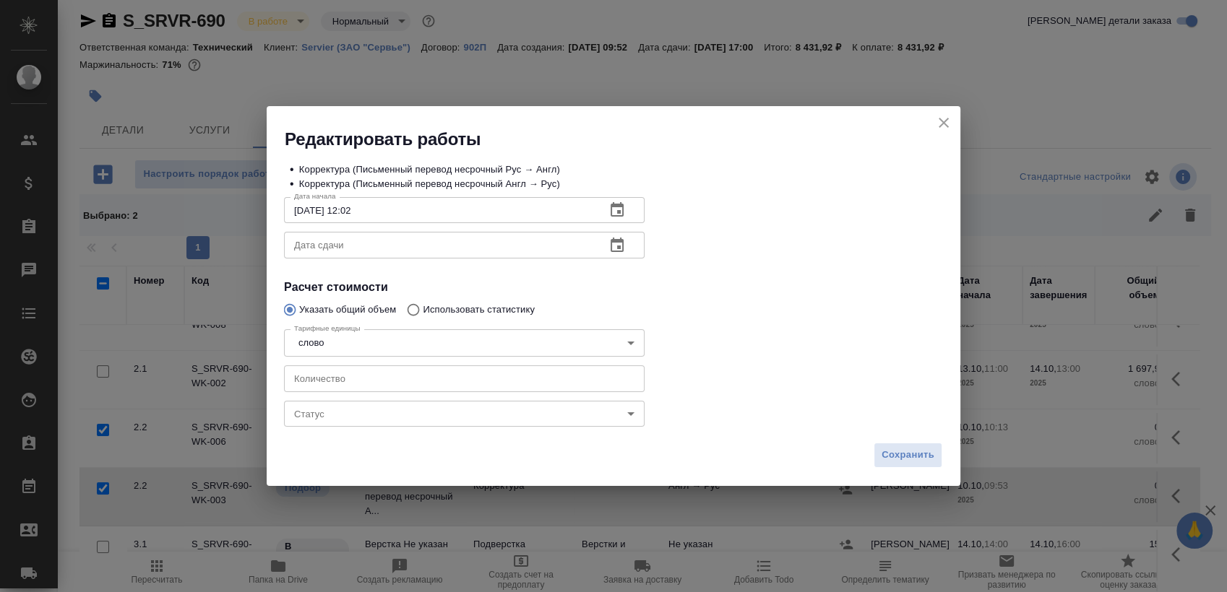
click at [622, 214] on icon "button" at bounding box center [616, 209] width 13 height 14
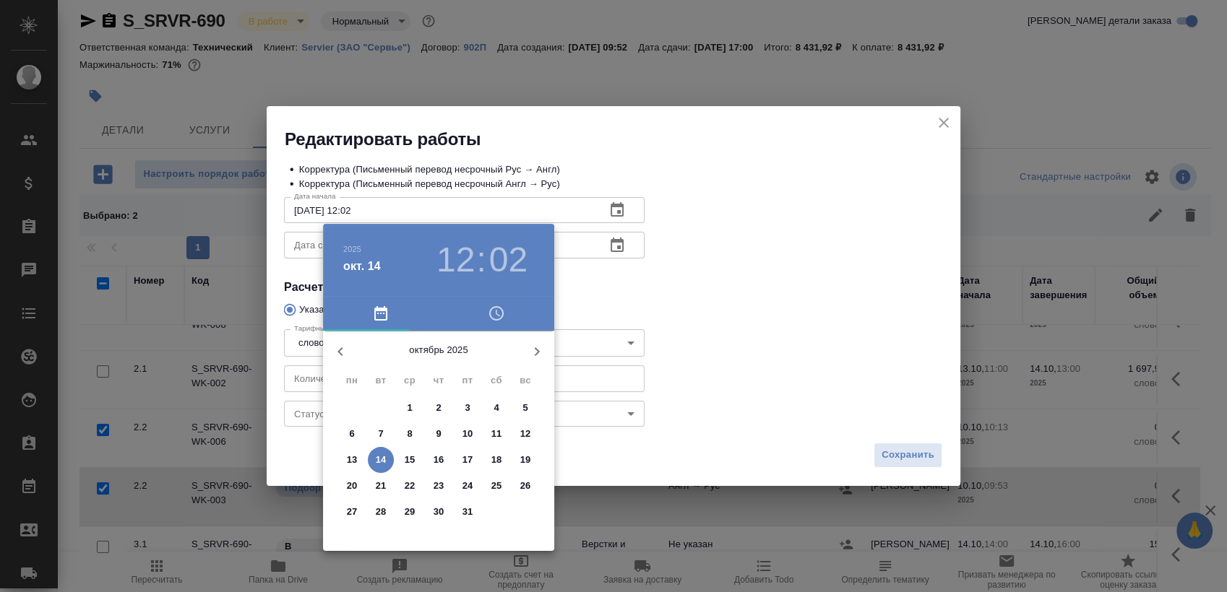
click at [518, 257] on h3 "02" at bounding box center [508, 260] width 38 height 40
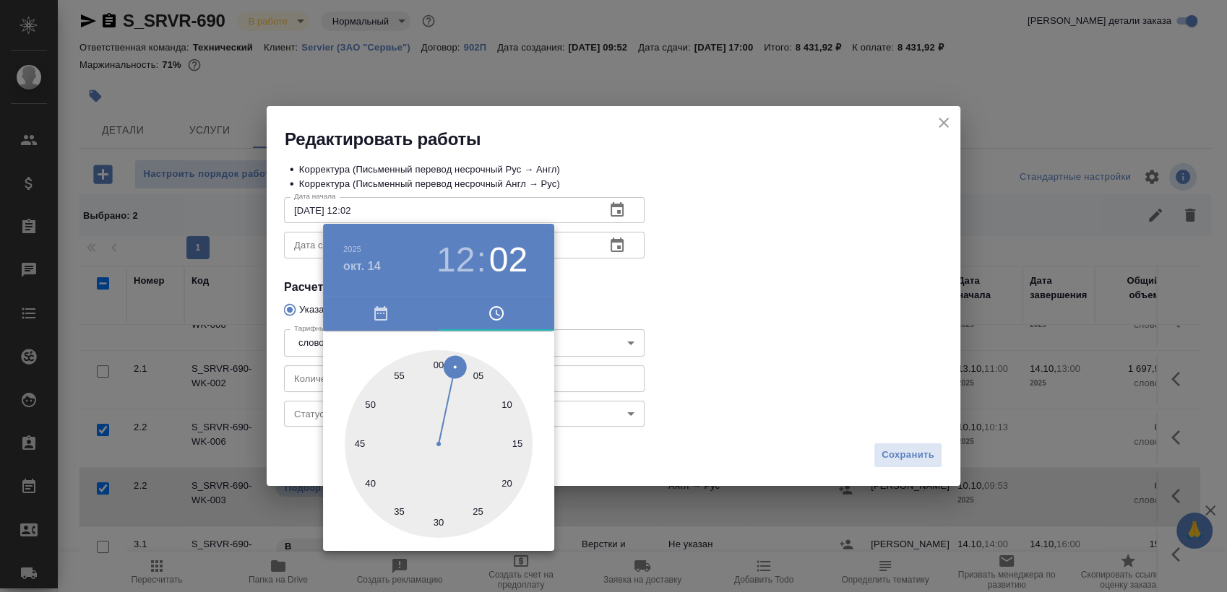
click at [437, 368] on div at bounding box center [439, 444] width 188 height 188
type input "14.10.2025 12:00"
drag, startPoint x: 769, startPoint y: 264, endPoint x: 730, endPoint y: 264, distance: 39.0
click at [767, 264] on div at bounding box center [613, 296] width 1227 height 592
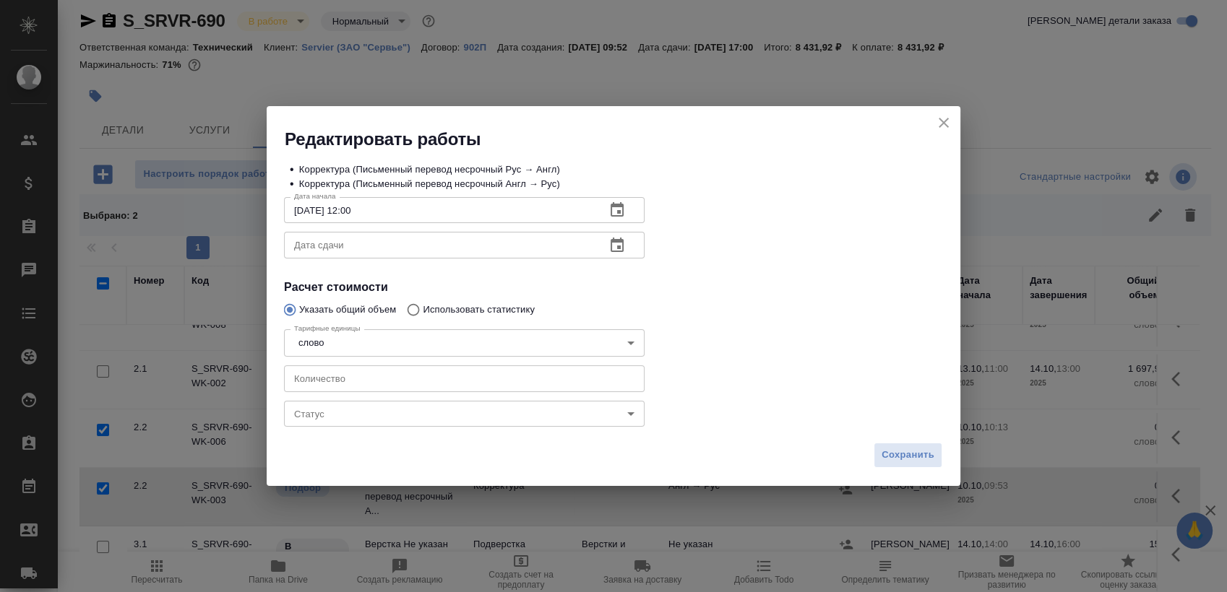
click at [623, 251] on icon "button" at bounding box center [616, 245] width 13 height 14
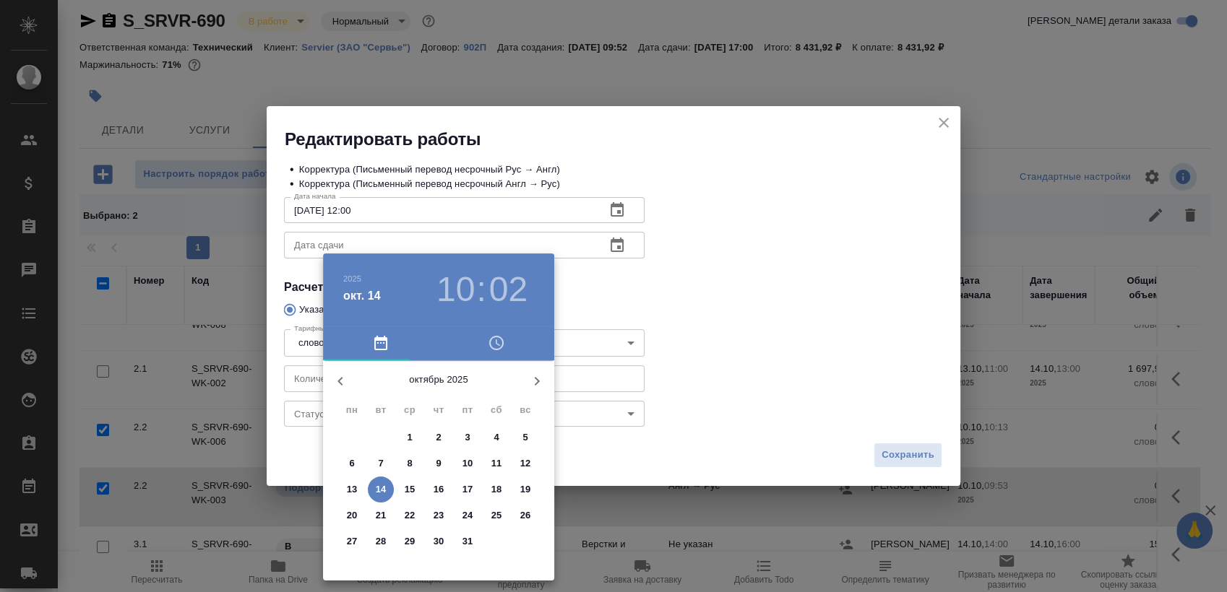
click at [372, 481] on button "14" at bounding box center [381, 490] width 26 height 26
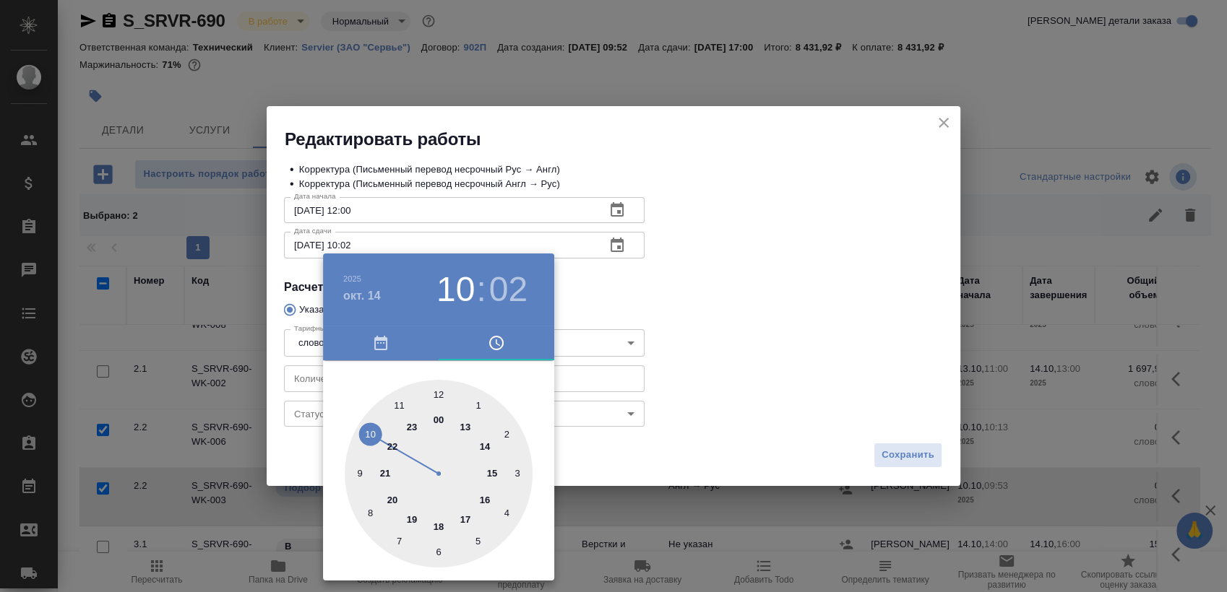
click at [483, 443] on div at bounding box center [439, 474] width 188 height 188
type input "14.10.2025 14:00"
click at [441, 385] on div at bounding box center [439, 474] width 188 height 188
click at [750, 285] on div at bounding box center [613, 296] width 1227 height 592
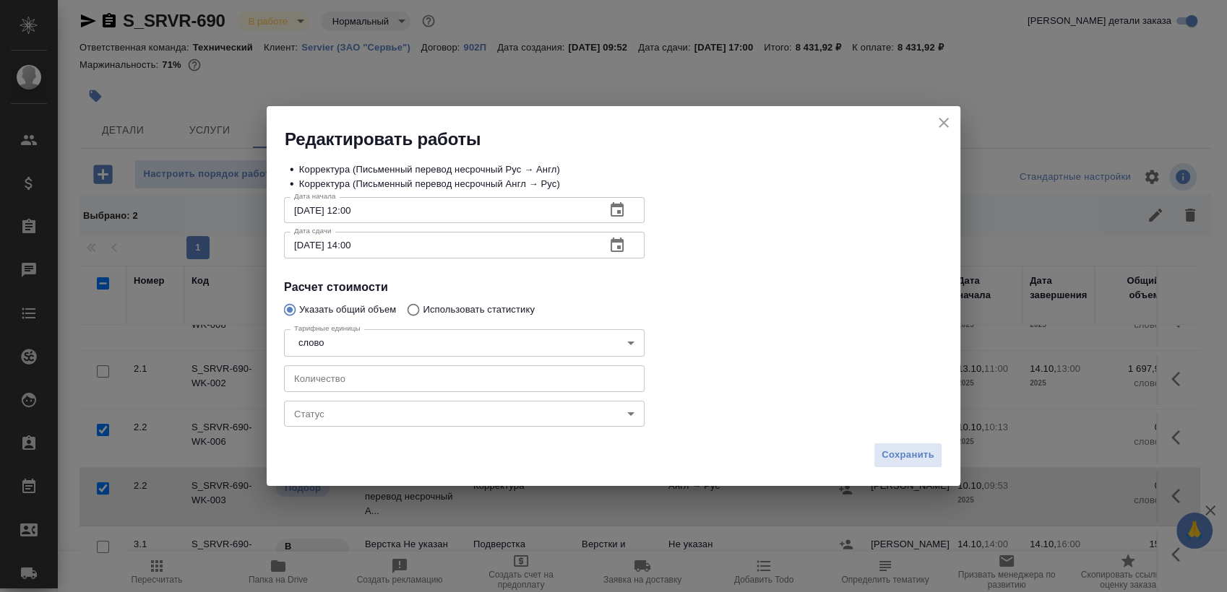
click at [458, 419] on body "🙏 .cls-1 fill:#fff; AWATERA Sergeeva Anastasia Клиенты Спецификации Заказы 0 Ча…" at bounding box center [613, 296] width 1227 height 592
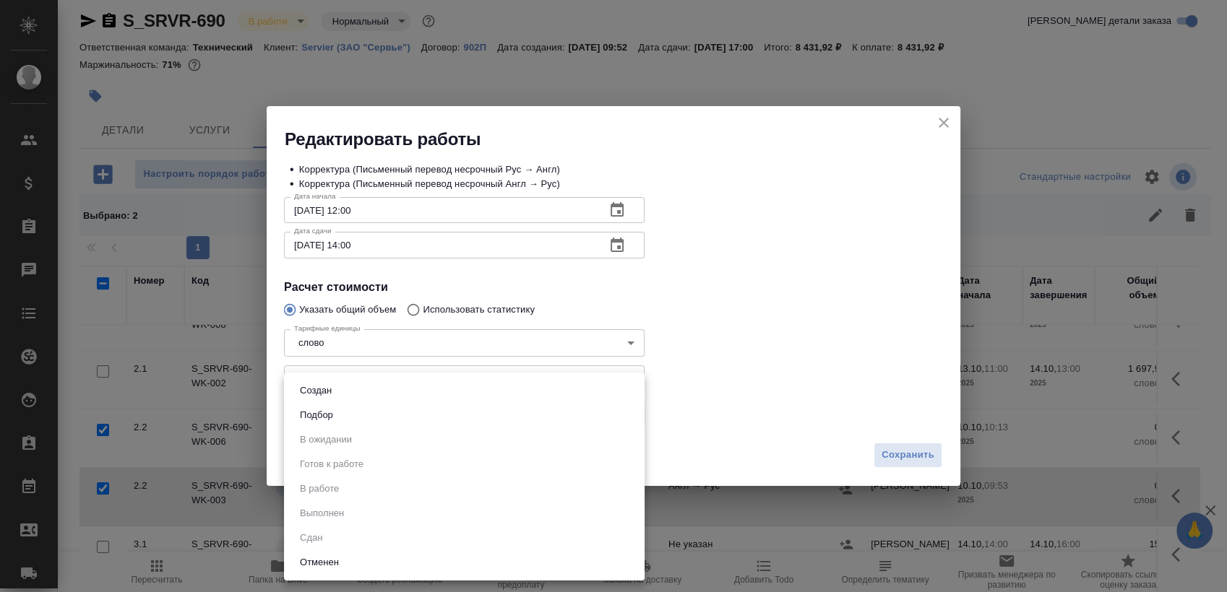
drag, startPoint x: 419, startPoint y: 429, endPoint x: 433, endPoint y: 423, distance: 15.2
click at [433, 423] on ul "Создан Подбор В ожидании Готов к работе В работе Выполнен Сдан Отменен" at bounding box center [464, 477] width 360 height 208
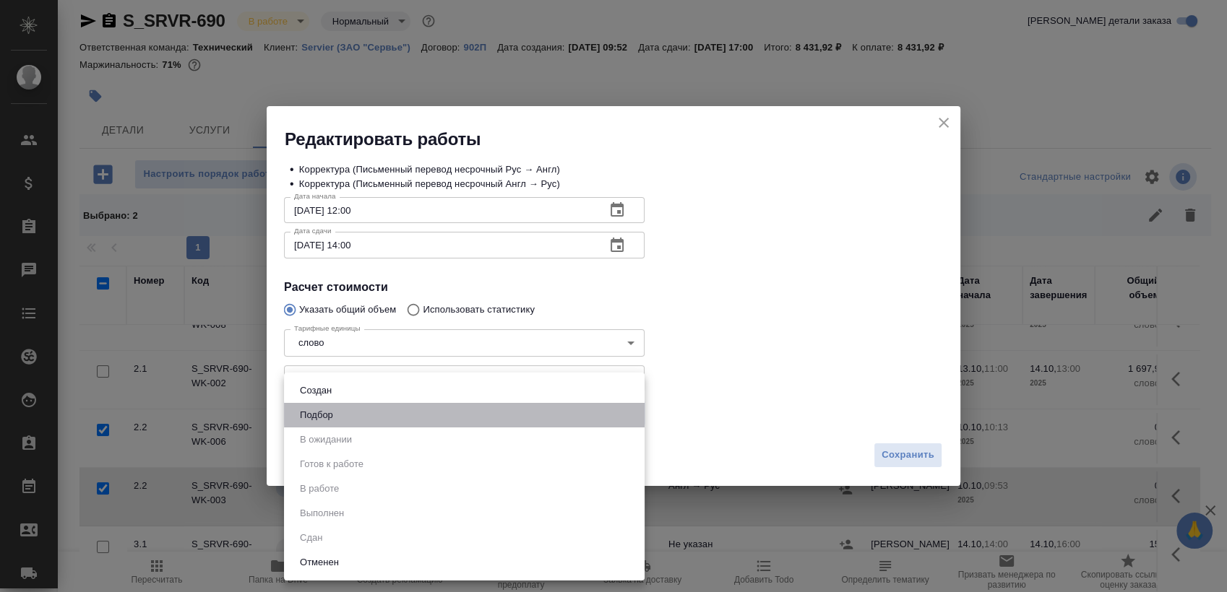
click at [433, 423] on li "Подбор" at bounding box center [464, 415] width 360 height 25
type input "recruiting"
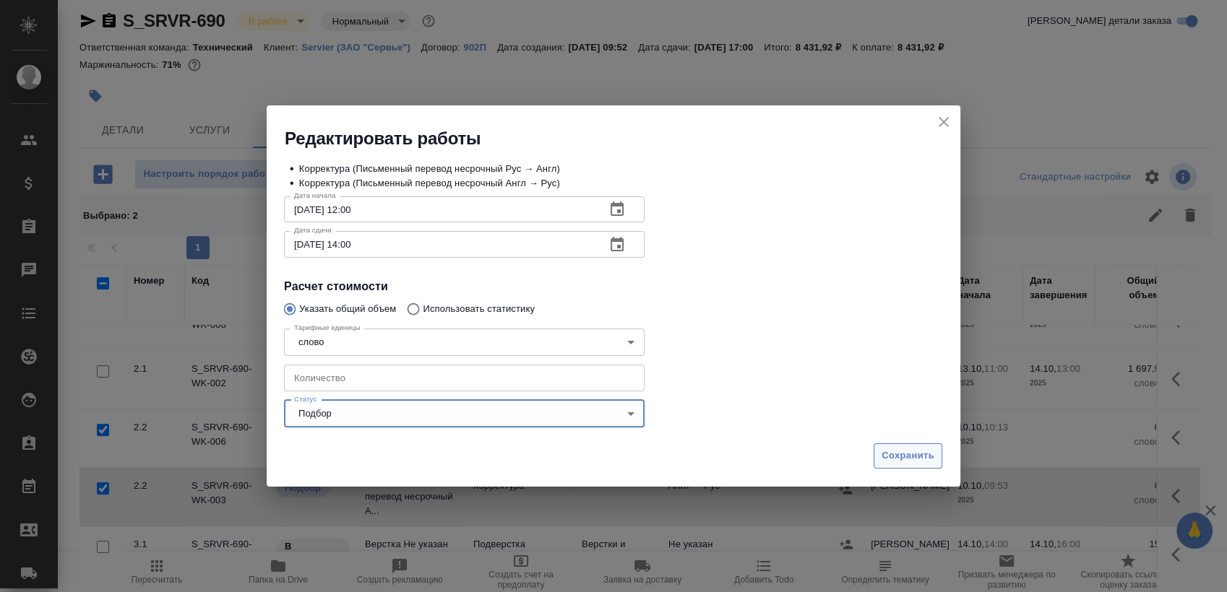
click at [914, 464] on span "Сохранить" at bounding box center [907, 456] width 53 height 17
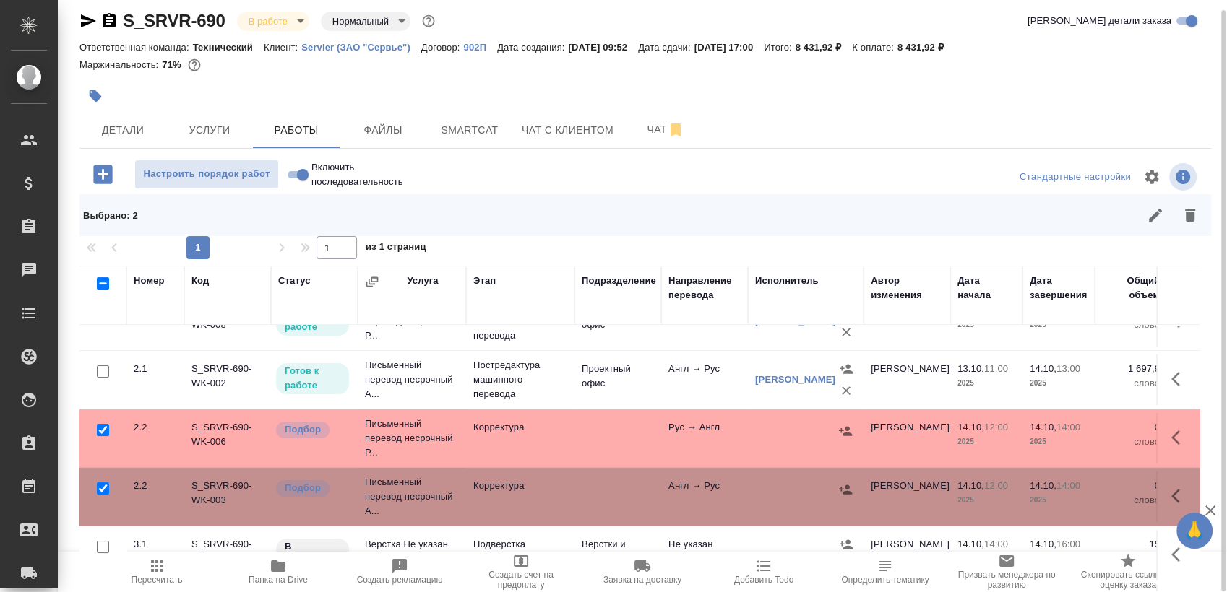
click at [1182, 436] on button "button" at bounding box center [1179, 437] width 35 height 35
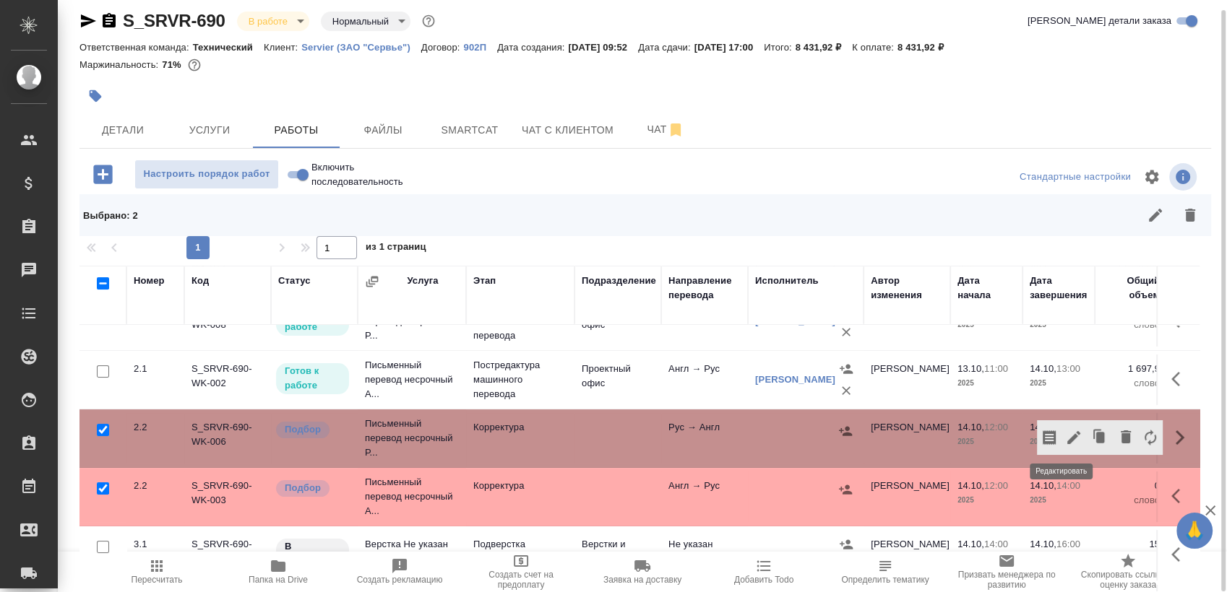
click at [1065, 437] on icon "button" at bounding box center [1073, 437] width 17 height 17
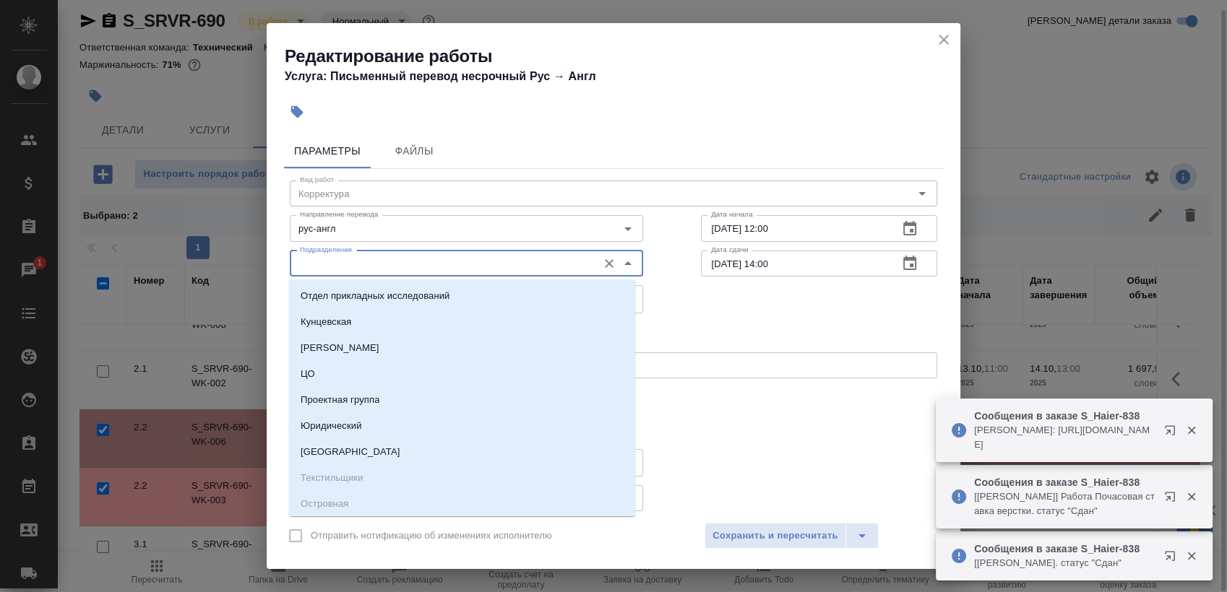
click at [487, 271] on input "Подразделение" at bounding box center [442, 263] width 296 height 17
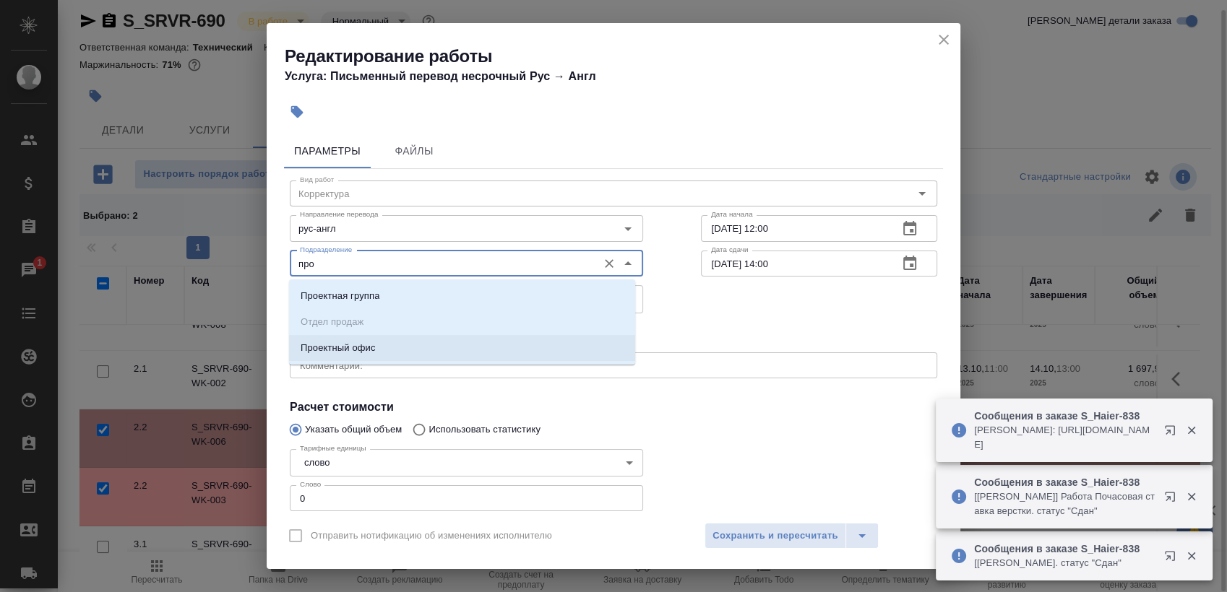
click at [432, 345] on li "Проектный офис" at bounding box center [462, 348] width 346 height 26
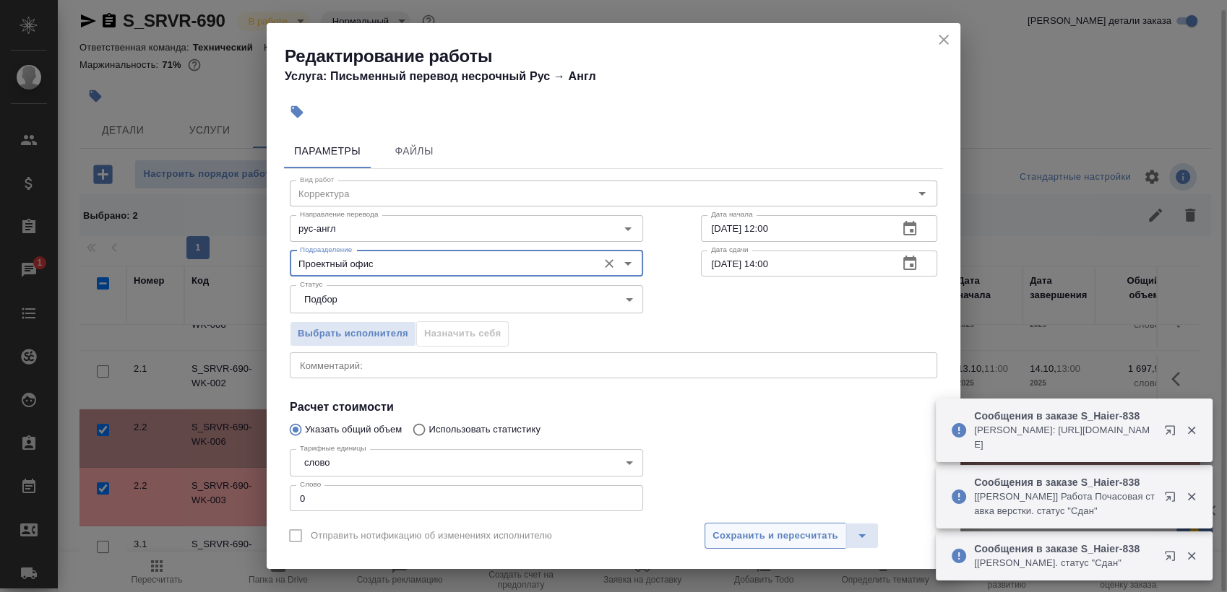
type input "Проектный офис"
click at [774, 532] on span "Сохранить и пересчитать" at bounding box center [775, 536] width 126 height 17
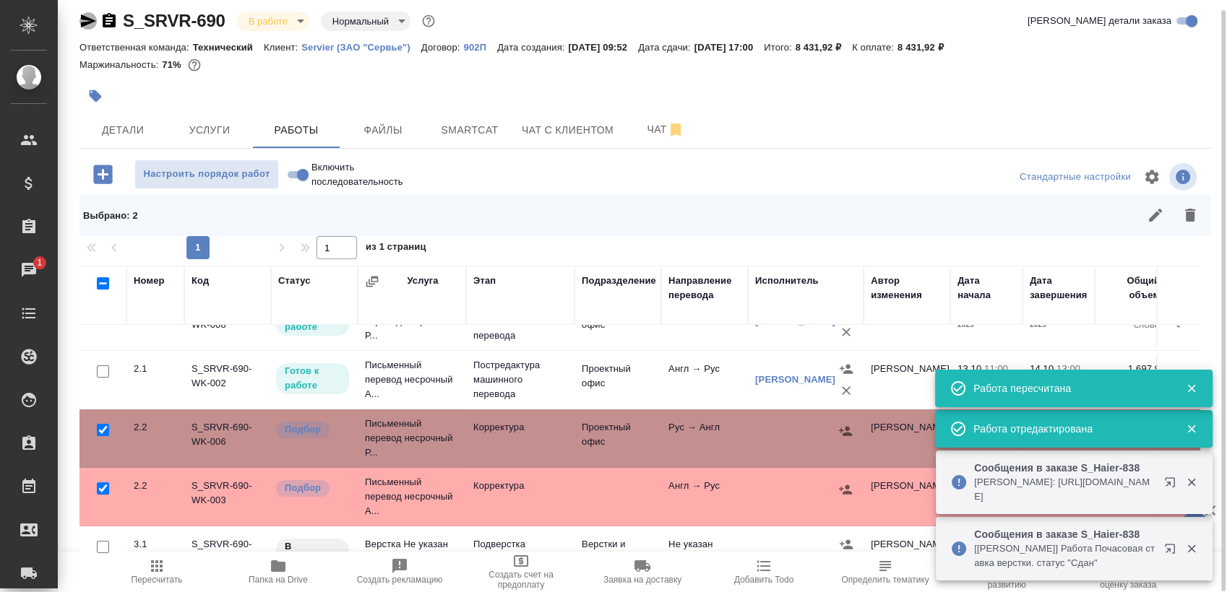
click at [85, 20] on icon "button" at bounding box center [87, 20] width 17 height 17
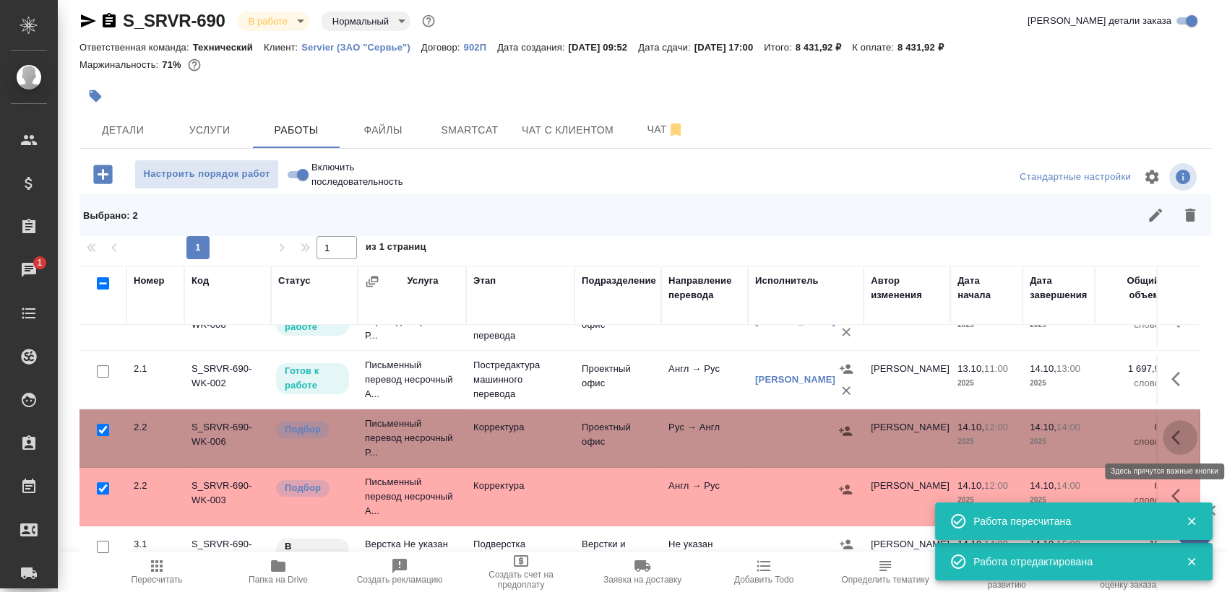
click at [1179, 437] on button "button" at bounding box center [1179, 437] width 35 height 35
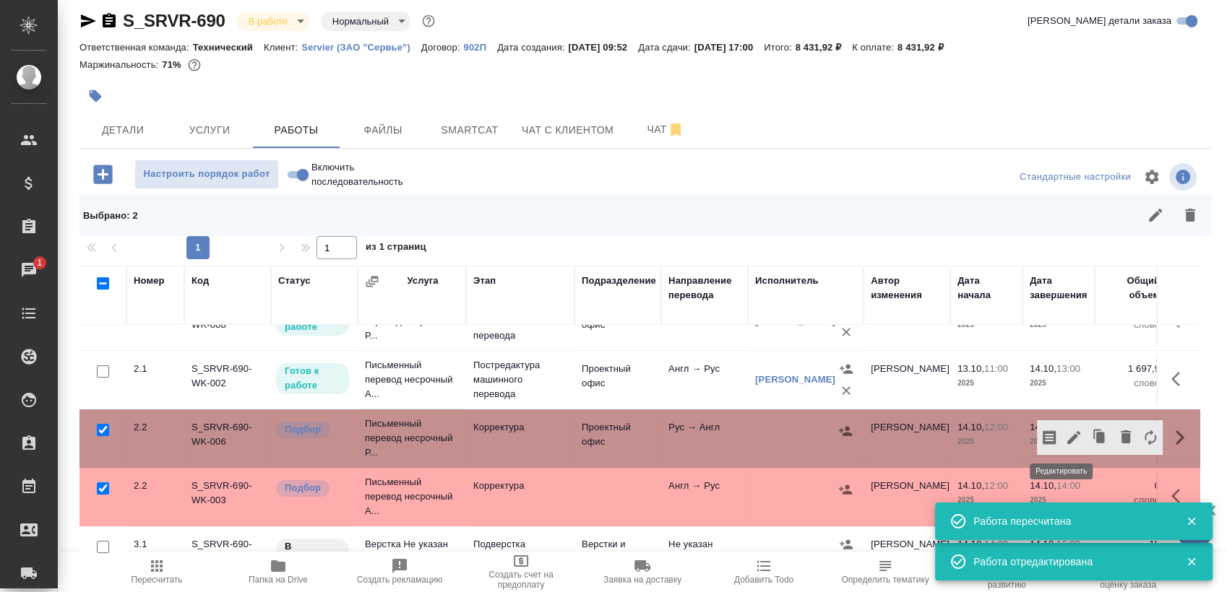
click at [1065, 444] on icon "button" at bounding box center [1073, 437] width 17 height 17
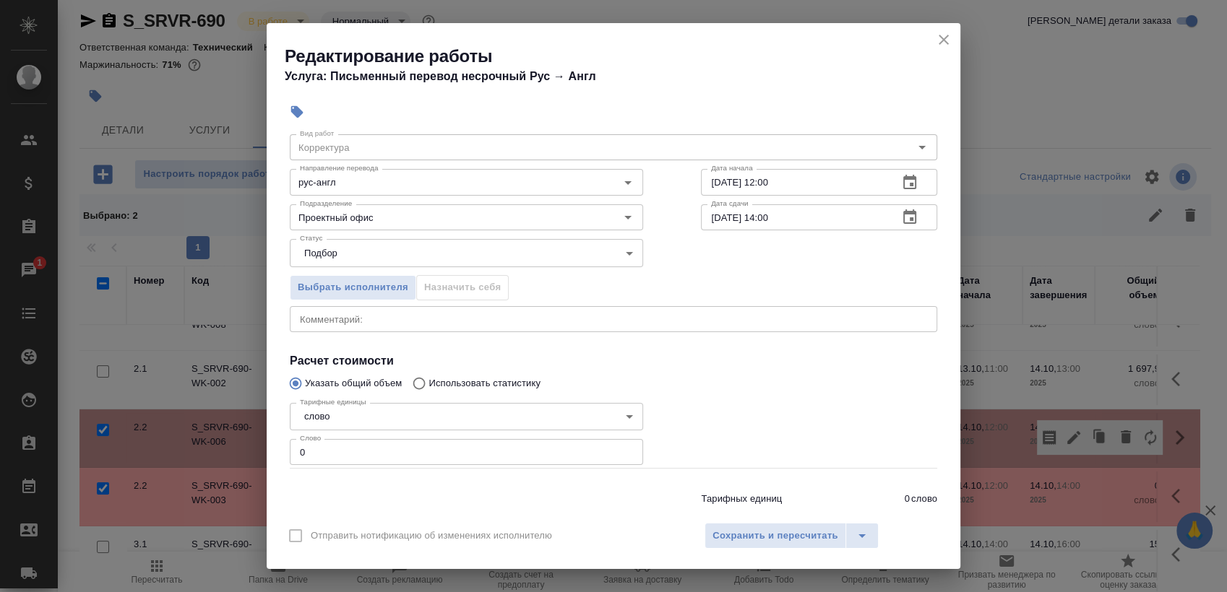
scroll to position [87, 0]
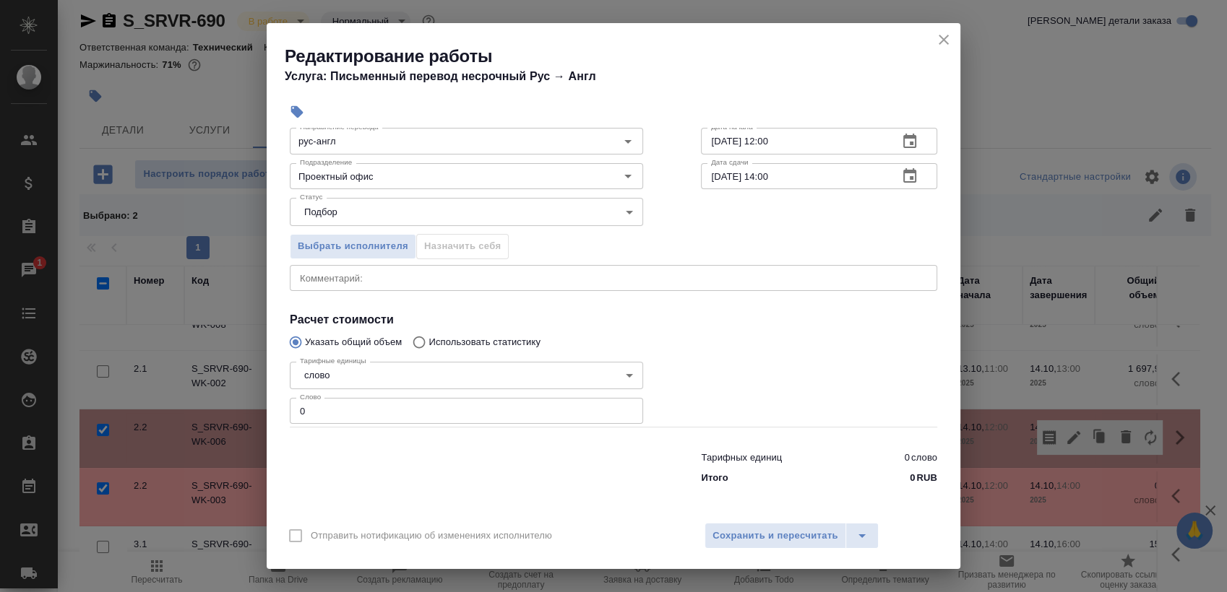
click at [372, 412] on input "0" at bounding box center [466, 411] width 353 height 26
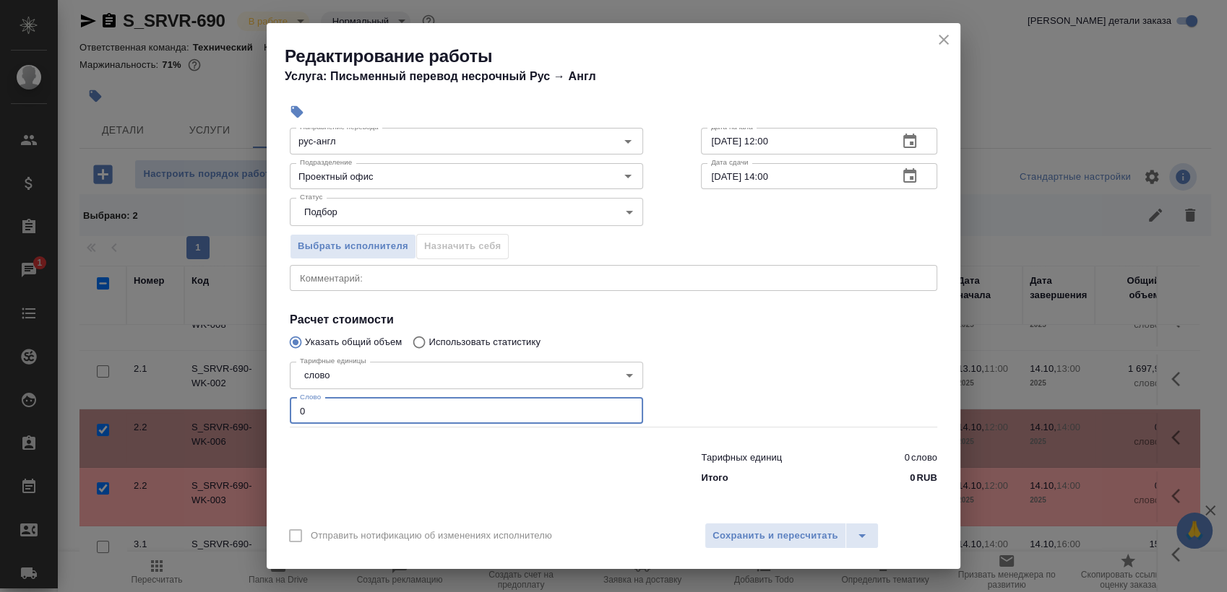
click at [372, 412] on input "0" at bounding box center [466, 411] width 353 height 26
paste input "386"
type input "386"
click at [901, 176] on icon "button" at bounding box center [909, 176] width 17 height 17
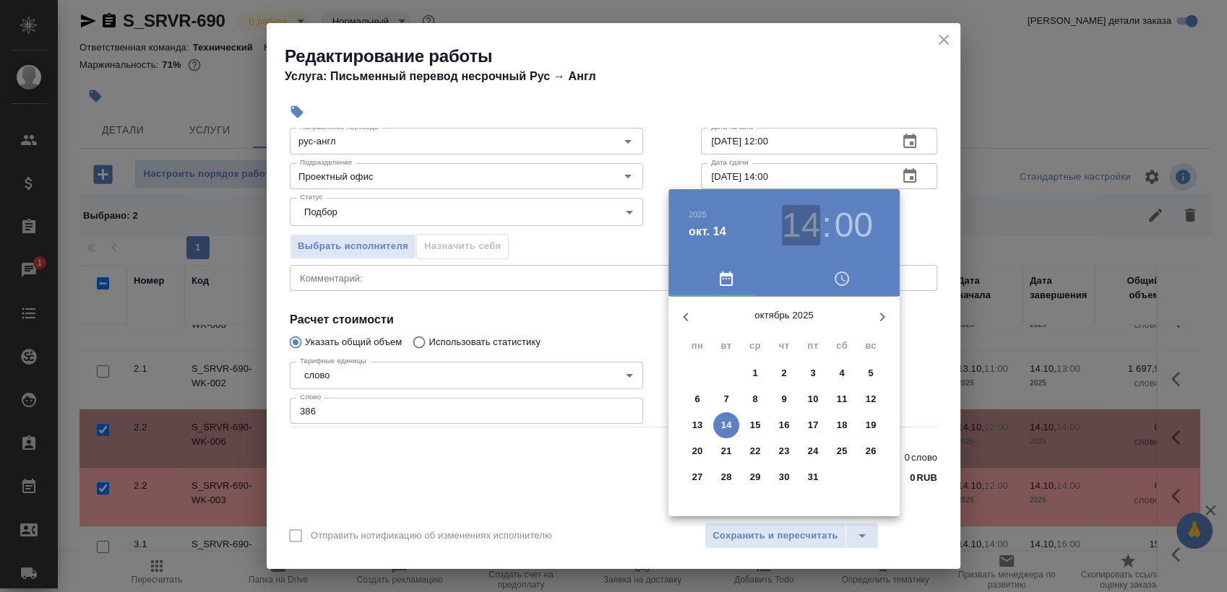
click at [812, 214] on h3 "14" at bounding box center [801, 225] width 38 height 40
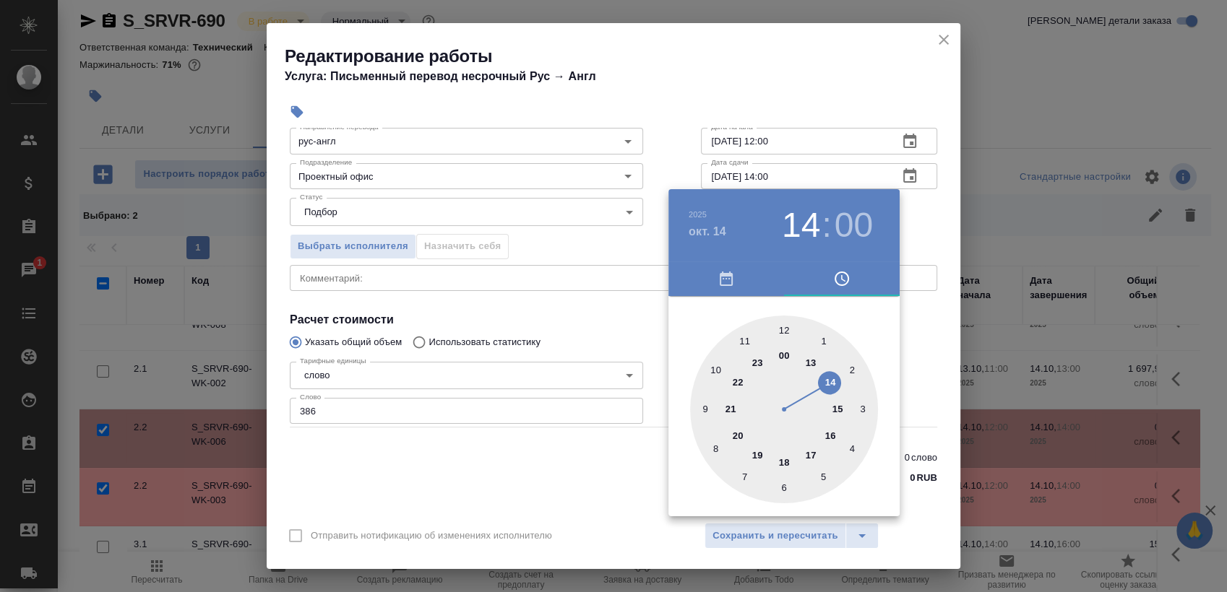
click at [811, 361] on div at bounding box center [784, 410] width 188 height 188
click at [802, 227] on h3 "13" at bounding box center [801, 225] width 38 height 40
click at [826, 379] on div at bounding box center [784, 410] width 188 height 188
type input "14.10.2025 14:00"
drag, startPoint x: 928, startPoint y: 212, endPoint x: 911, endPoint y: 170, distance: 45.3
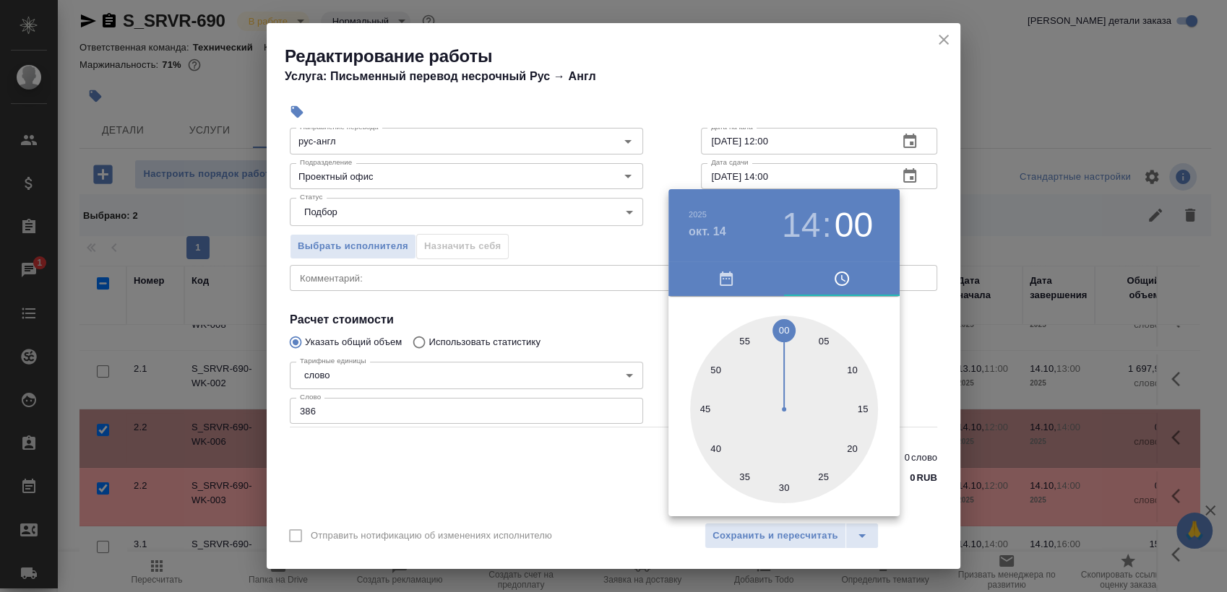
click at [928, 212] on div at bounding box center [613, 296] width 1227 height 592
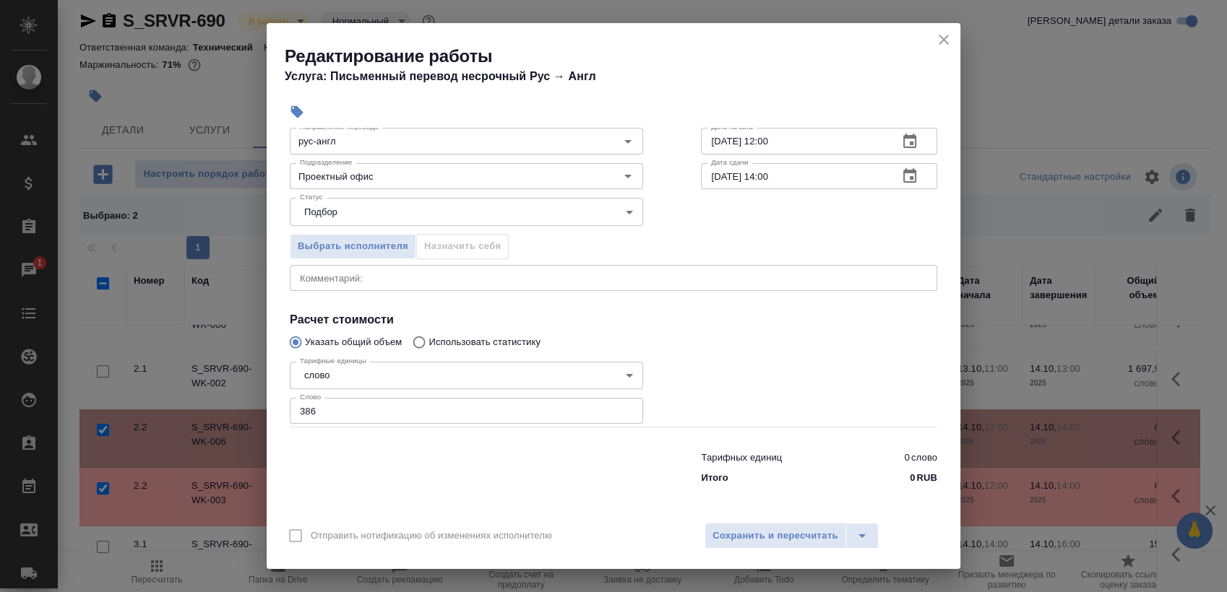
click at [903, 144] on icon "button" at bounding box center [909, 141] width 13 height 14
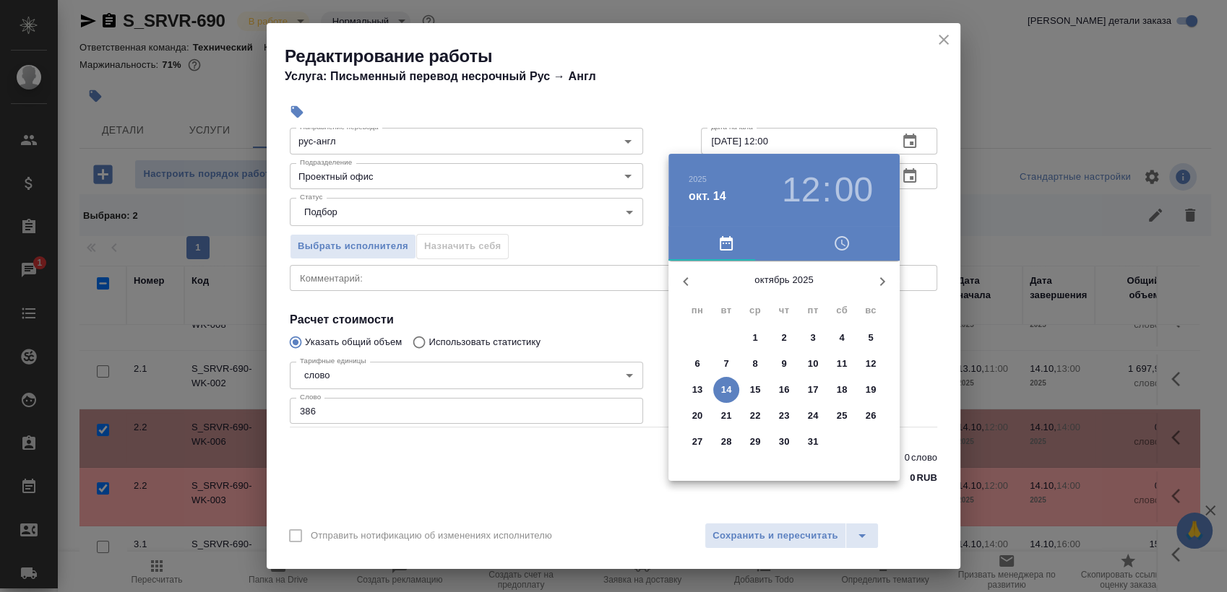
click at [920, 233] on div at bounding box center [613, 296] width 1227 height 592
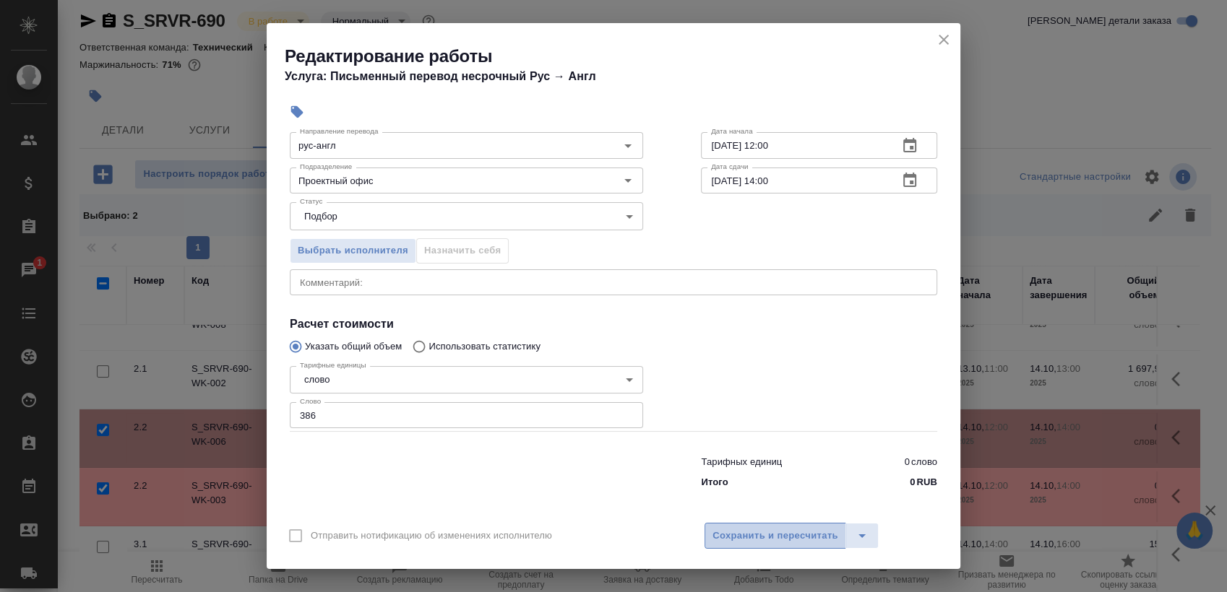
click at [752, 532] on span "Сохранить и пересчитать" at bounding box center [775, 536] width 126 height 17
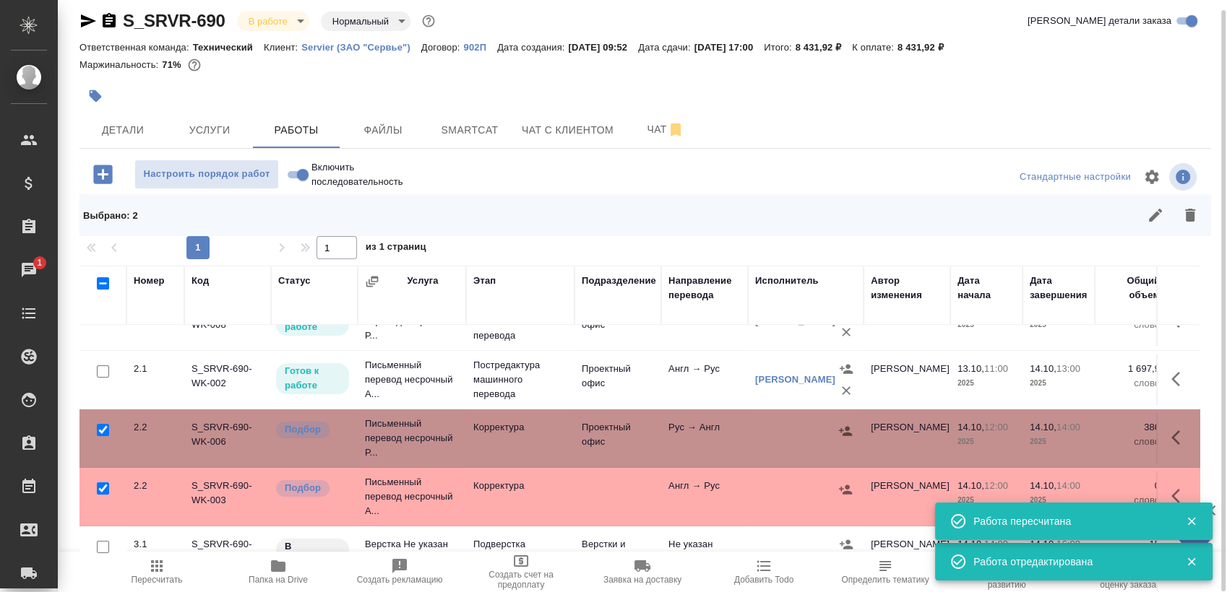
scroll to position [207, 0]
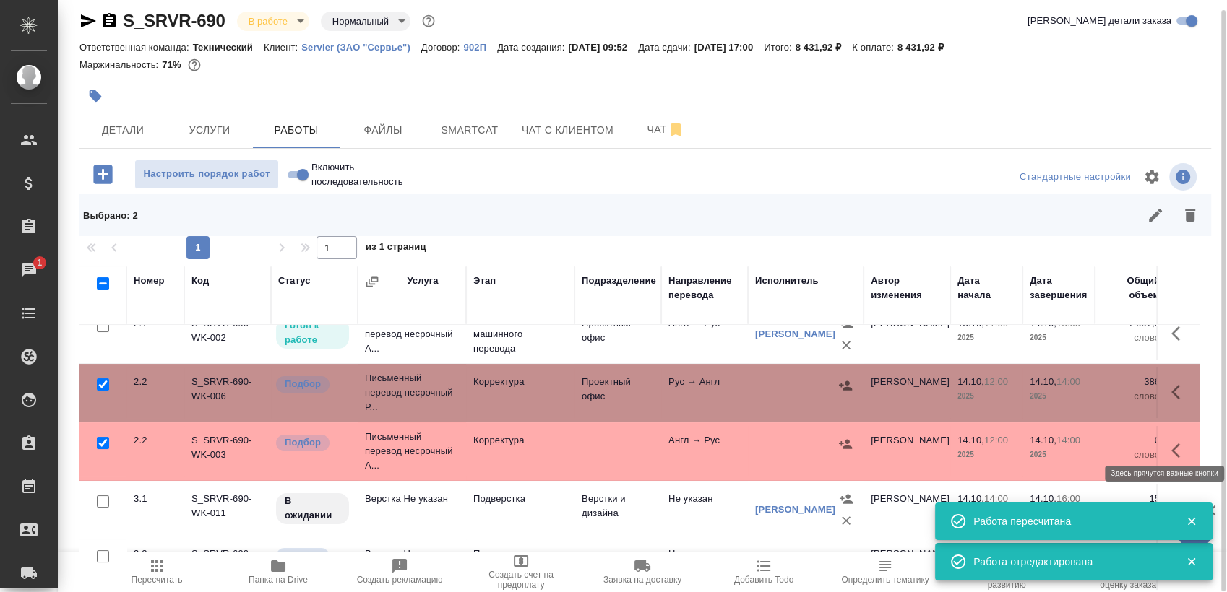
click at [1171, 442] on icon "button" at bounding box center [1179, 450] width 17 height 17
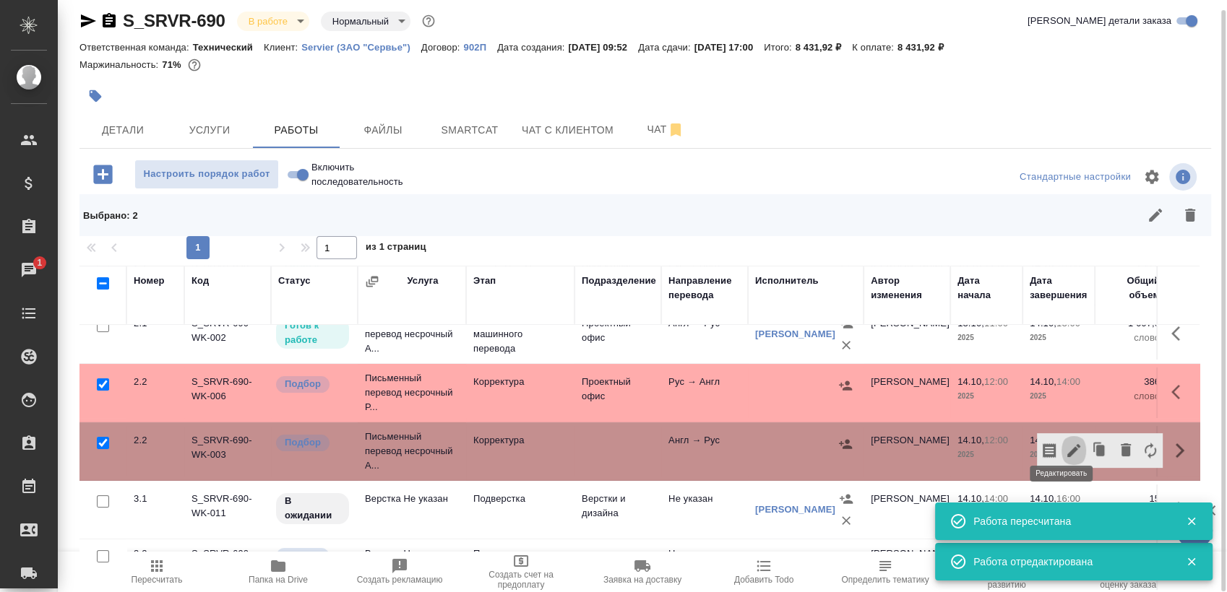
click at [1067, 444] on icon "button" at bounding box center [1073, 450] width 13 height 13
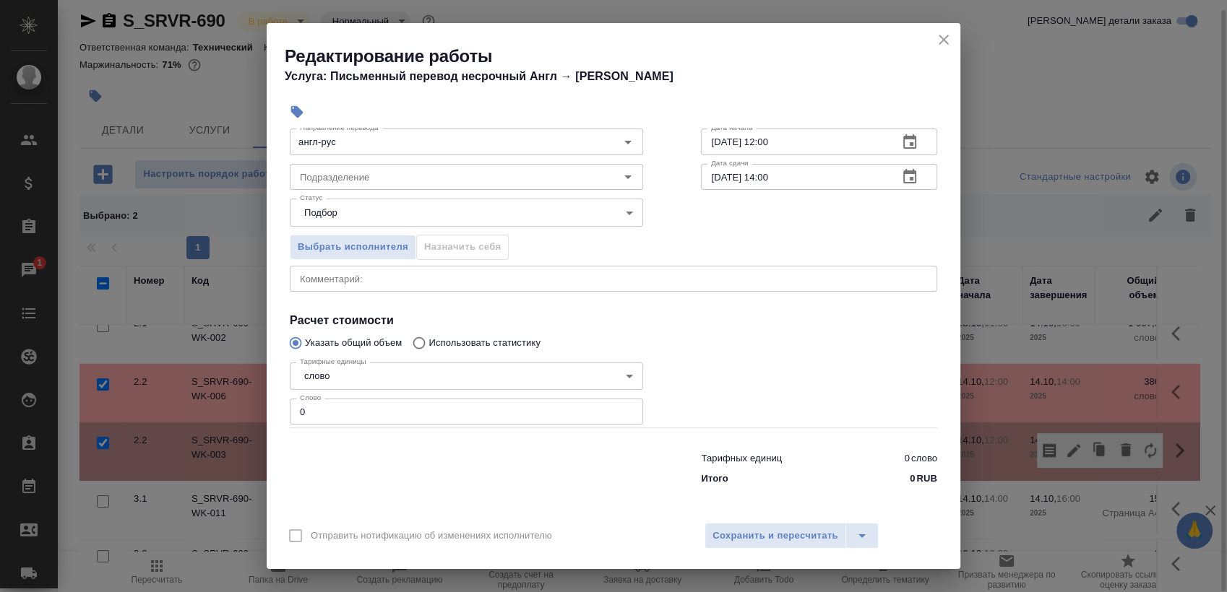
scroll to position [87, 0]
click at [346, 419] on input "0" at bounding box center [466, 411] width 353 height 26
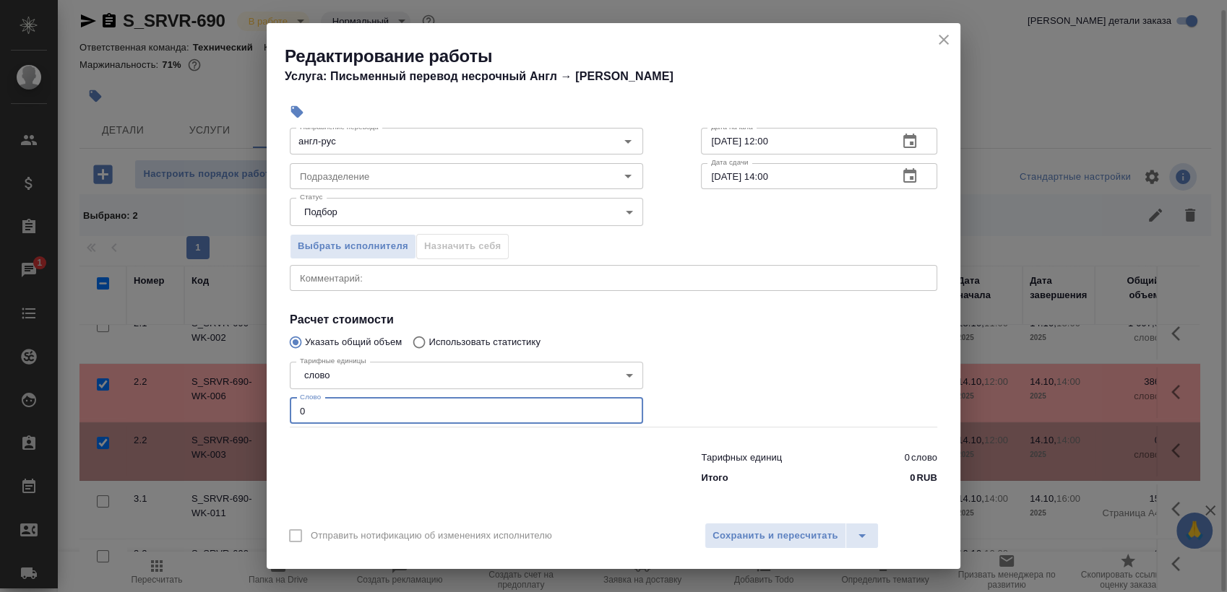
click at [346, 419] on input "0" at bounding box center [466, 411] width 353 height 26
paste input "216"
type input "2160"
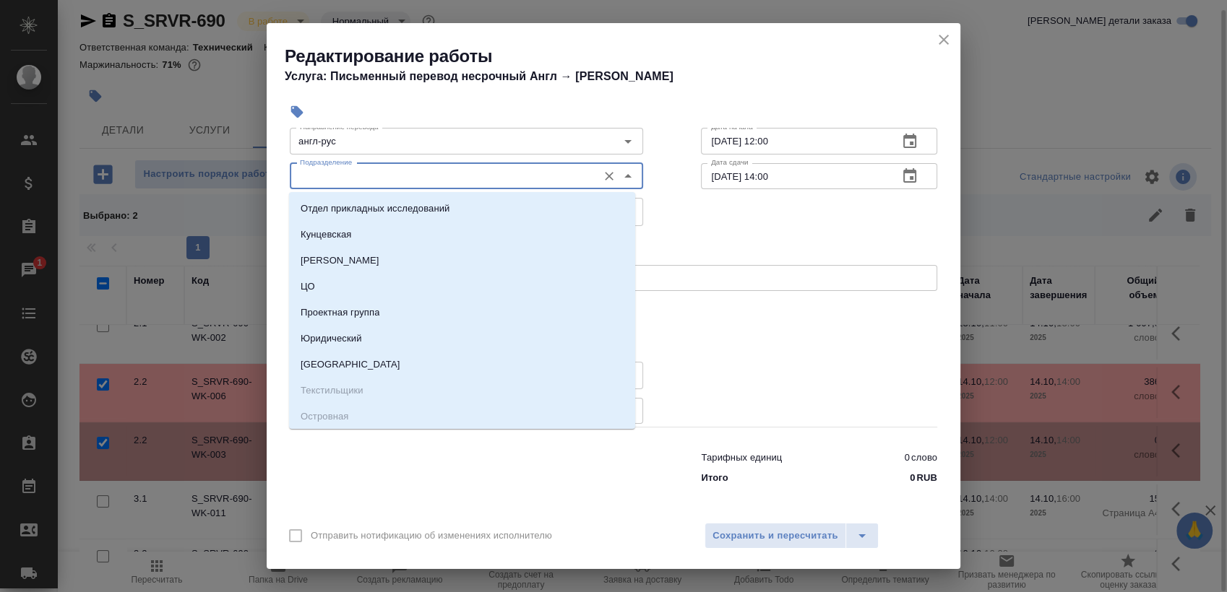
click at [420, 178] on input "Подразделение" at bounding box center [442, 176] width 296 height 17
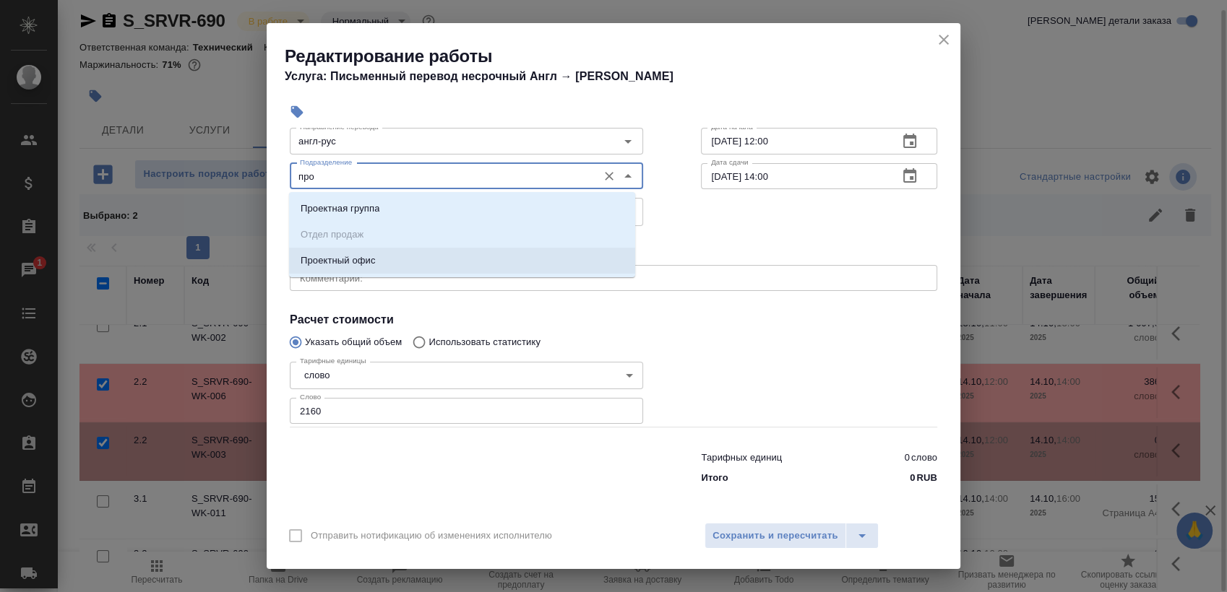
click at [369, 264] on p "Проектный офис" at bounding box center [337, 261] width 75 height 14
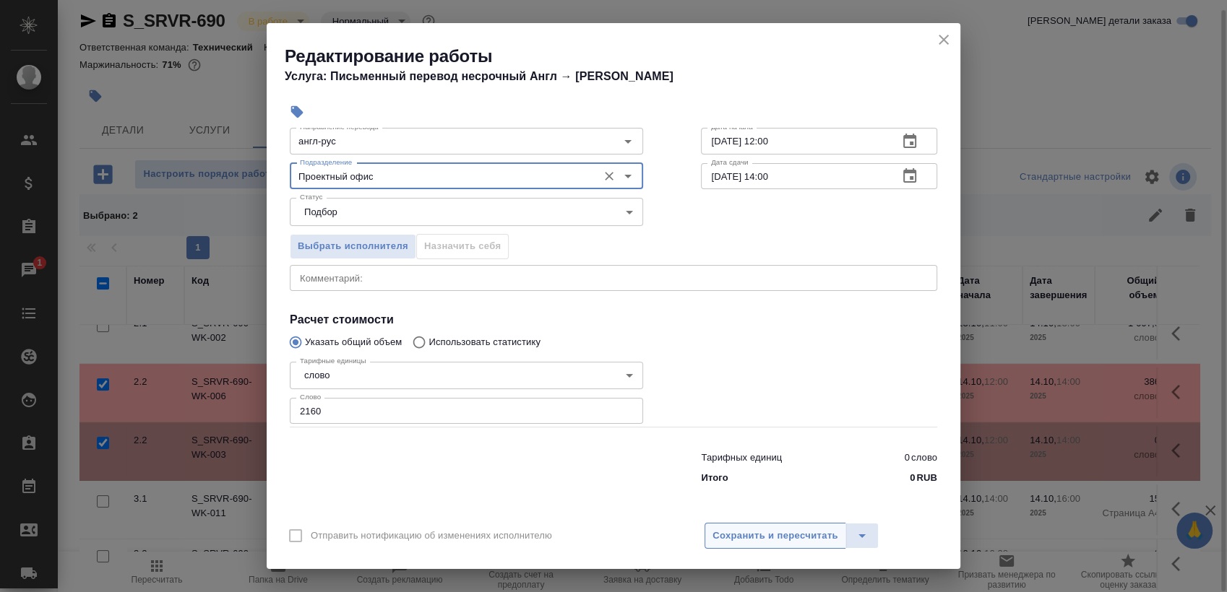
type input "Проектный офис"
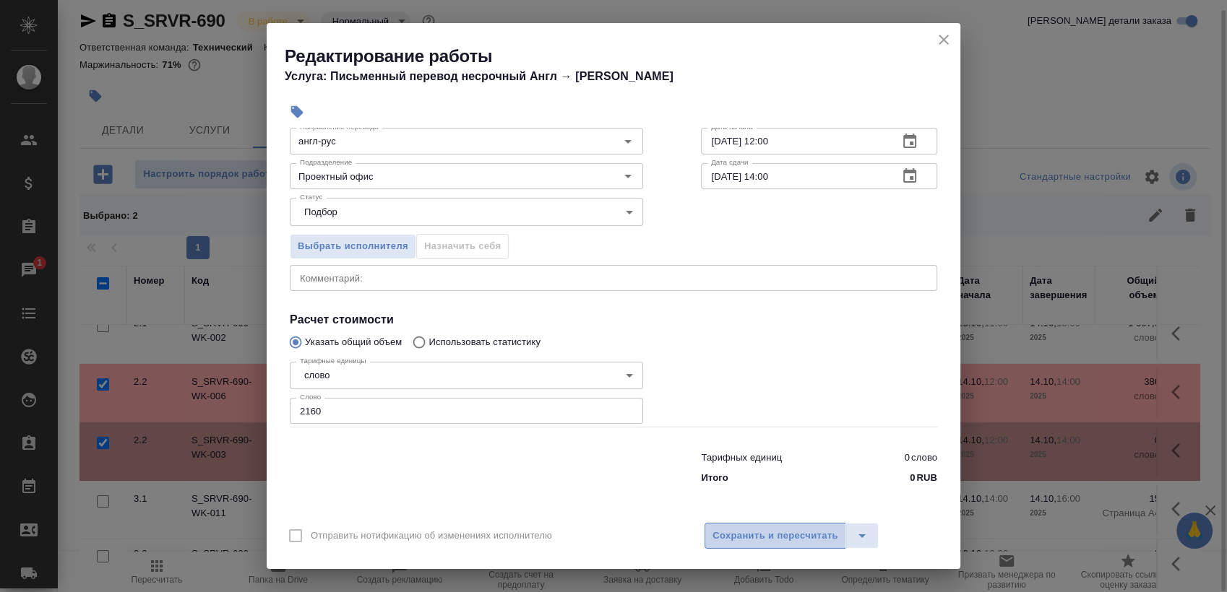
click at [764, 529] on span "Сохранить и пересчитать" at bounding box center [775, 536] width 126 height 17
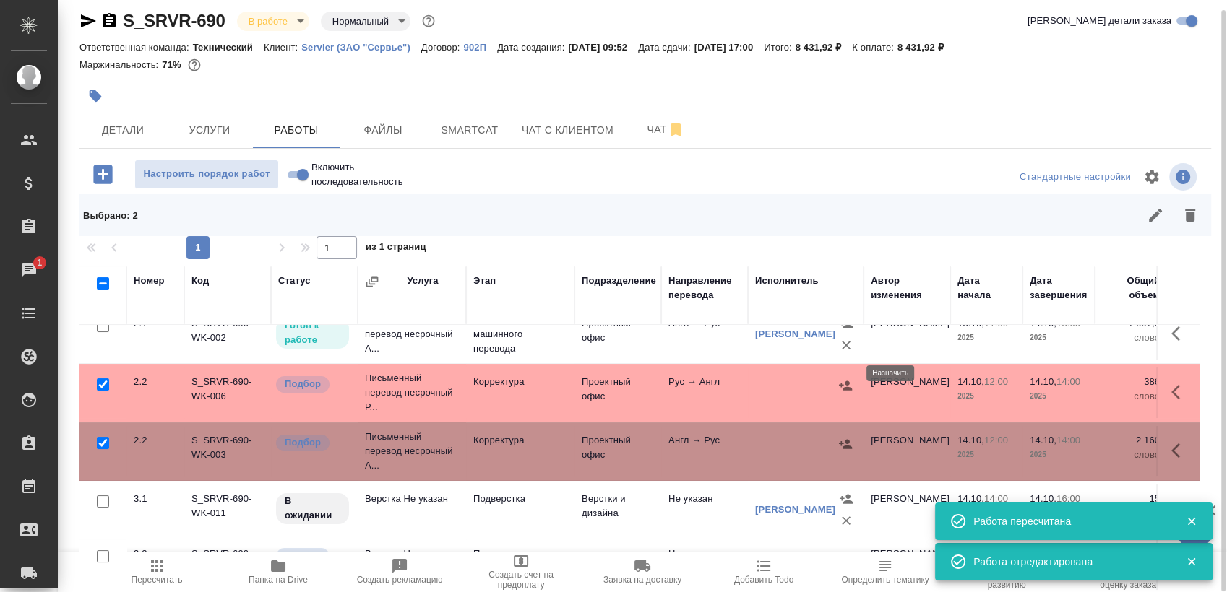
click at [847, 381] on icon "button" at bounding box center [845, 385] width 13 height 9
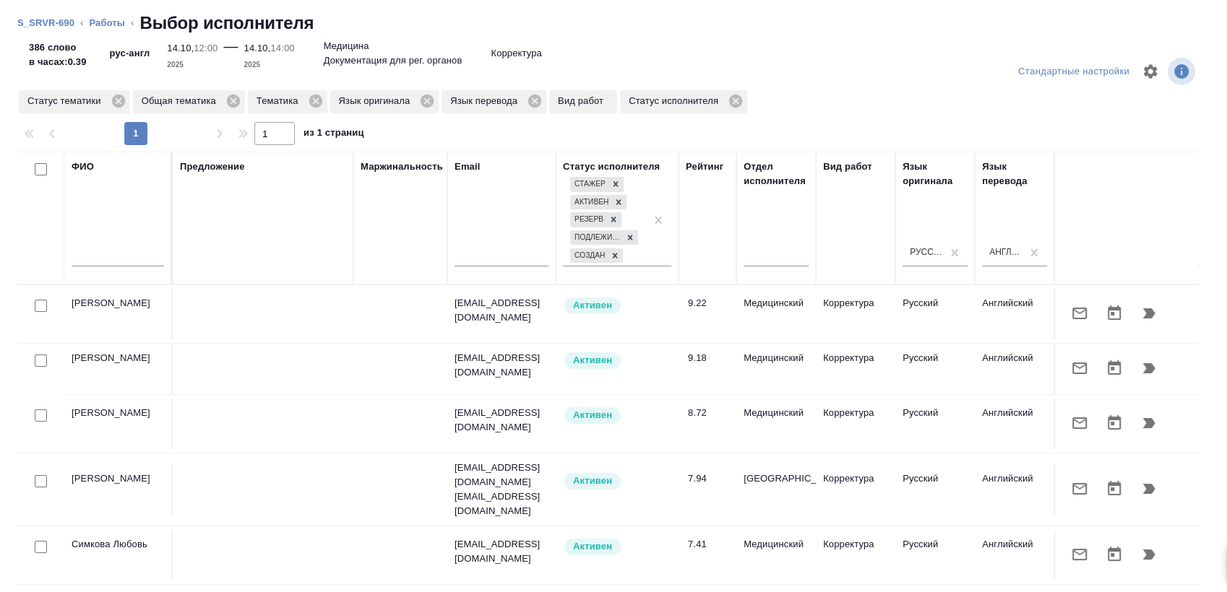
click at [38, 475] on input "checkbox" at bounding box center [41, 481] width 12 height 12
checkbox input "true"
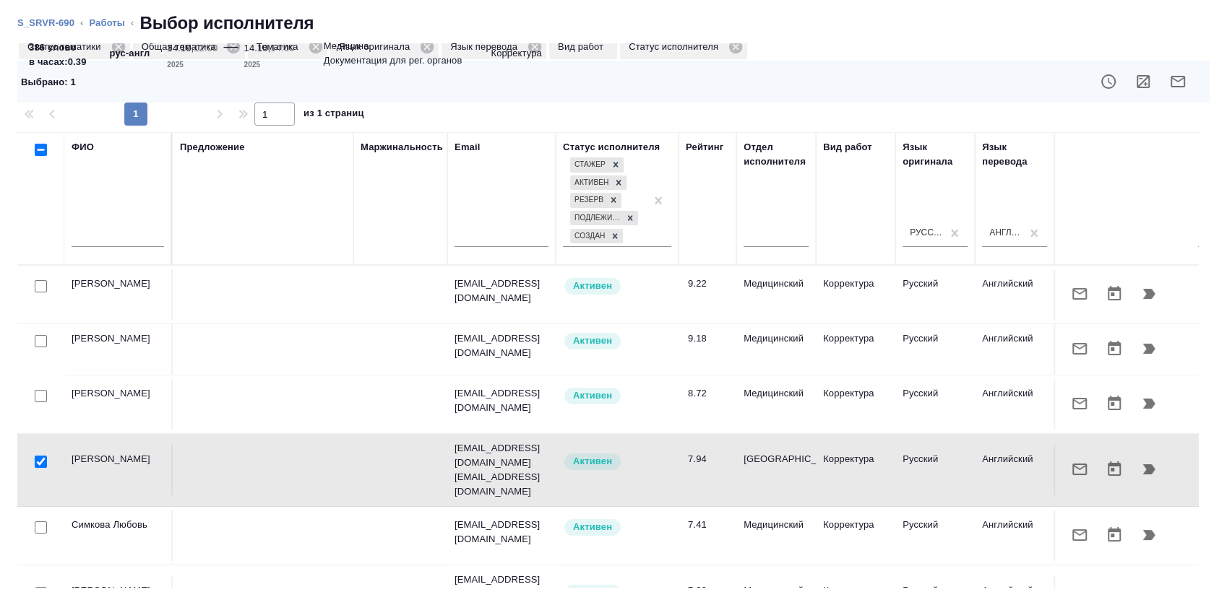
scroll to position [0, 0]
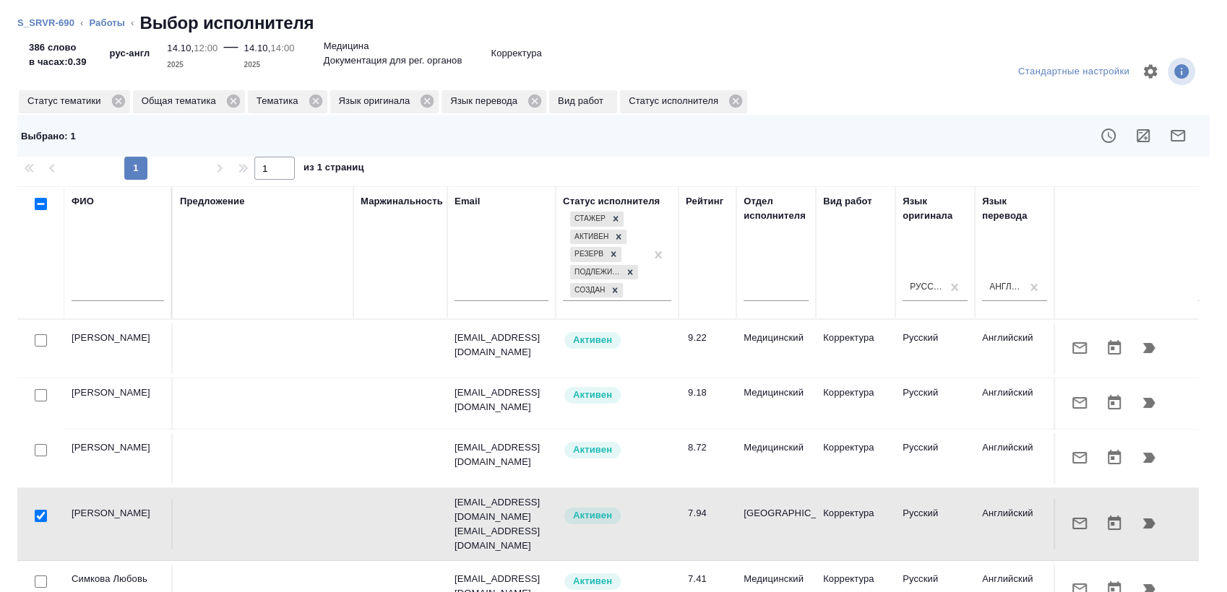
click at [1062, 520] on button "button" at bounding box center [1079, 523] width 35 height 35
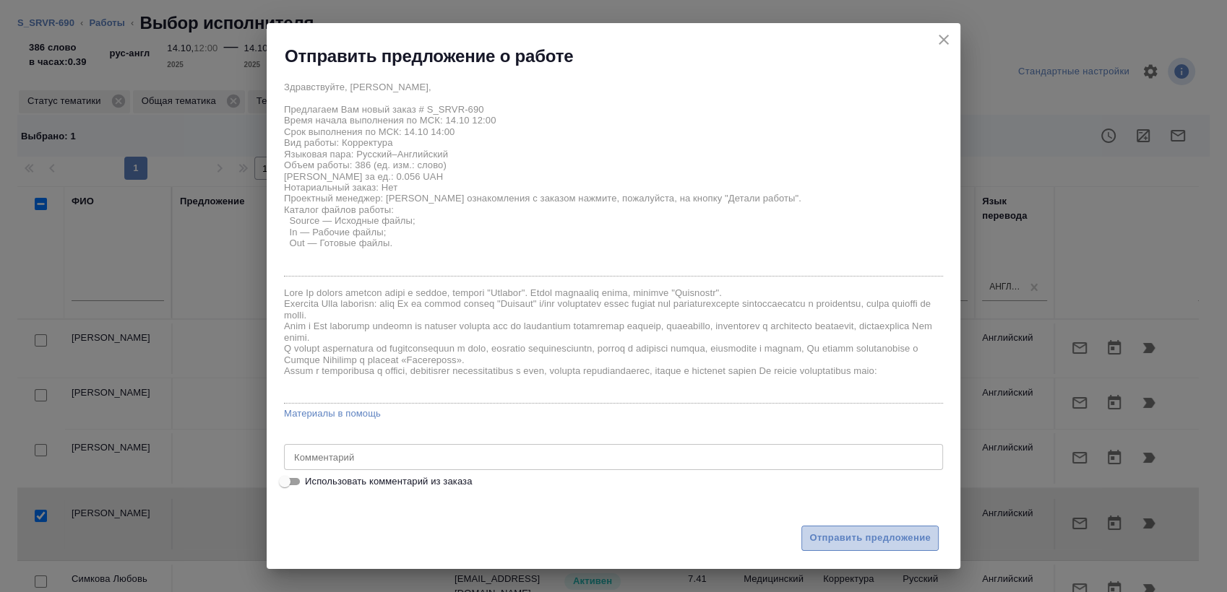
click at [842, 529] on button "Отправить предложение" at bounding box center [869, 538] width 137 height 25
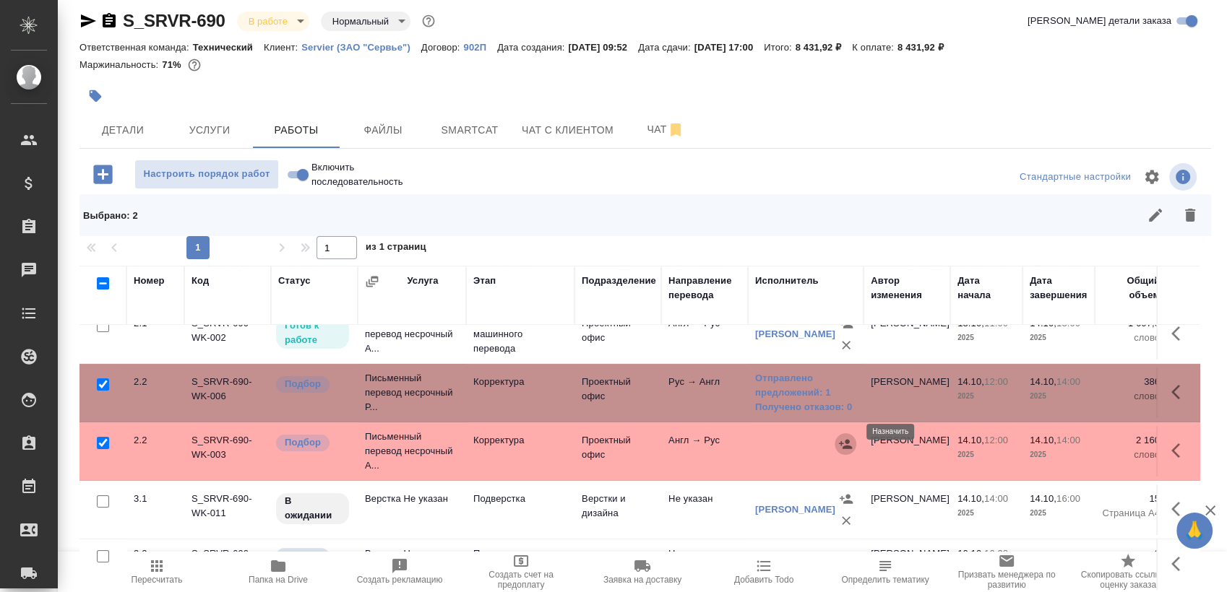
click at [842, 437] on icon "button" at bounding box center [845, 444] width 14 height 14
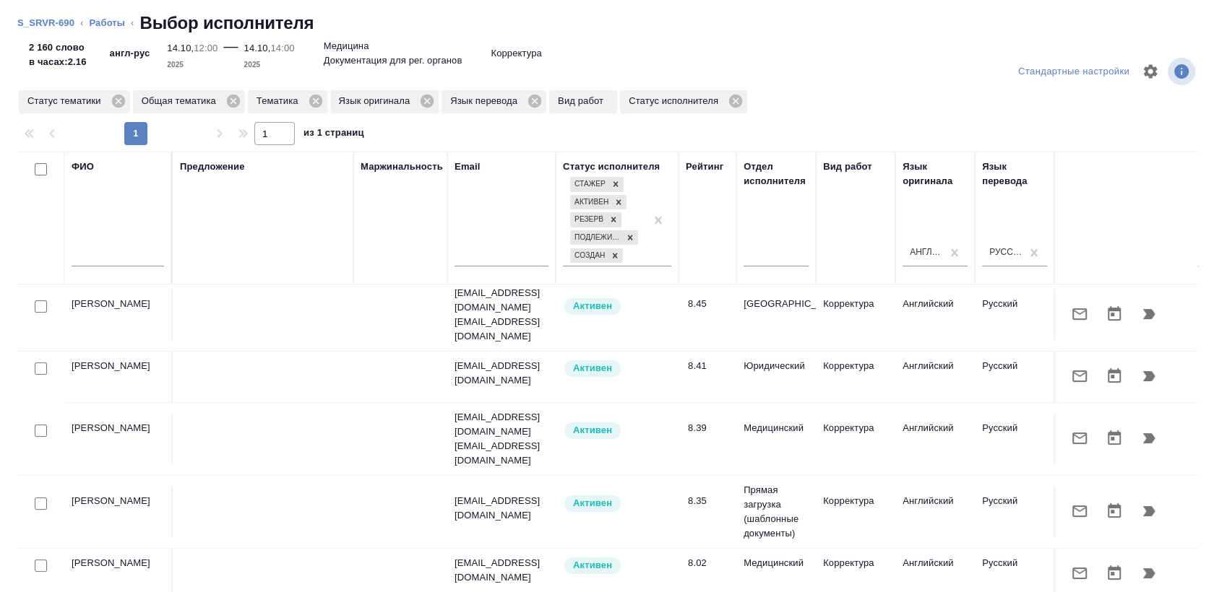
scroll to position [241, 0]
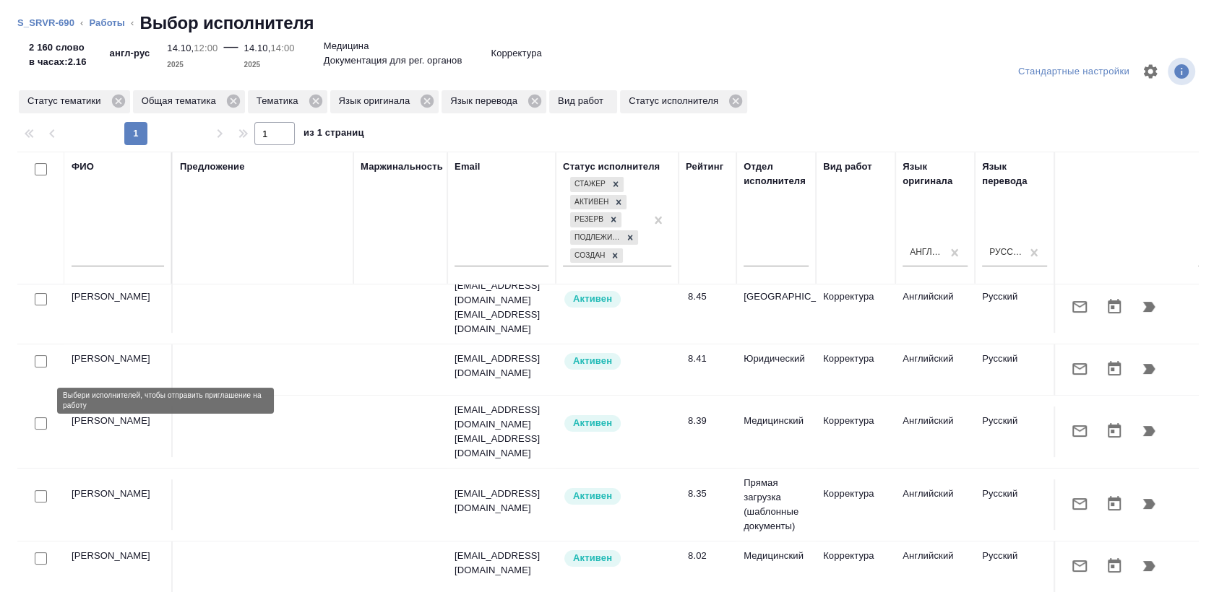
click at [38, 418] on input "checkbox" at bounding box center [41, 424] width 12 height 12
checkbox input "true"
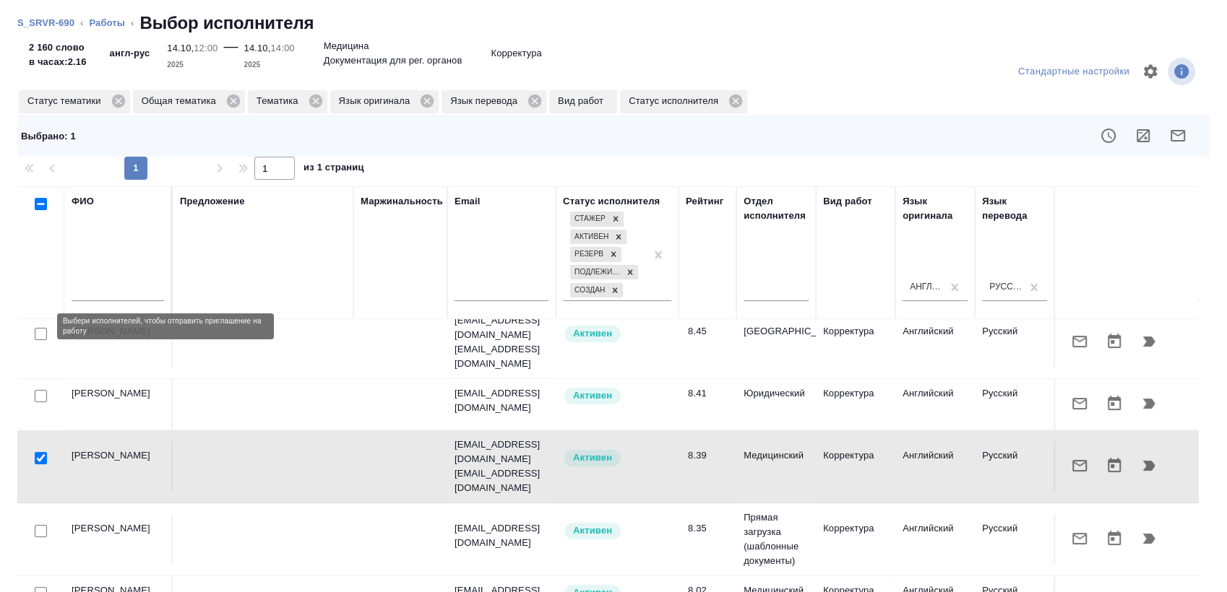
click at [40, 328] on input "checkbox" at bounding box center [41, 334] width 12 height 12
checkbox input "true"
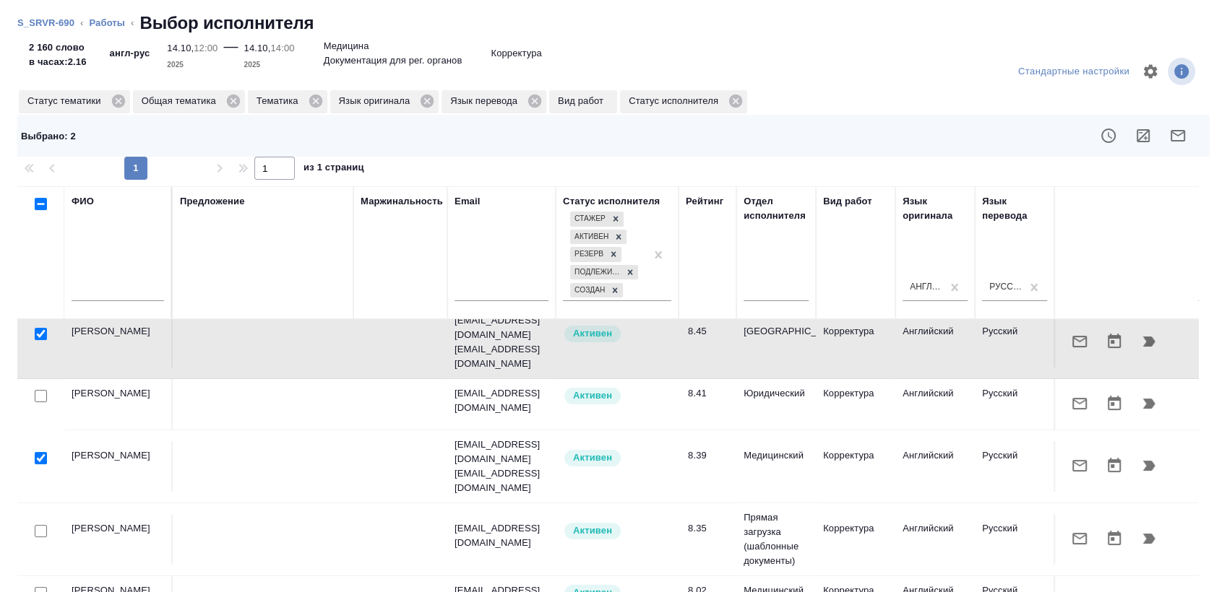
click at [1180, 142] on div at bounding box center [732, 135] width 948 height 35
click at [1169, 147] on button "button" at bounding box center [1177, 135] width 35 height 35
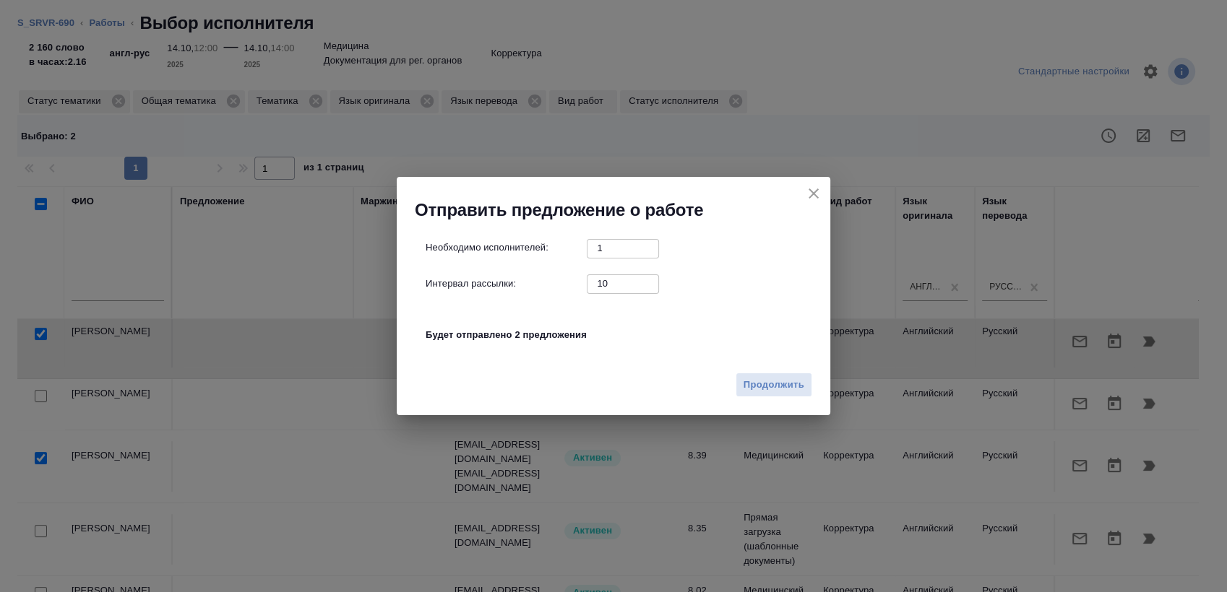
click at [610, 275] on input "10" at bounding box center [623, 283] width 72 height 18
type input "0"
click at [808, 386] on button "Продолжить" at bounding box center [773, 385] width 77 height 25
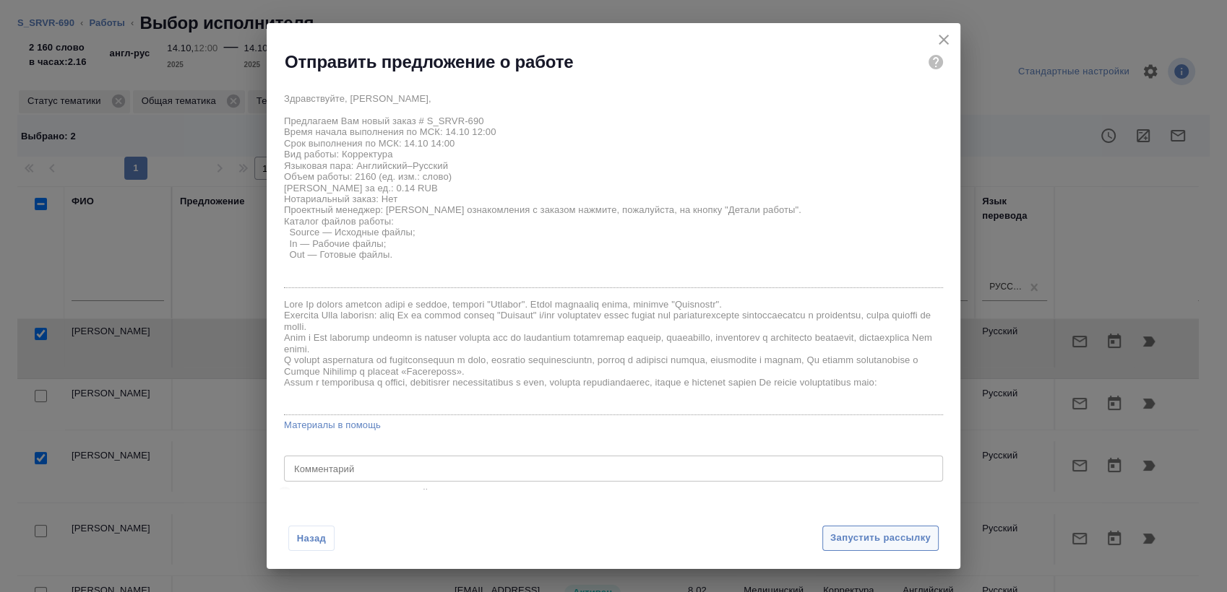
click at [873, 540] on span "Запустить рассылку" at bounding box center [880, 538] width 100 height 17
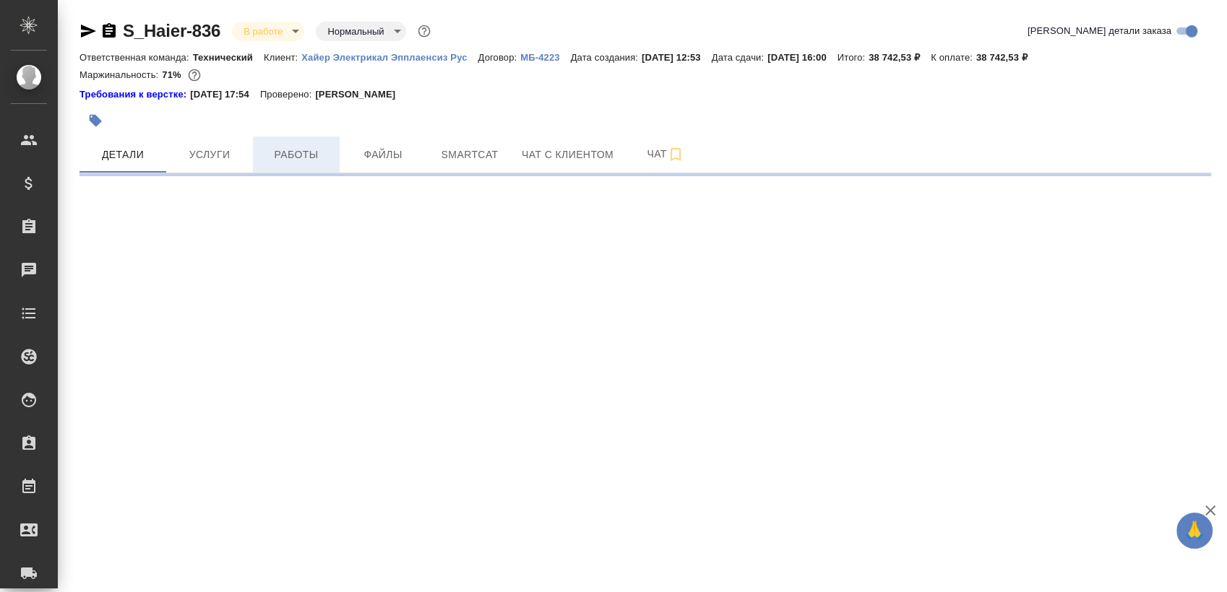
select select "RU"
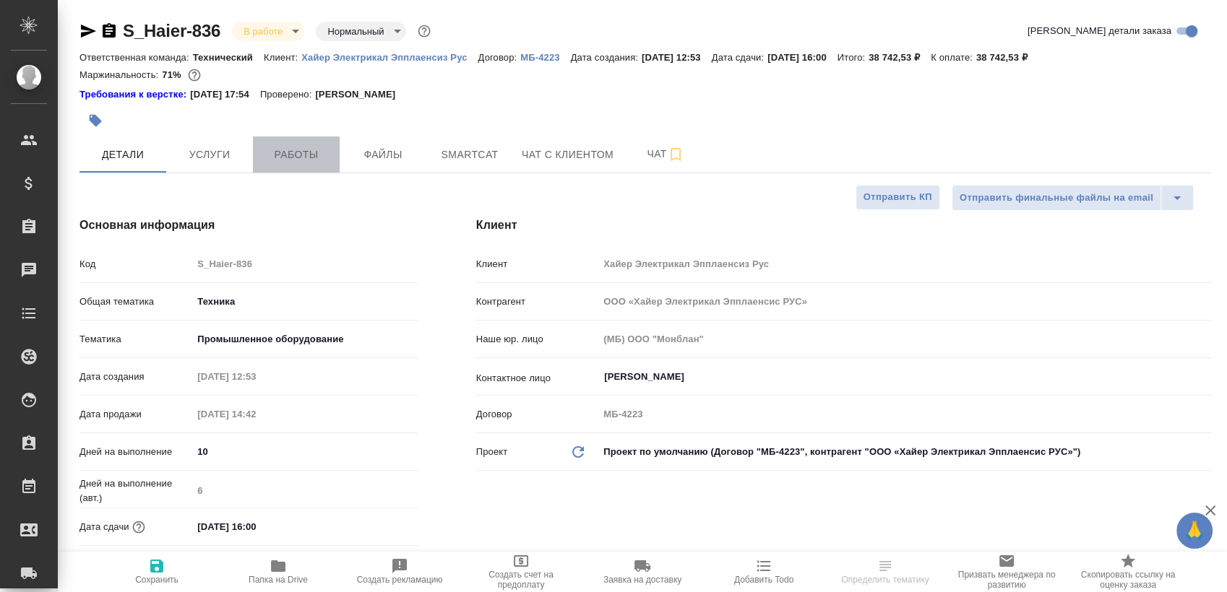
click at [295, 166] on button "Работы" at bounding box center [296, 155] width 87 height 36
type textarea "x"
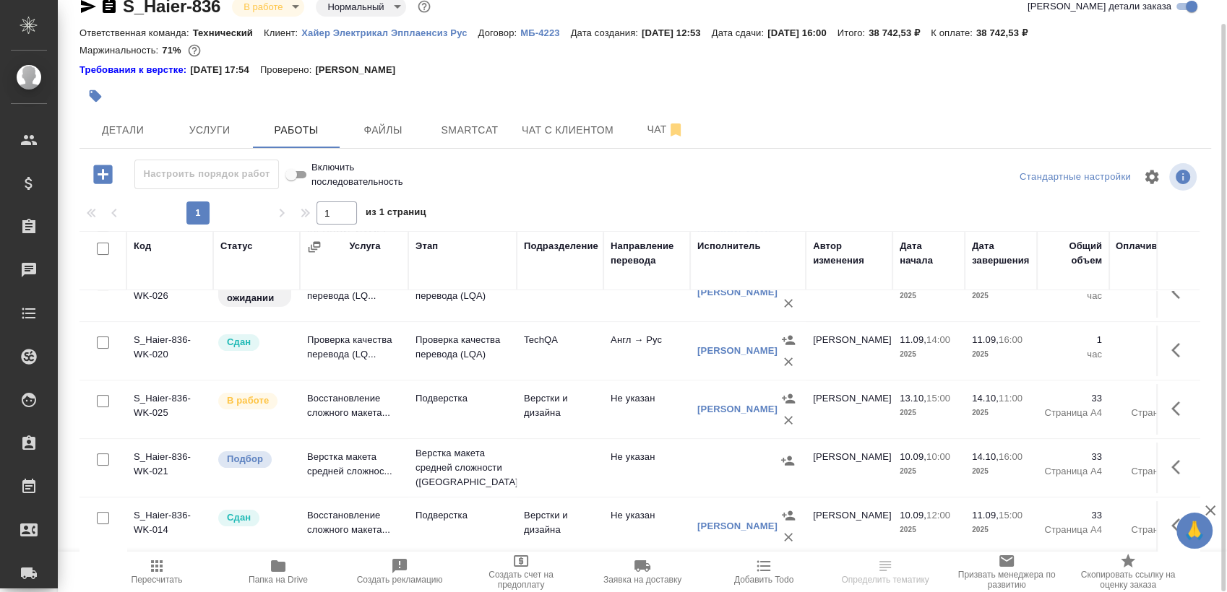
scroll to position [330, 0]
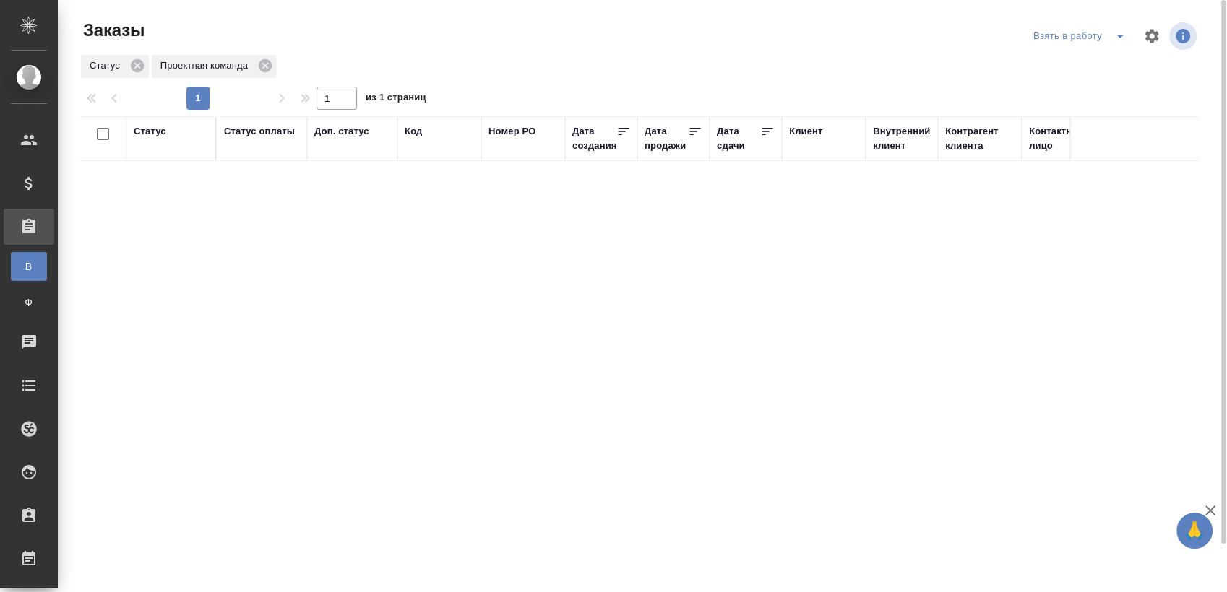
click at [1115, 41] on icon "split button" at bounding box center [1119, 35] width 17 height 17
click at [1086, 83] on li "Cдан без статистики" at bounding box center [1081, 88] width 121 height 23
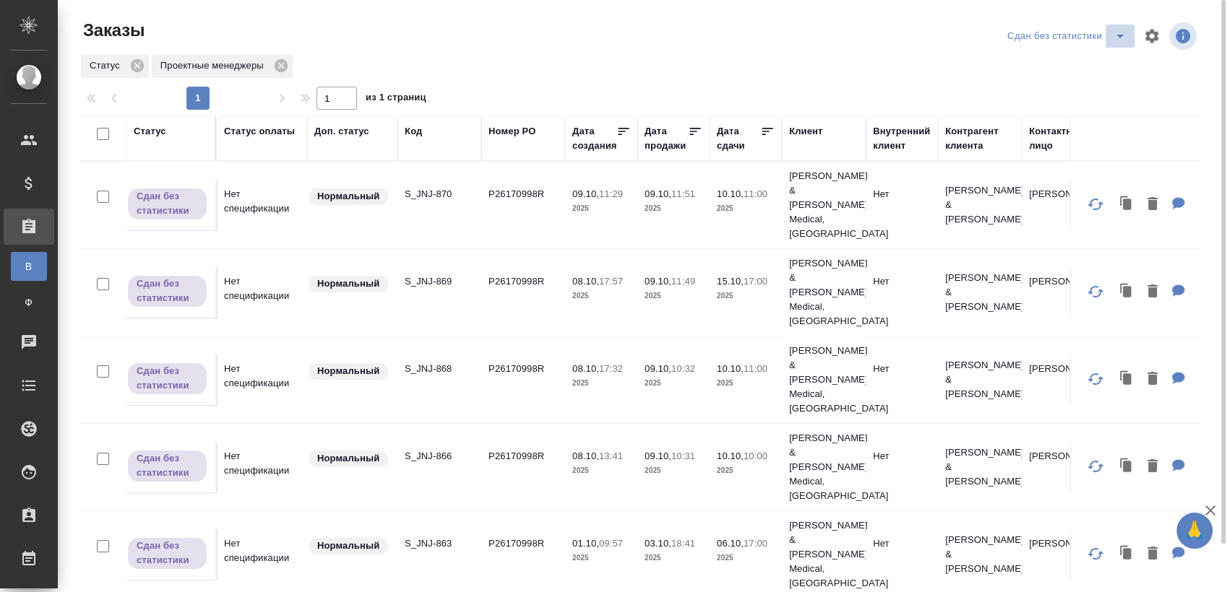
click at [1106, 39] on button "split button" at bounding box center [1119, 36] width 29 height 23
click at [1043, 62] on li "Мои заказы" at bounding box center [1068, 64] width 131 height 23
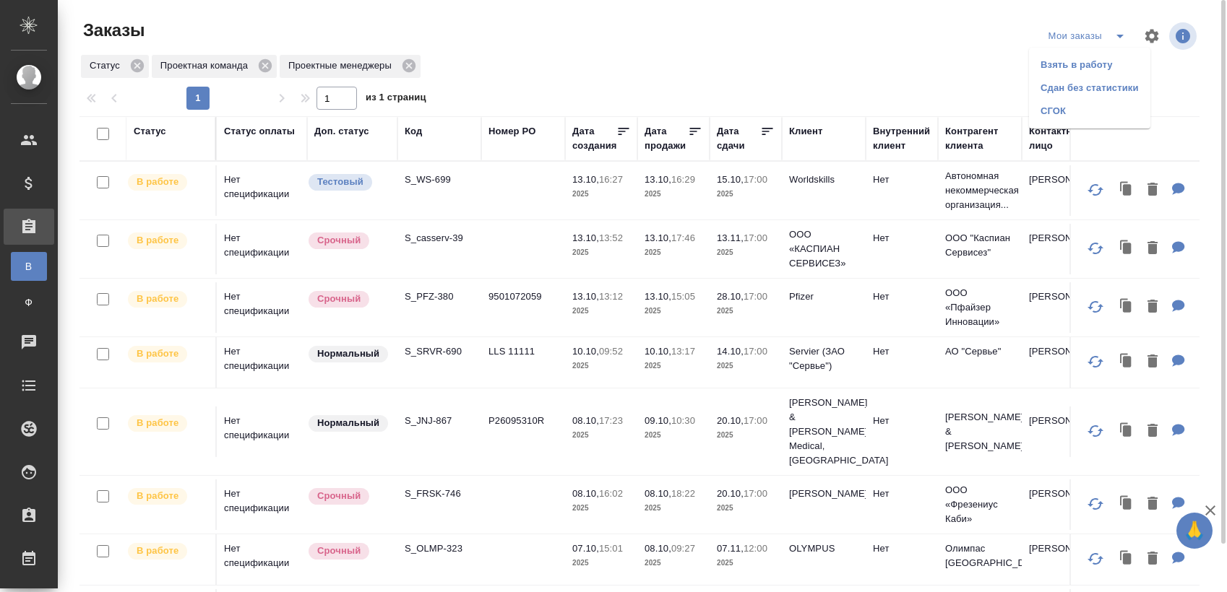
click at [1092, 62] on li "Взять в работу" at bounding box center [1089, 64] width 121 height 23
